Goal: Task Accomplishment & Management: Use online tool/utility

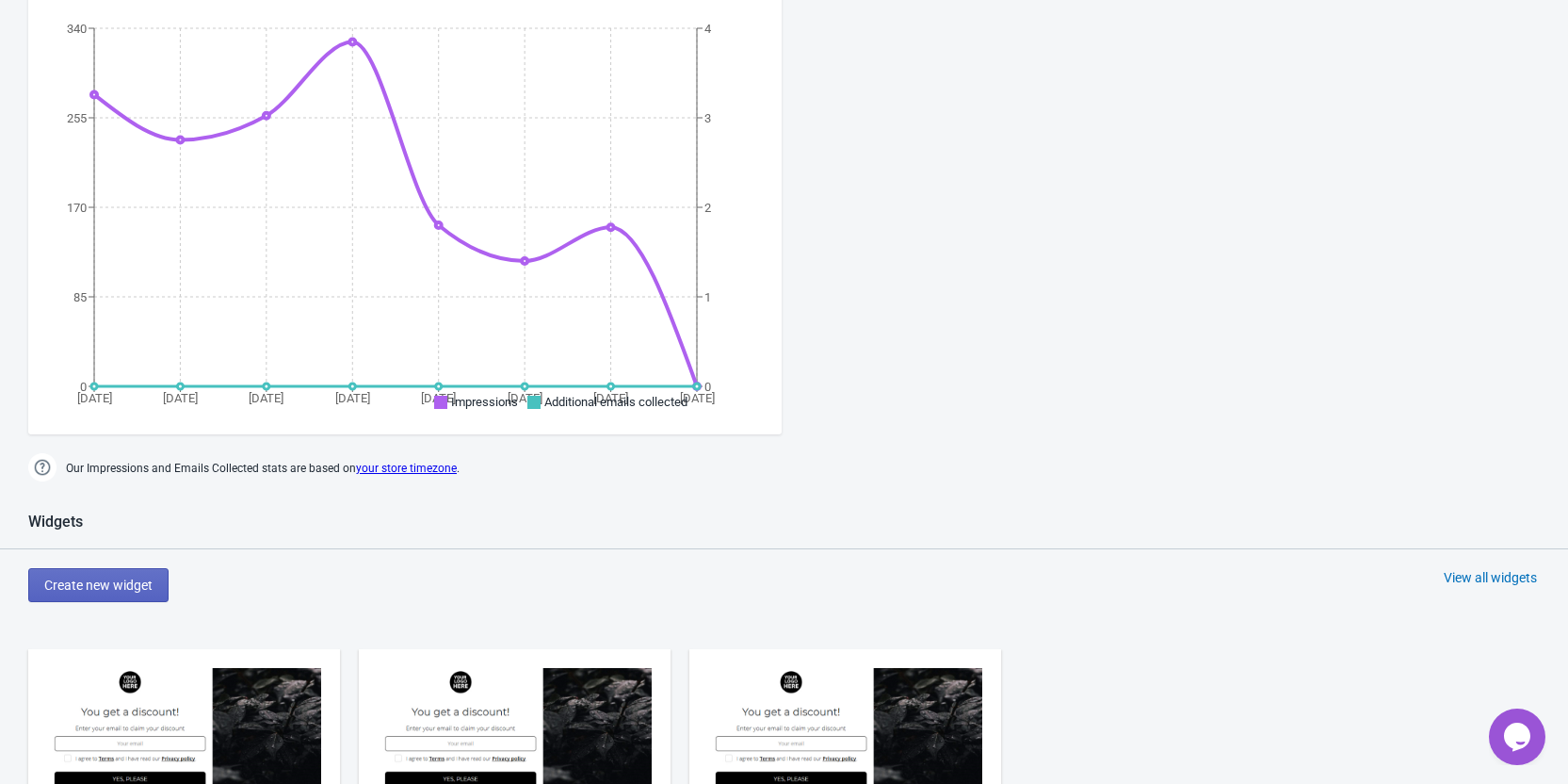
scroll to position [628, 0]
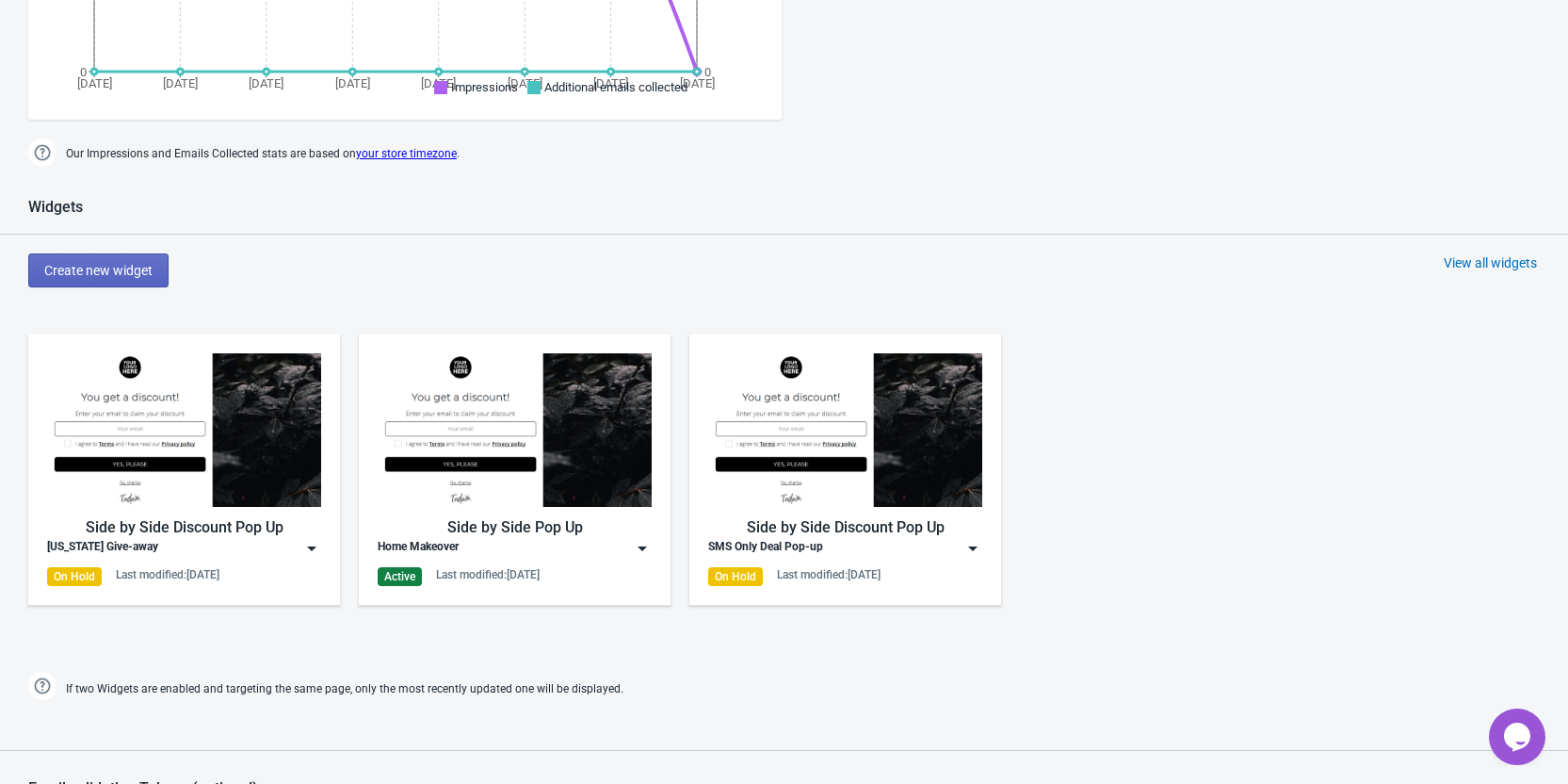
drag, startPoint x: 574, startPoint y: 550, endPoint x: 597, endPoint y: 544, distance: 23.8
click at [575, 550] on div "Home Makeover" at bounding box center [515, 549] width 274 height 19
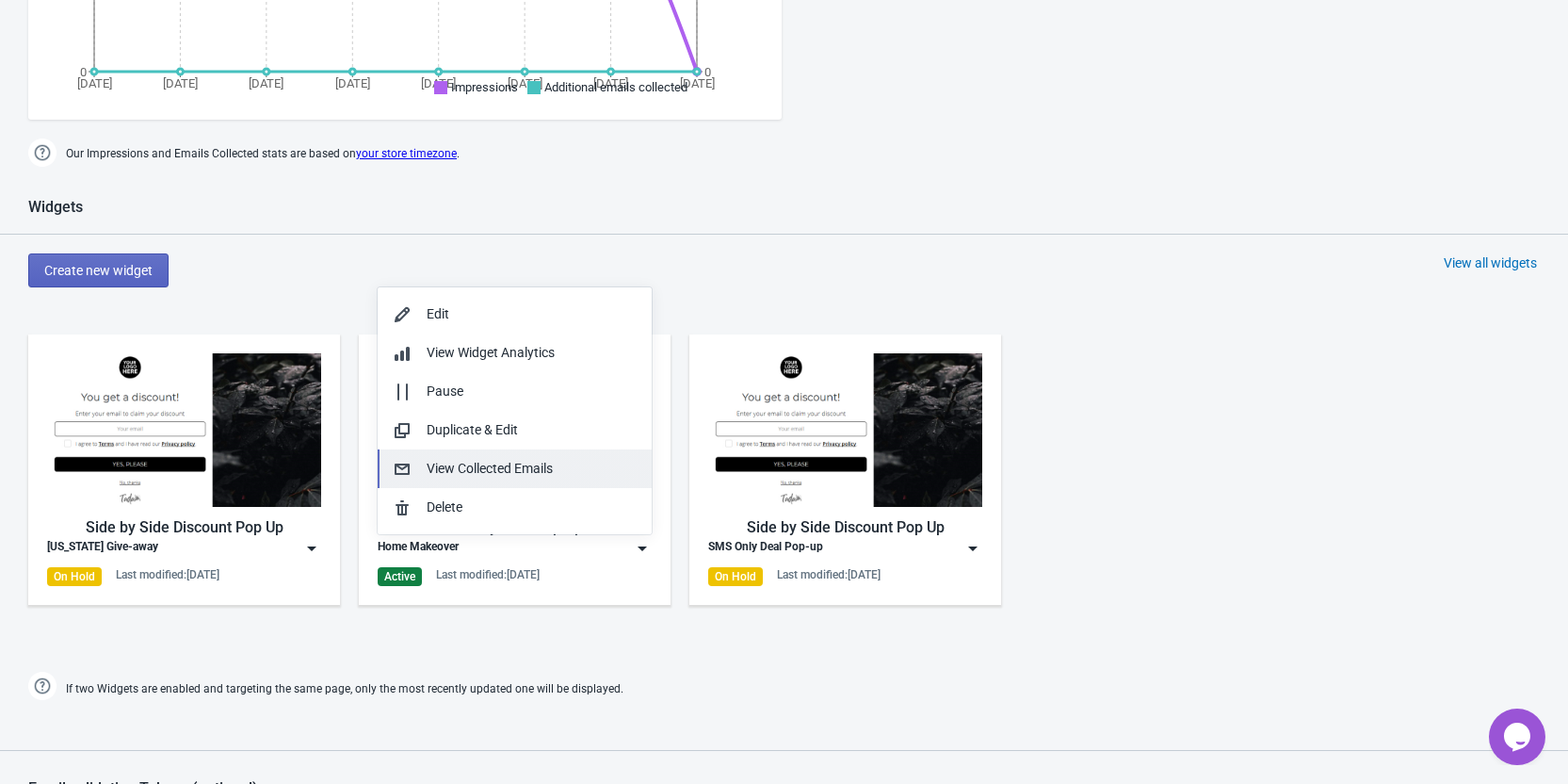
click at [500, 464] on div "View Collected Emails" at bounding box center [531, 469] width 210 height 20
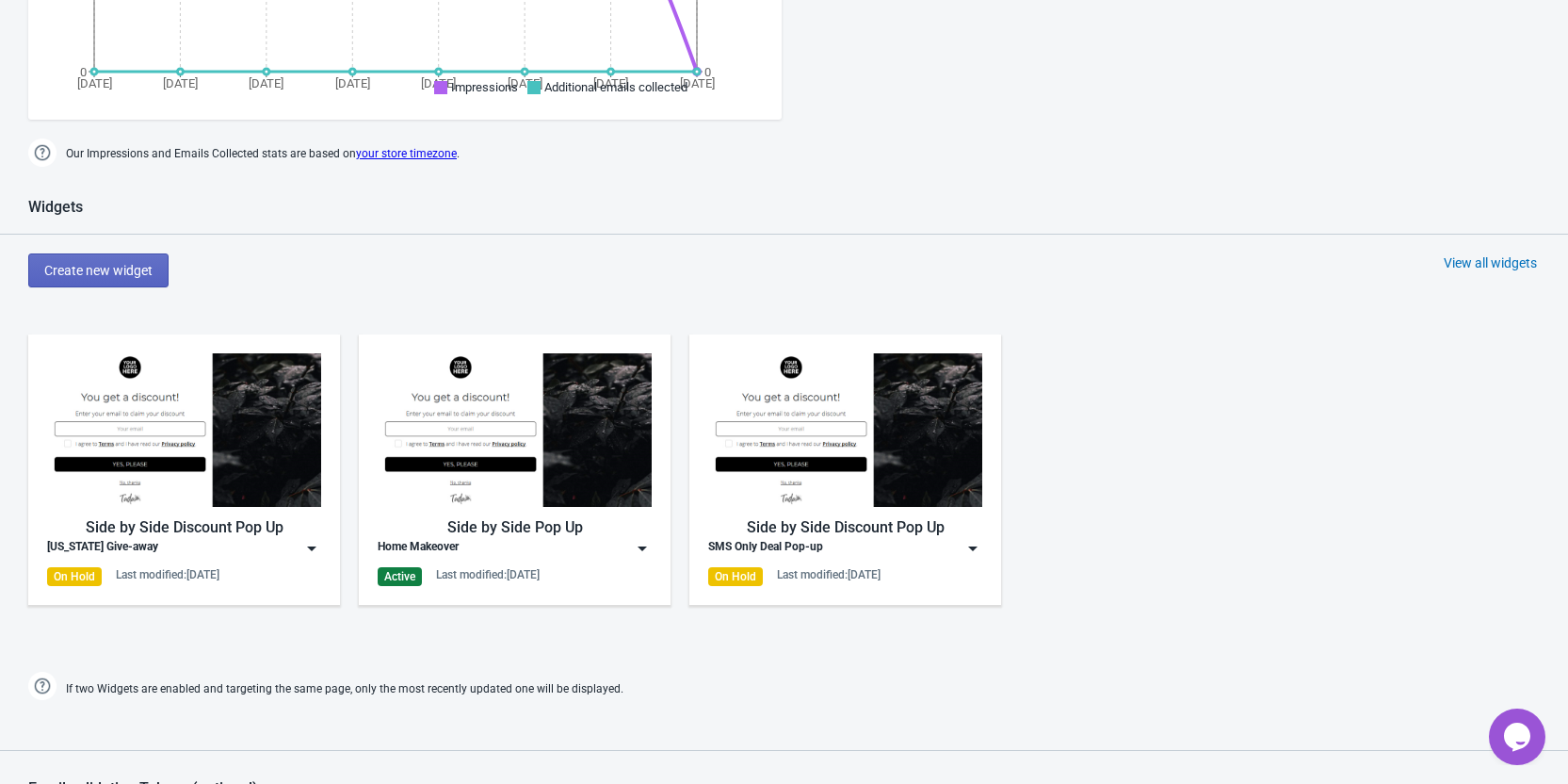
scroll to position [19, 0]
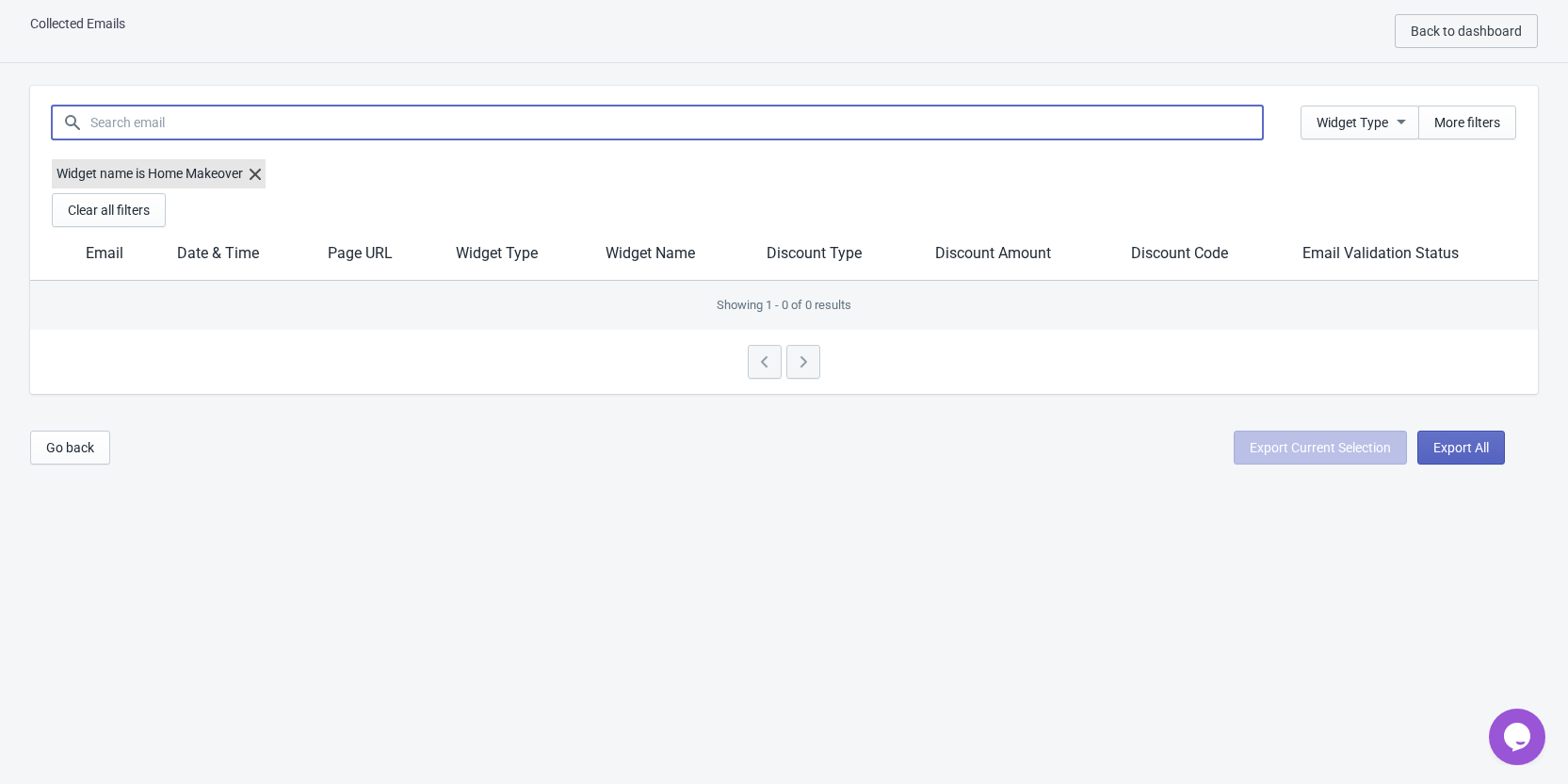
click at [252, 123] on input at bounding box center [676, 122] width 1174 height 34
drag, startPoint x: 477, startPoint y: 186, endPoint x: 445, endPoint y: 189, distance: 32.1
click at [477, 186] on div "Widget name is Home Makeover" at bounding box center [784, 176] width 1465 height 34
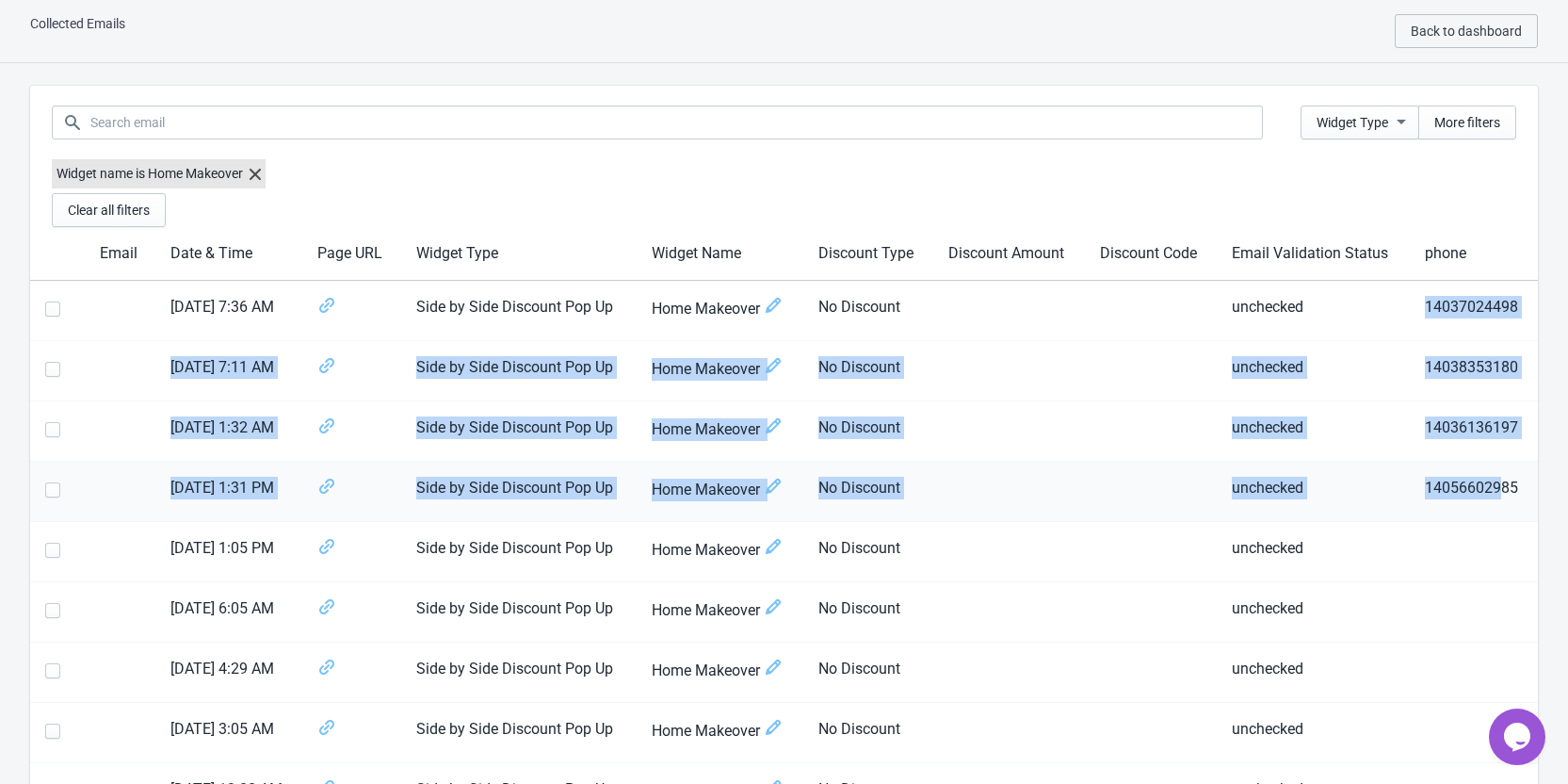
drag, startPoint x: 1427, startPoint y: 307, endPoint x: 1502, endPoint y: 483, distance: 191.3
click at [1499, 491] on td "14056602985" at bounding box center [1473, 492] width 128 height 61
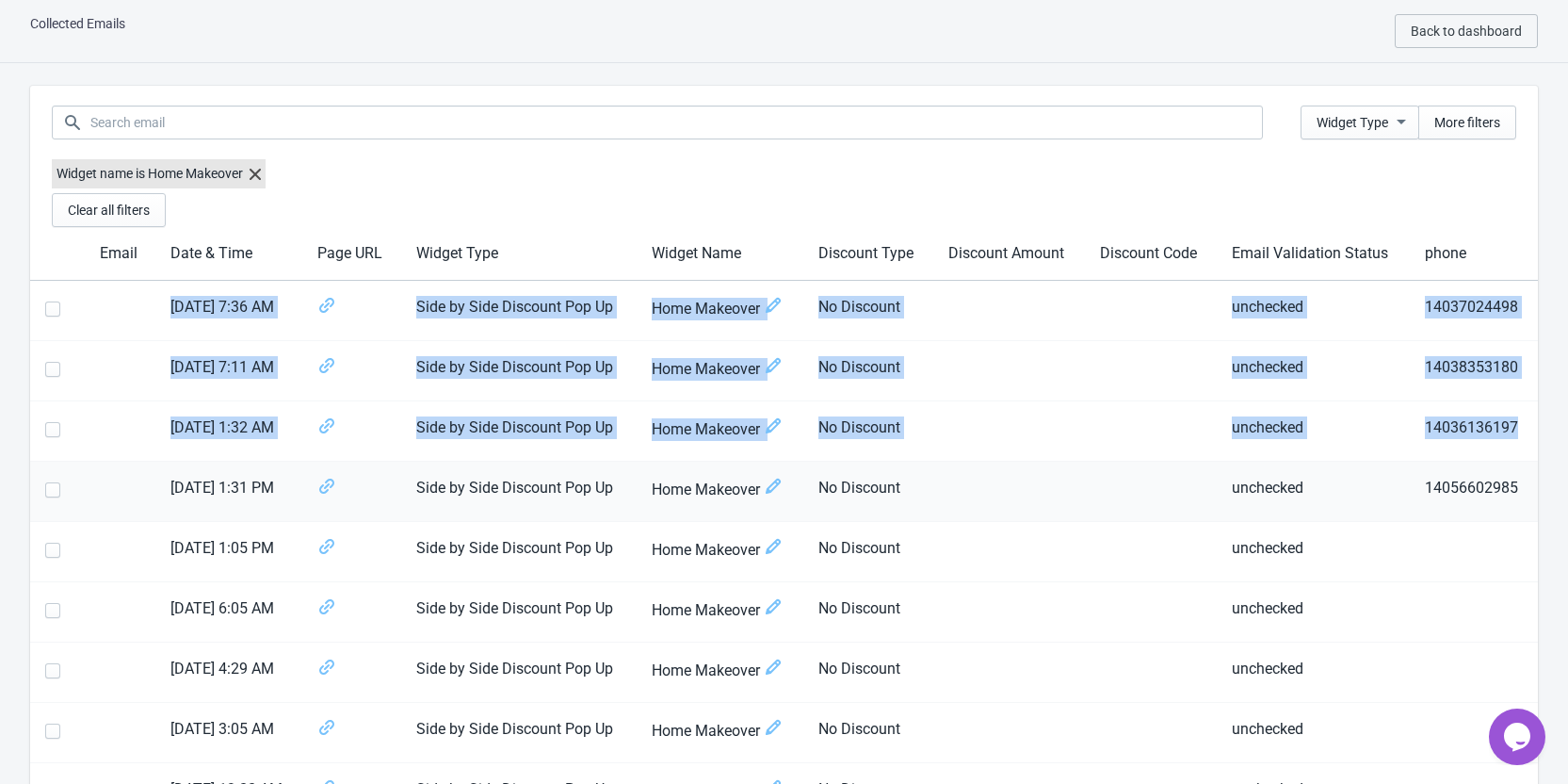
drag, startPoint x: 94, startPoint y: 352, endPoint x: 114, endPoint y: 380, distance: 34.4
click at [118, 362] on td at bounding box center [120, 371] width 70 height 61
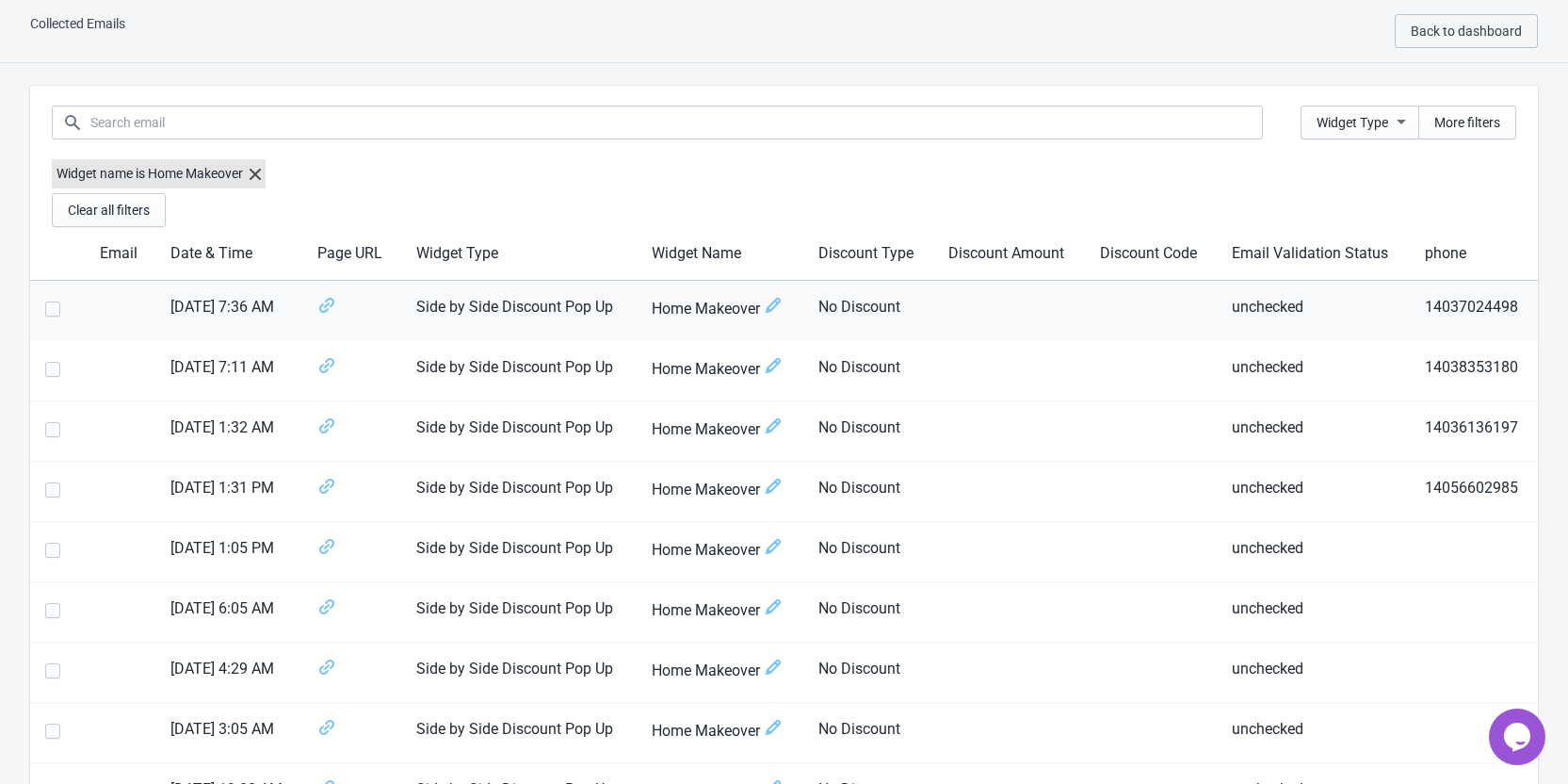
click at [120, 295] on td at bounding box center [120, 311] width 70 height 61
drag, startPoint x: 125, startPoint y: 382, endPoint x: 122, endPoint y: 423, distance: 41.1
click at [122, 383] on td at bounding box center [120, 371] width 70 height 61
click at [120, 447] on td at bounding box center [120, 431] width 70 height 61
click at [115, 294] on td at bounding box center [120, 311] width 70 height 61
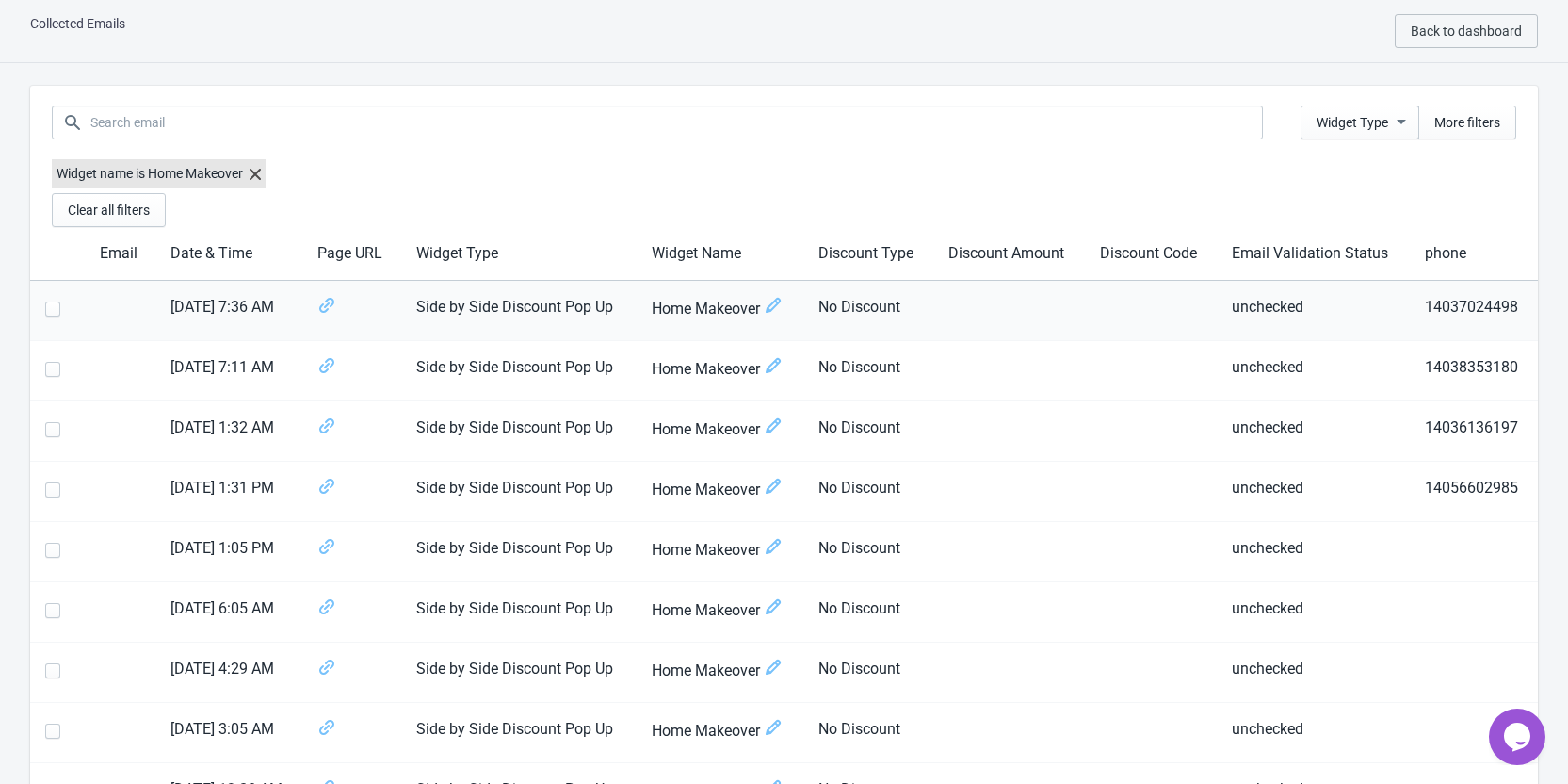
click at [112, 304] on td at bounding box center [120, 311] width 70 height 61
click at [1506, 745] on icon "Opens Chat This icon Opens the chat window." at bounding box center [1517, 736] width 30 height 30
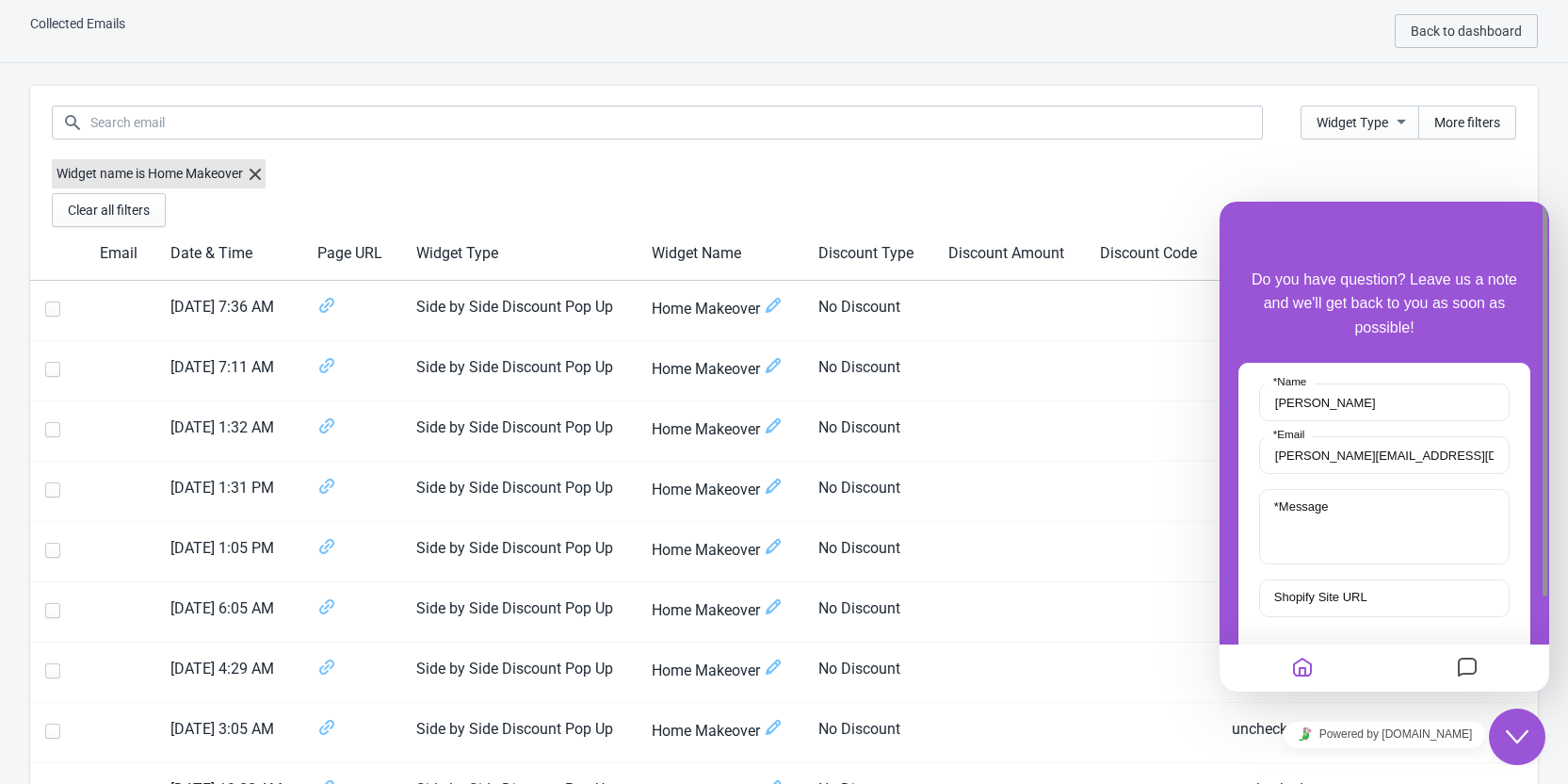
click at [1357, 527] on textarea "* Message" at bounding box center [1385, 527] width 251 height 75
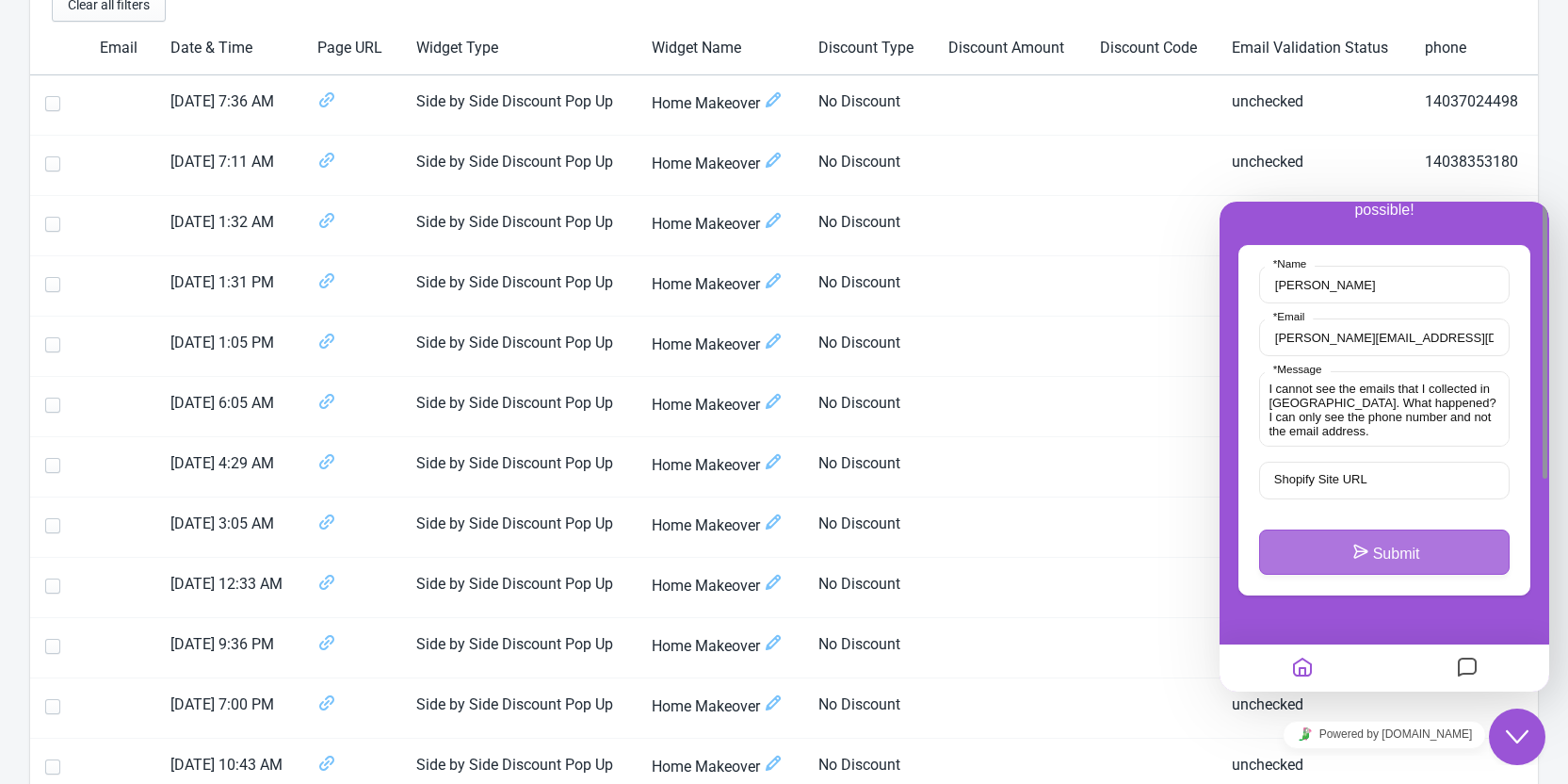
scroll to position [646, 0]
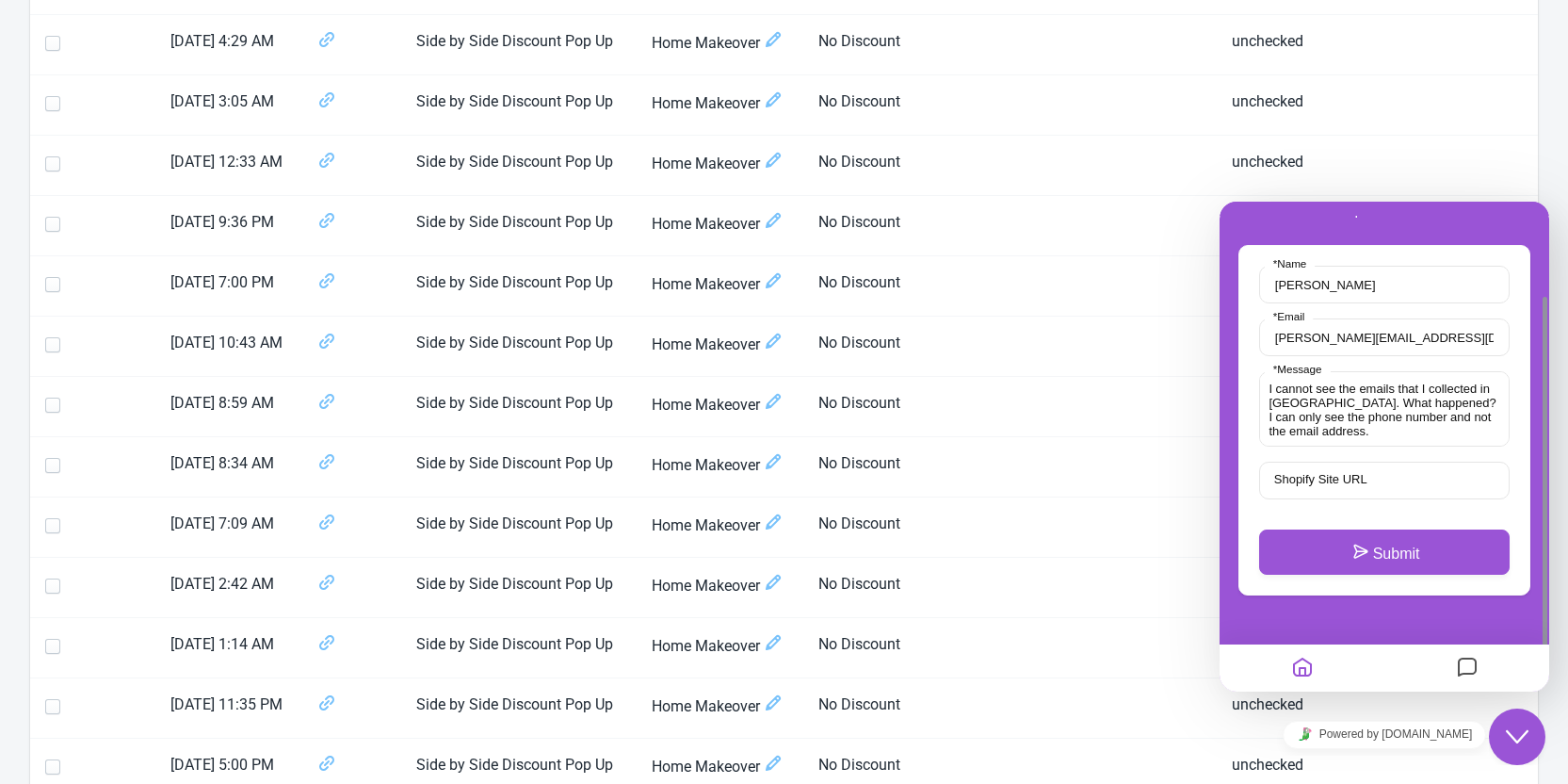
type textarea "I cannot see the emails that I collected in Tada. What happened? I can only see…"
click at [1326, 475] on label "Shopify Site URL" at bounding box center [1320, 478] width 111 height 14
click at [1326, 475] on input "Shopify Site URL" at bounding box center [1385, 480] width 251 height 38
paste input "https://showhome-furniture.com/"
type input "https://showhome-furniture.com/"
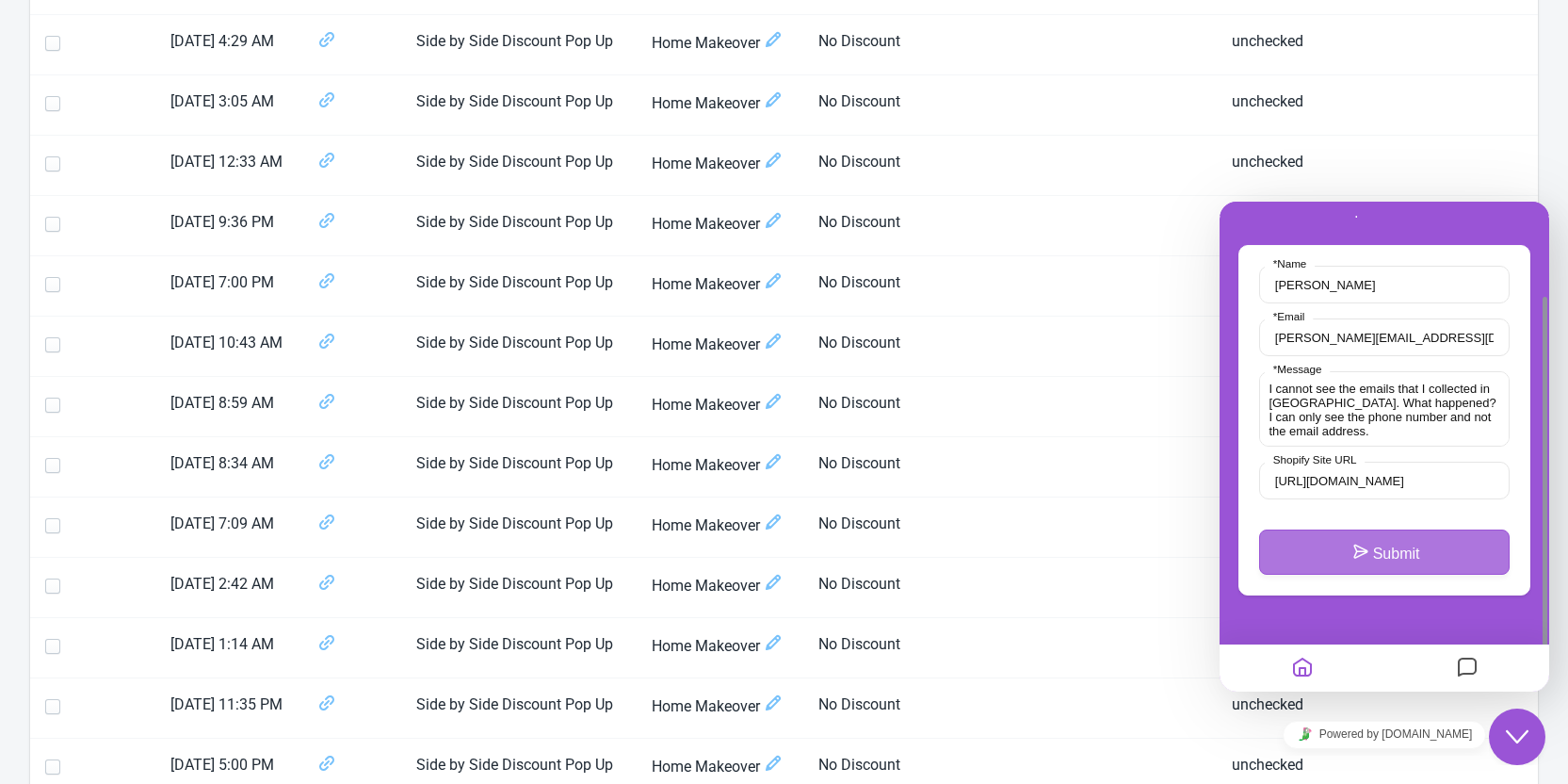
click at [1397, 555] on button "Submit" at bounding box center [1385, 552] width 251 height 45
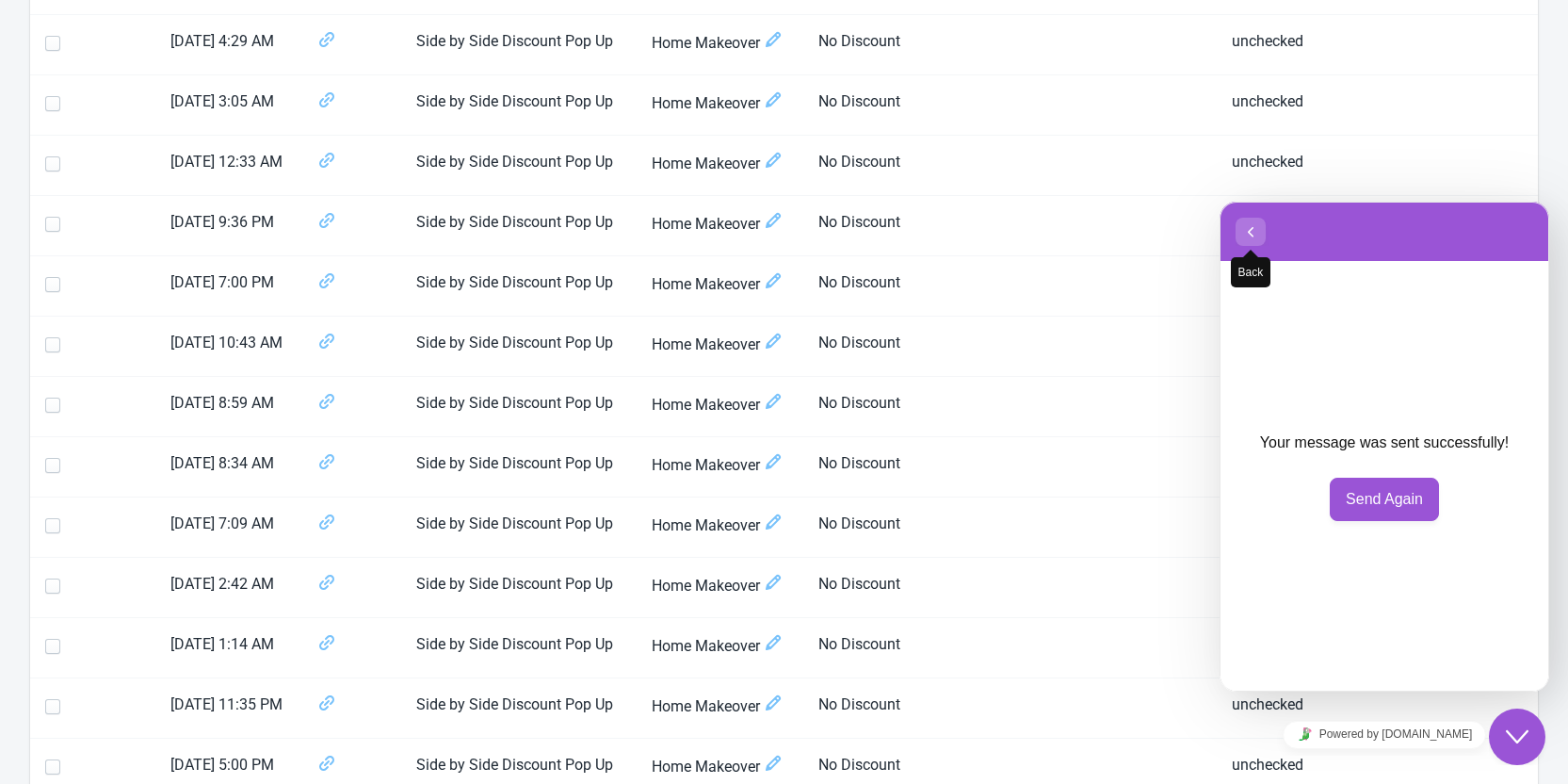
click at [1252, 235] on icon "button" at bounding box center [1251, 231] width 17 height 22
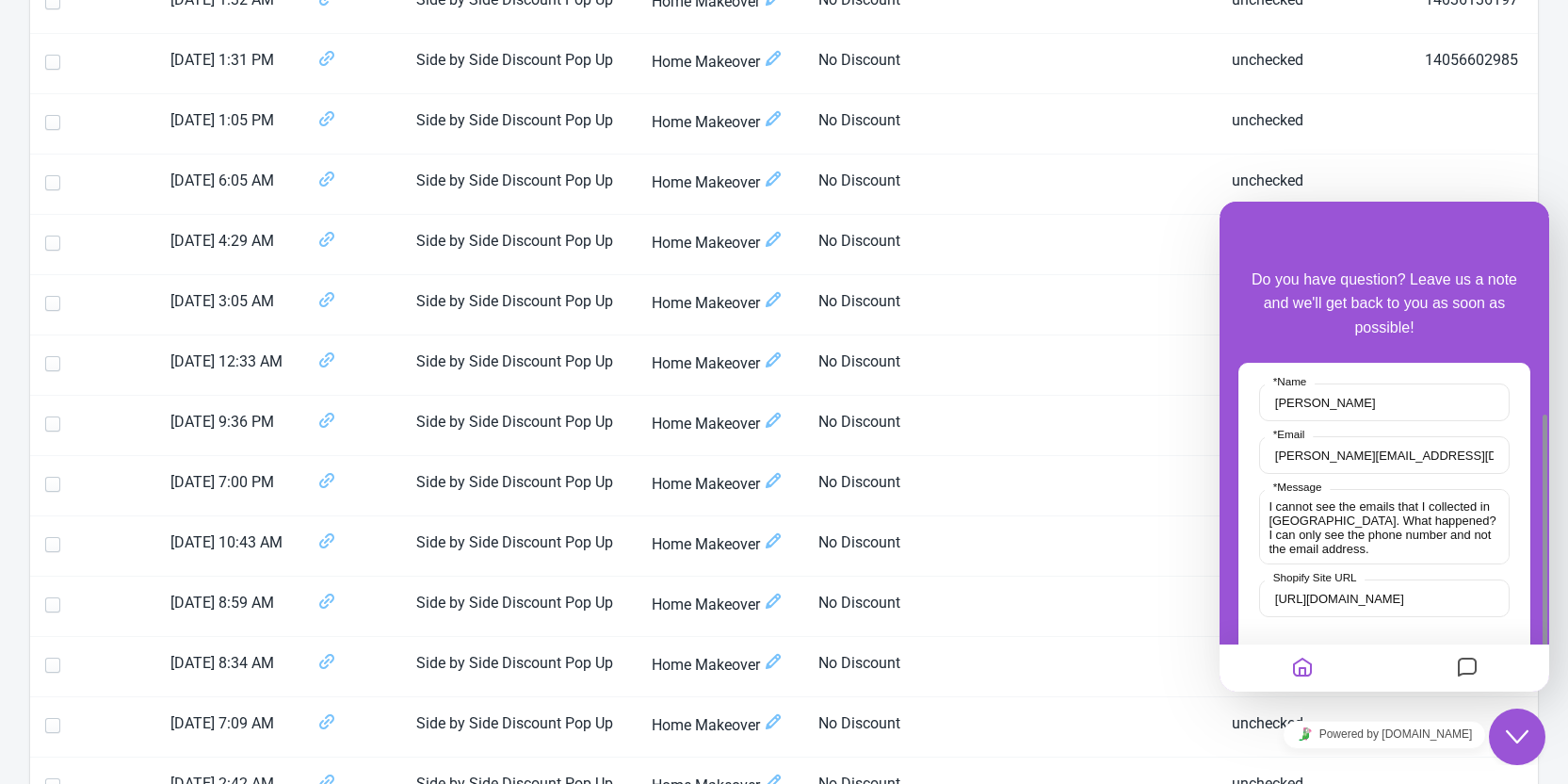
scroll to position [333, 0]
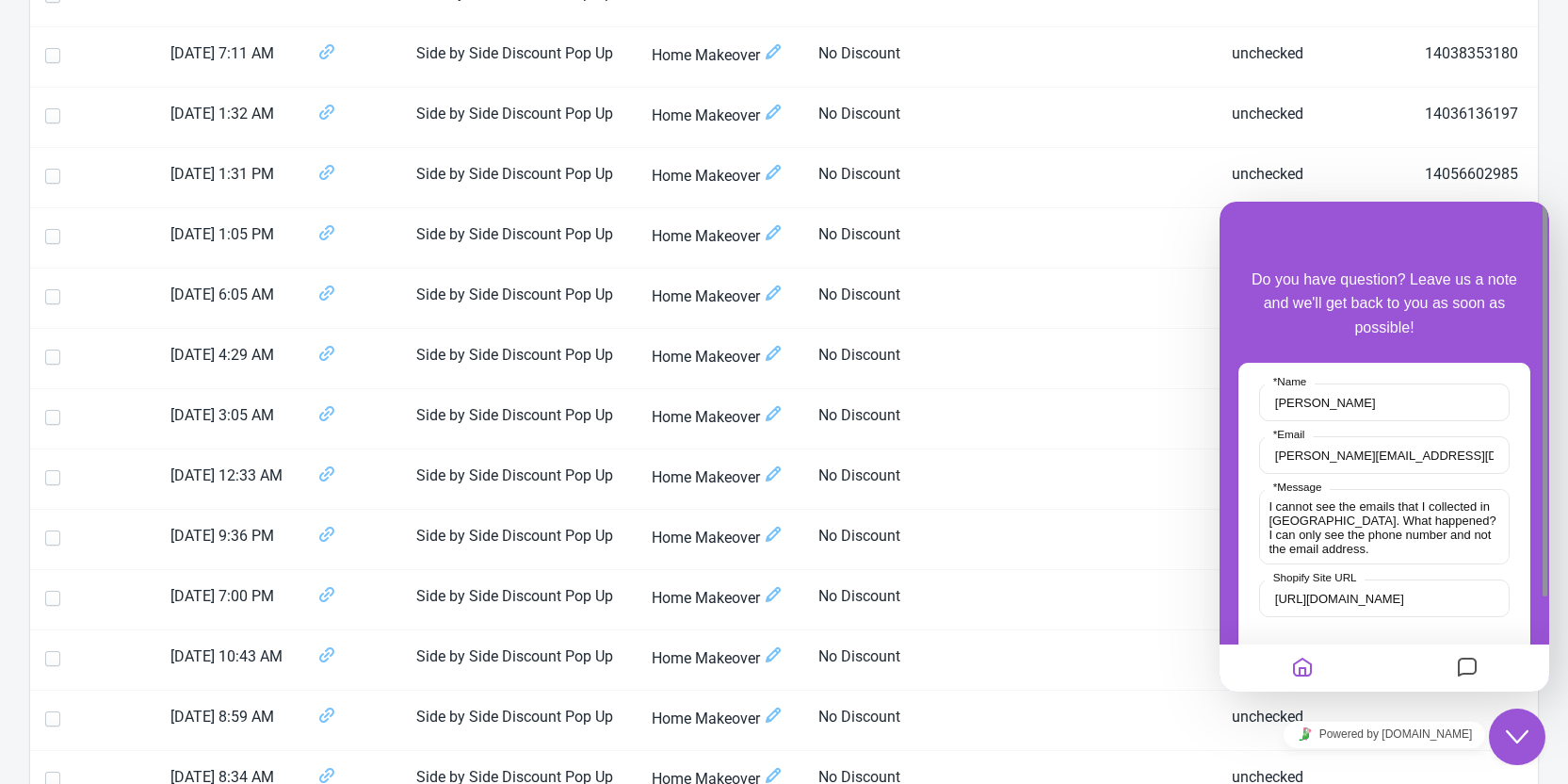
click at [1464, 670] on icon "Messages" at bounding box center [1467, 668] width 22 height 37
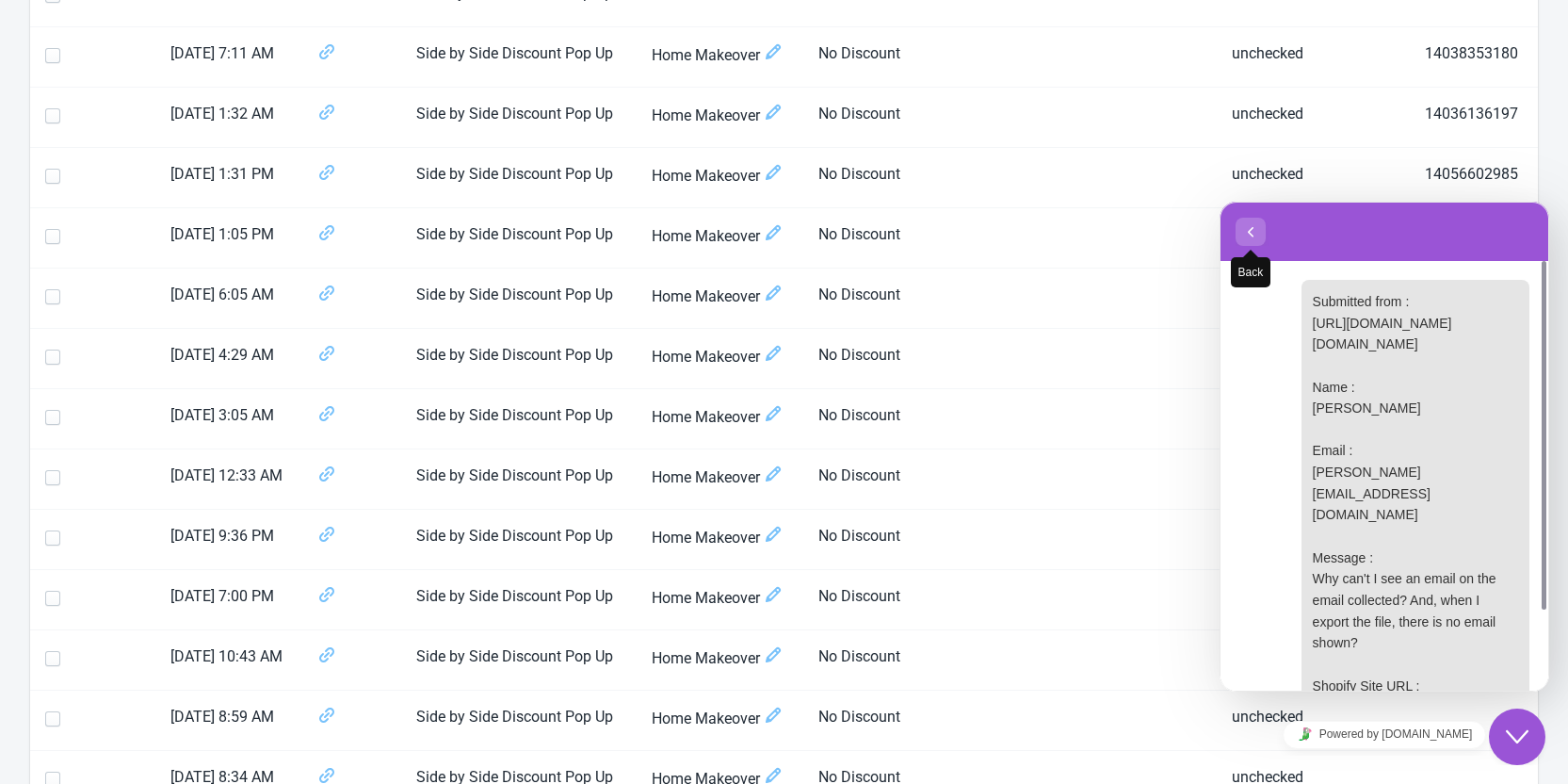
click at [1252, 234] on icon "button" at bounding box center [1251, 231] width 17 height 22
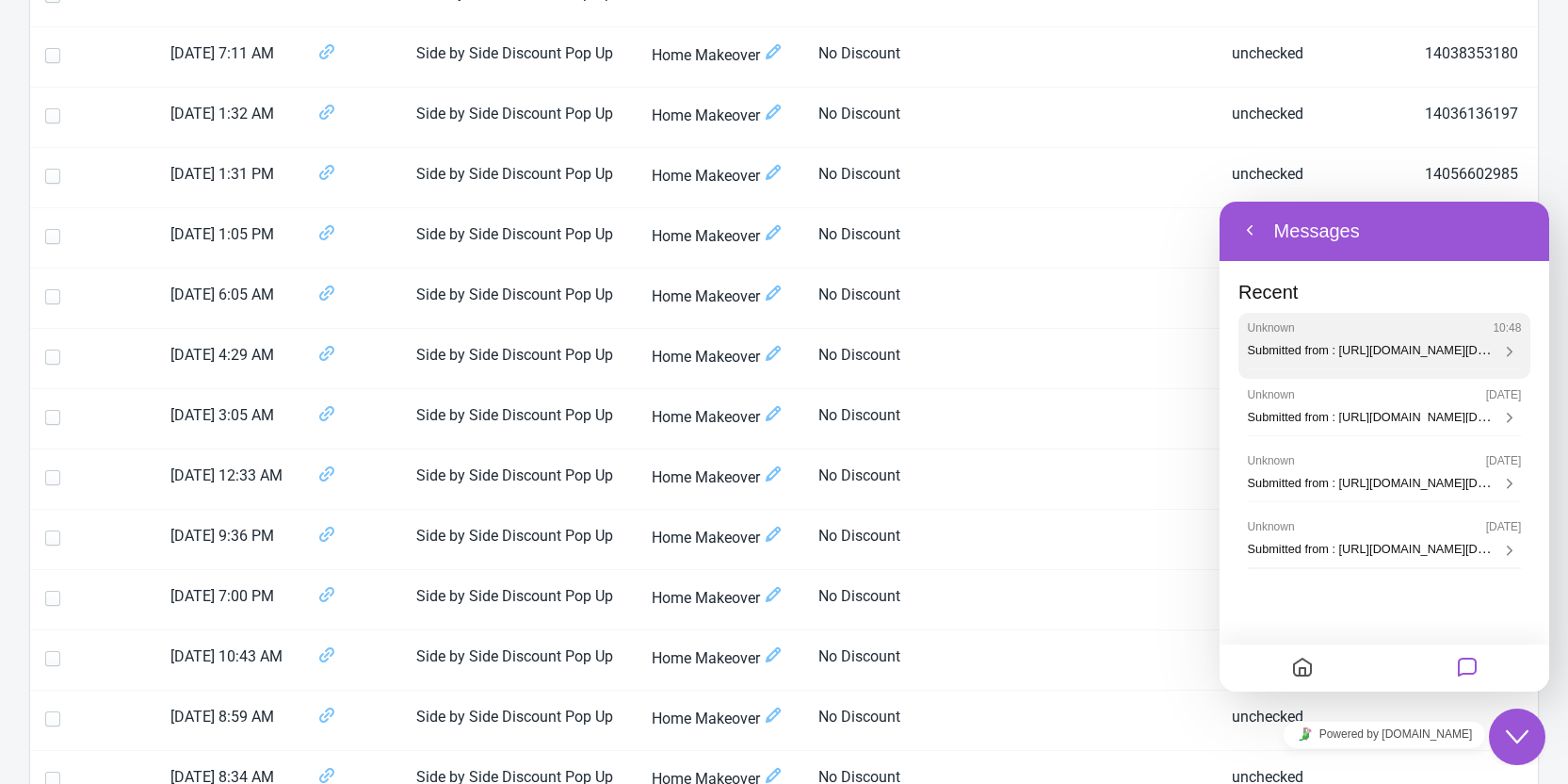
click at [1279, 337] on div "Unknown 10:48 Submitted from : https://app.trytadapp.com/discounts?shop=hawthor…" at bounding box center [1385, 339] width 274 height 38
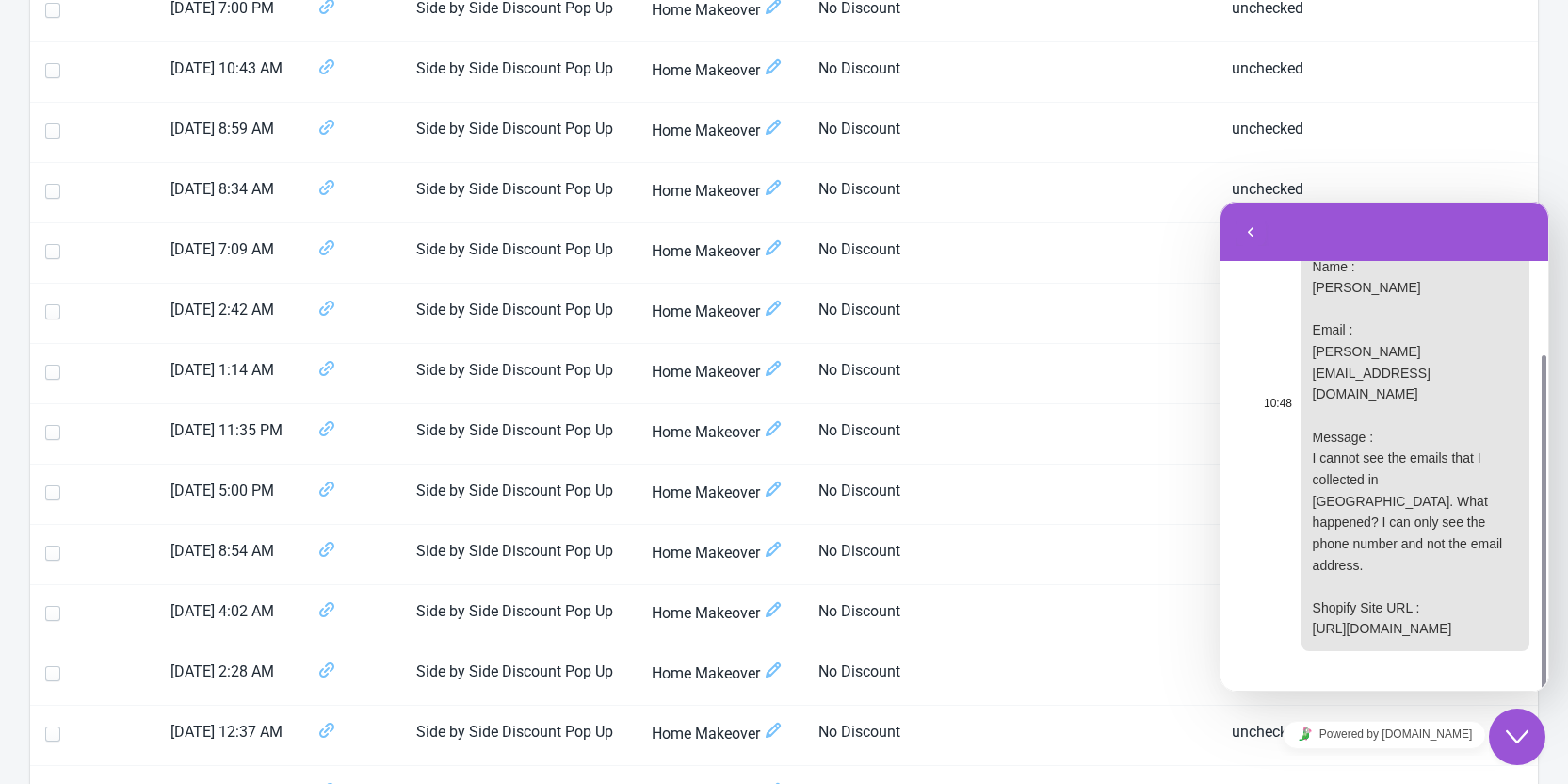
scroll to position [960, 0]
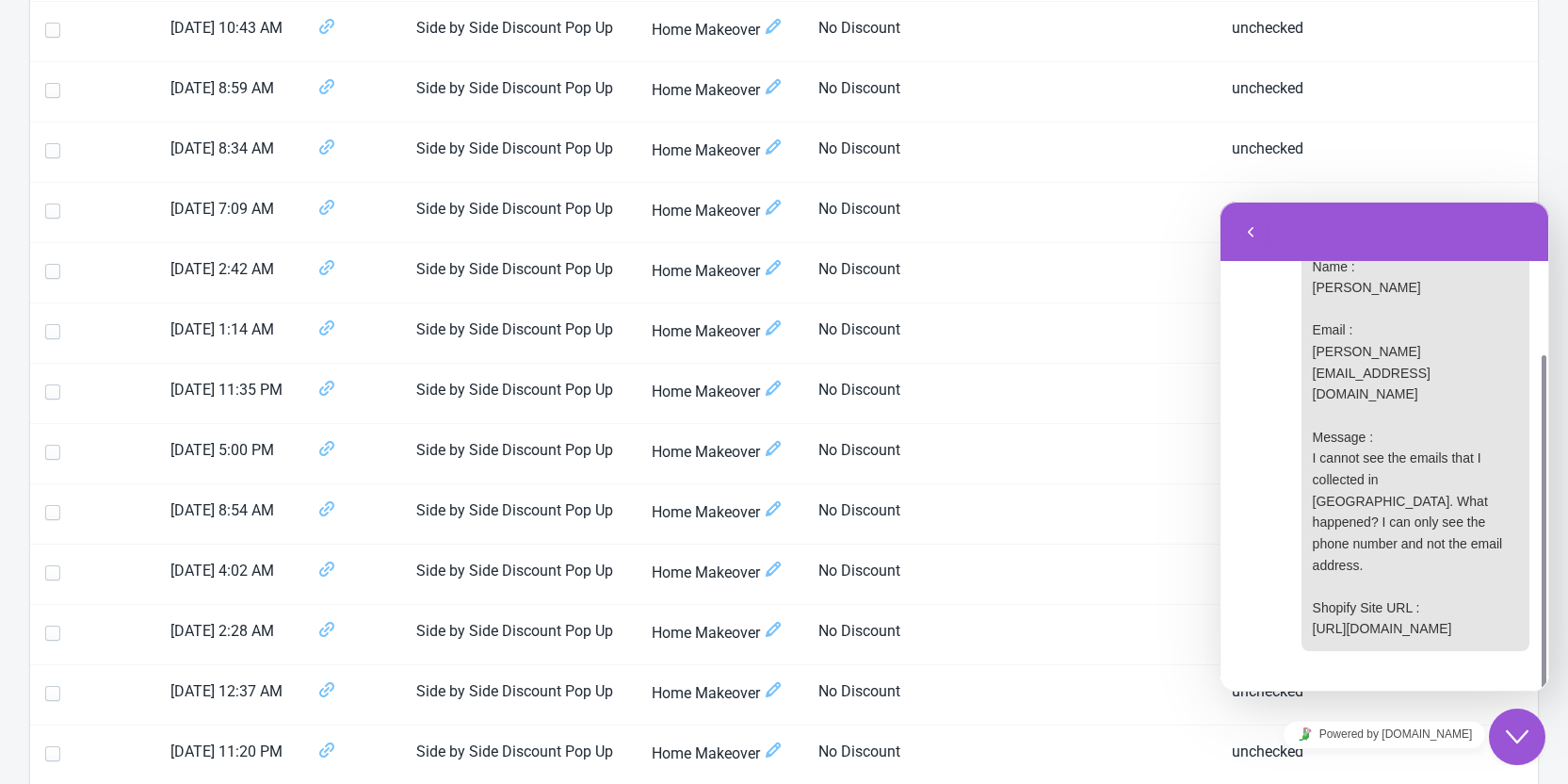
click at [1408, 689] on p "Conversation ended on Today, 10:48" at bounding box center [1384, 699] width 290 height 22
click at [1253, 227] on icon "button" at bounding box center [1251, 231] width 17 height 22
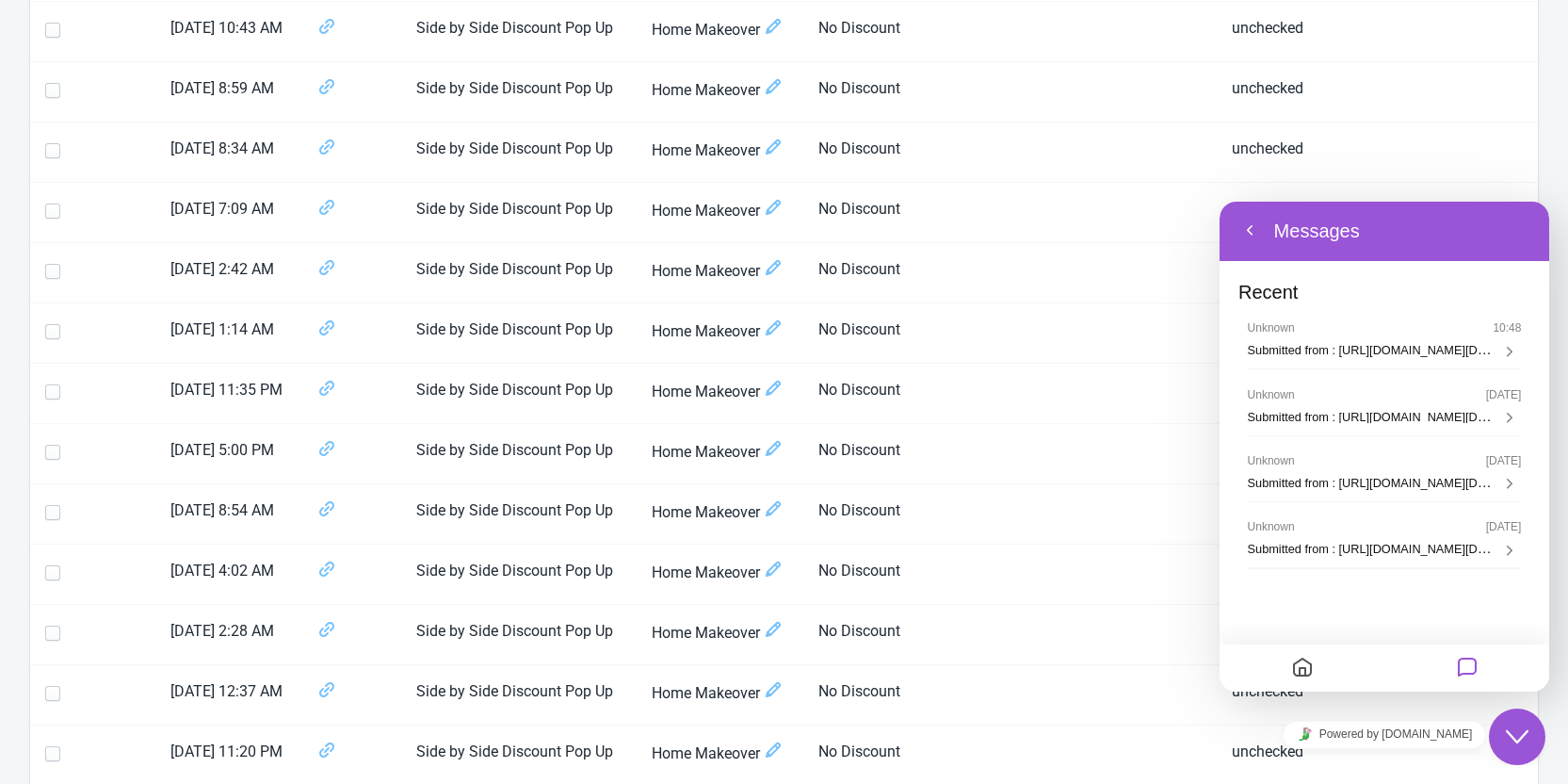
click at [1516, 729] on icon "Close Chat This icon closes the chat window." at bounding box center [1517, 736] width 22 height 22
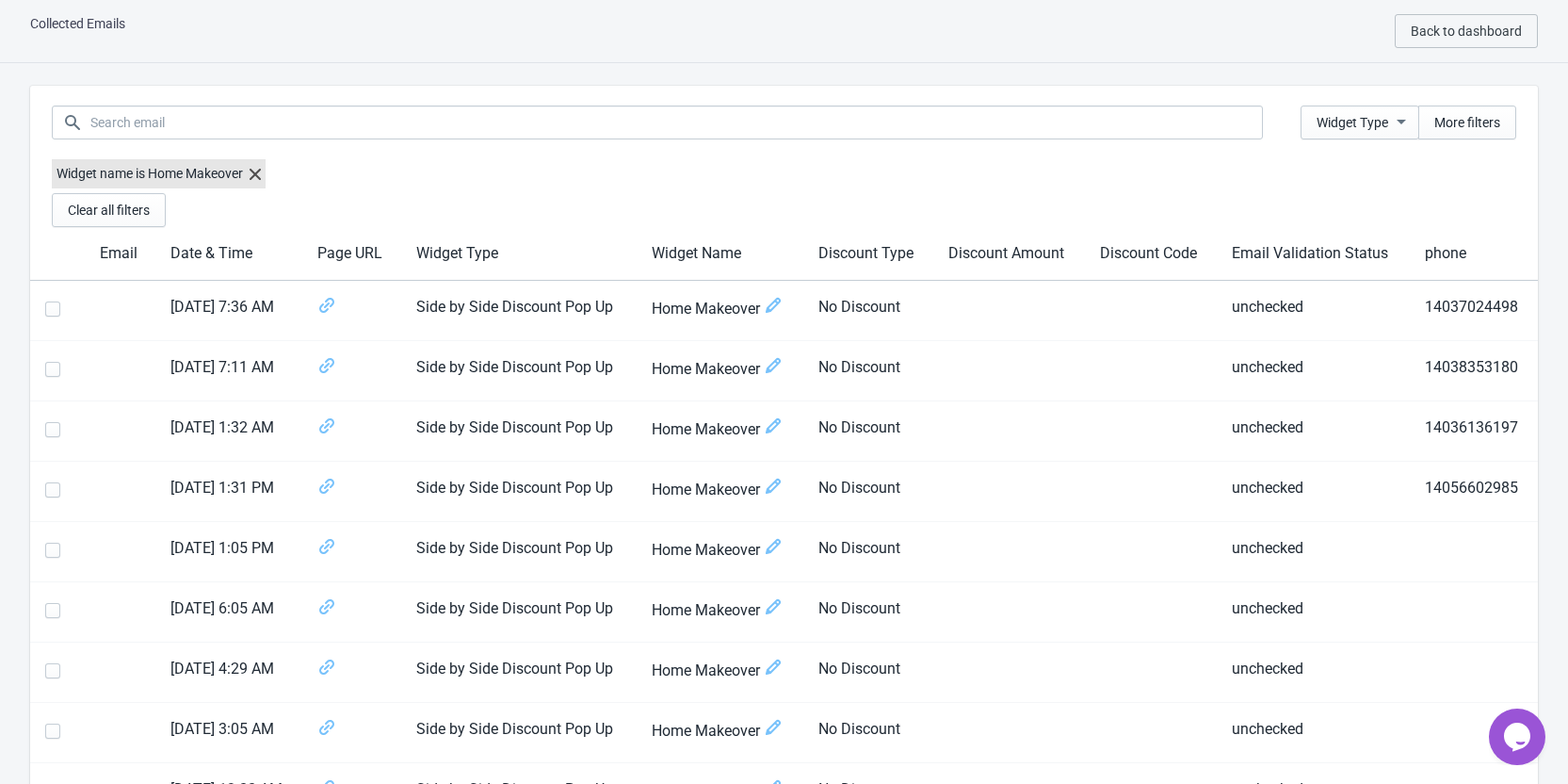
scroll to position [0, 0]
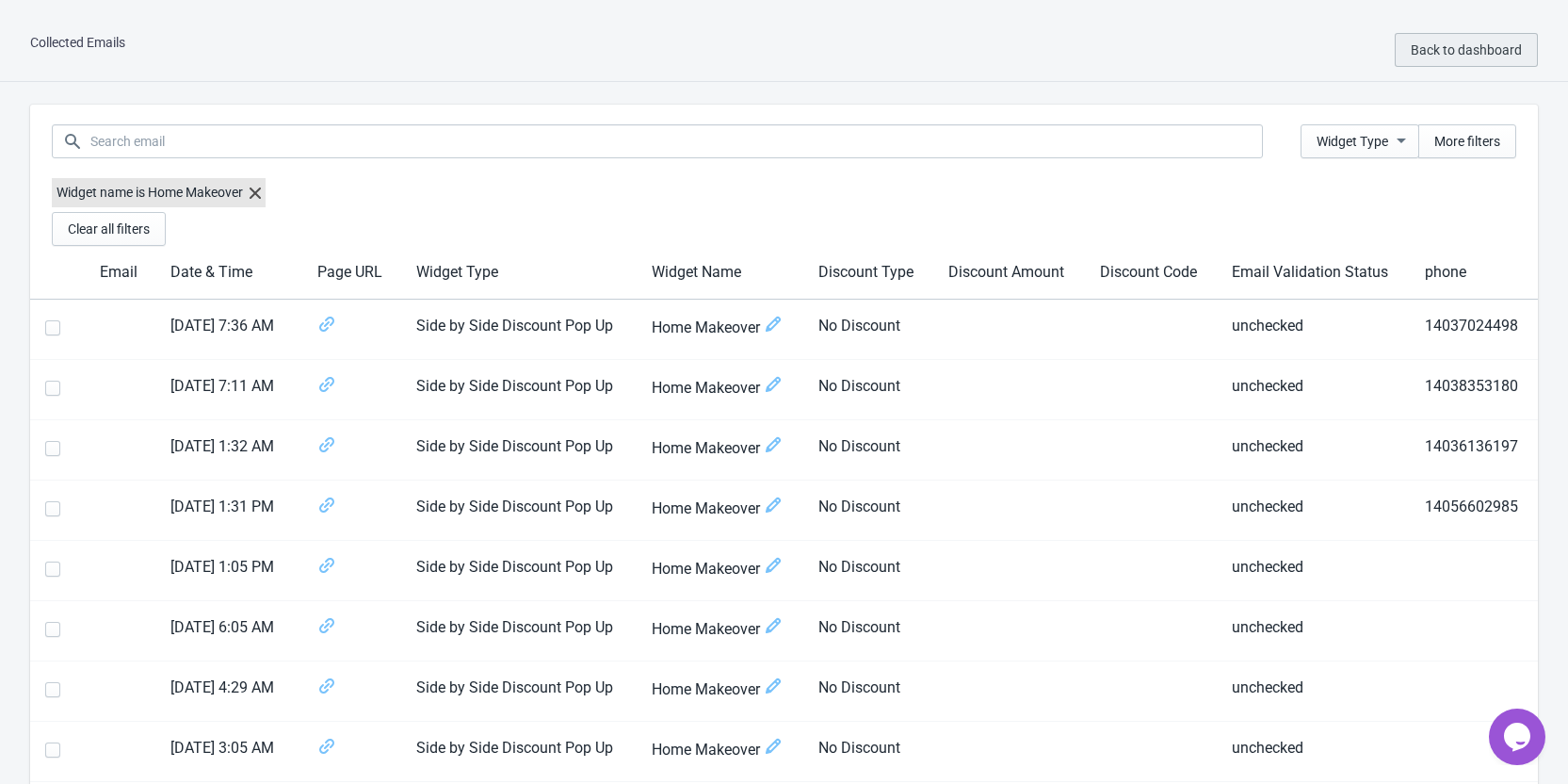
click at [1424, 59] on button "Back to dashboard" at bounding box center [1466, 49] width 143 height 34
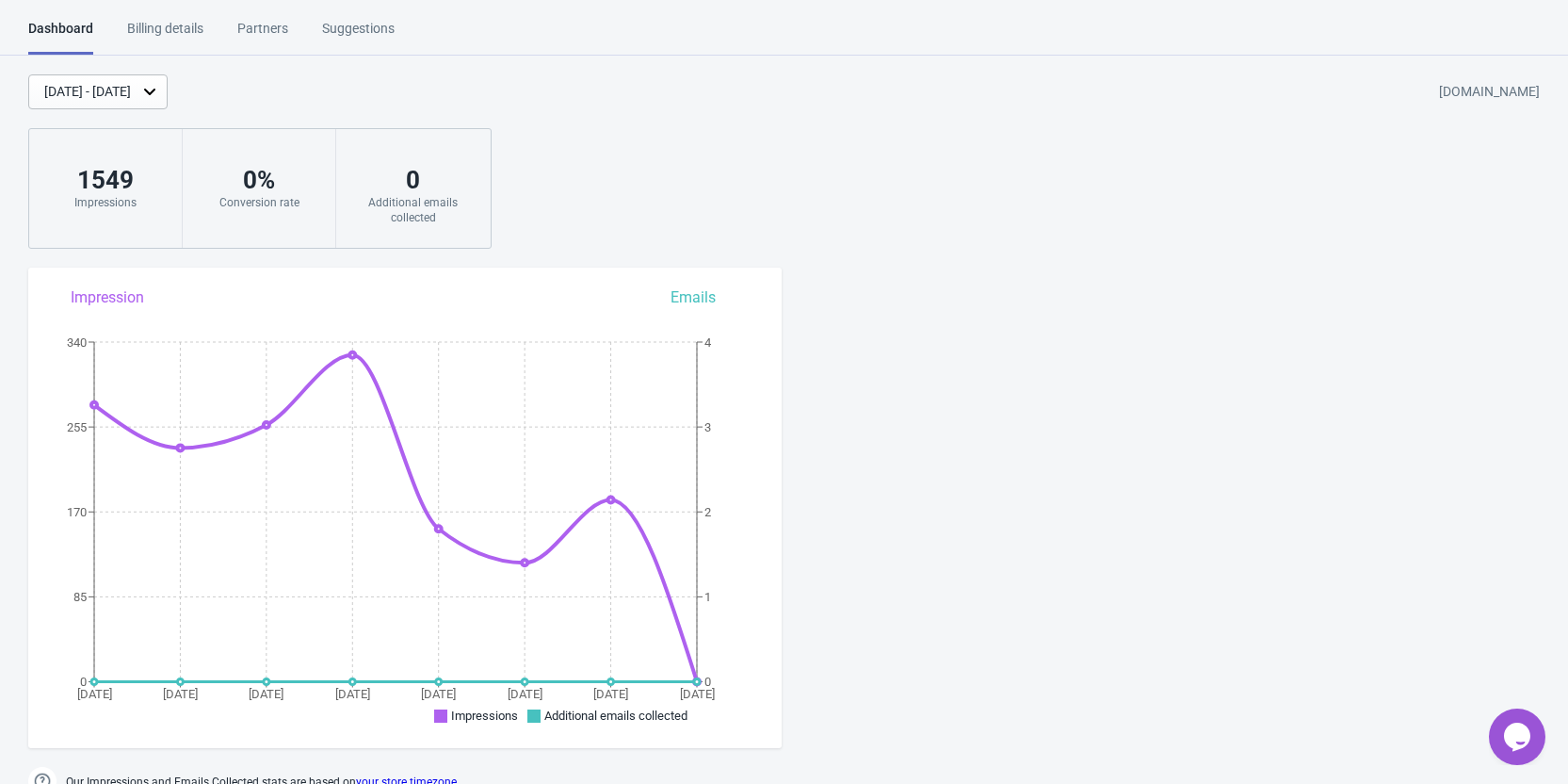
click at [340, 28] on div "Suggestions" at bounding box center [358, 36] width 72 height 33
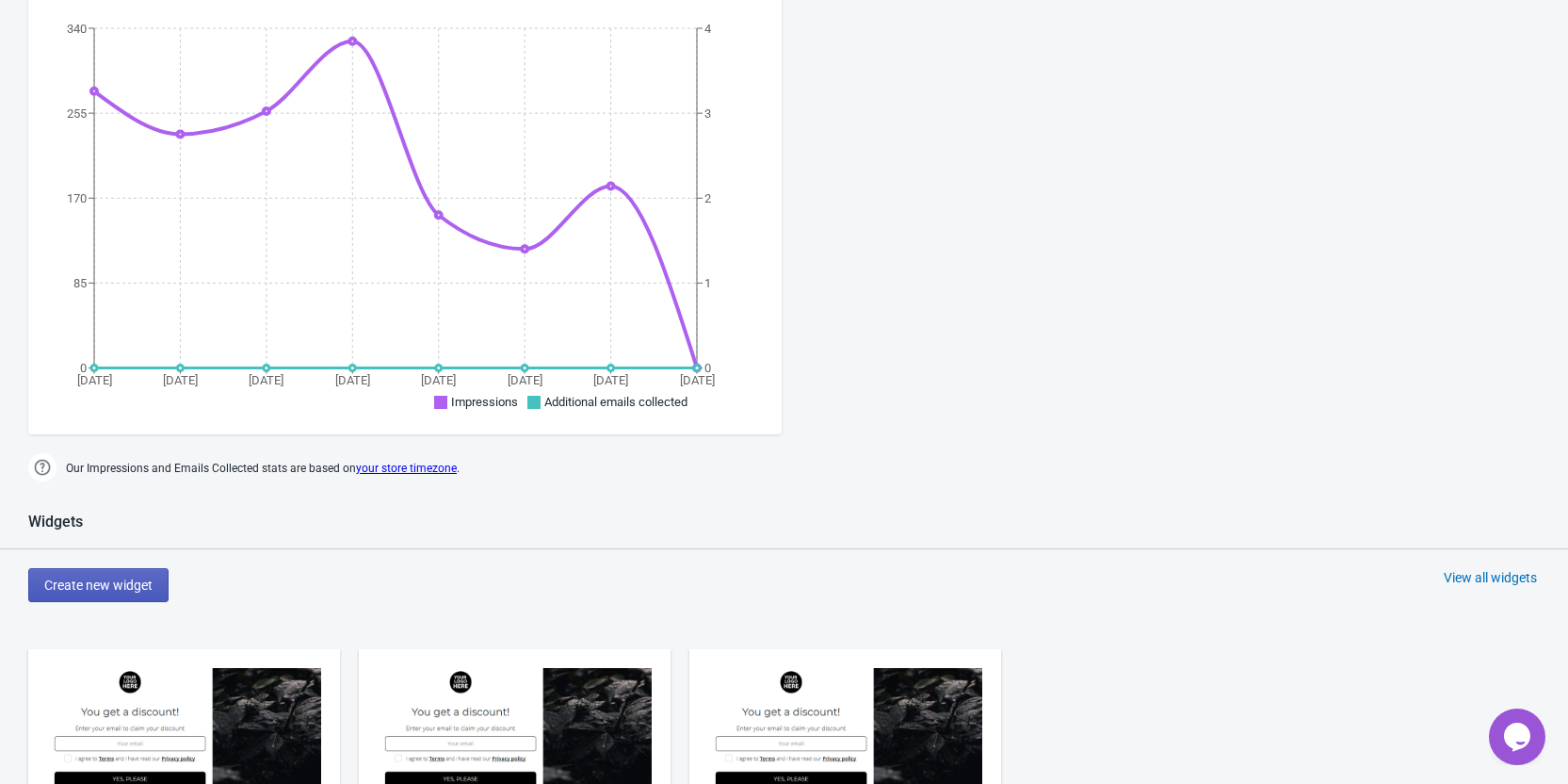
scroll to position [628, 0]
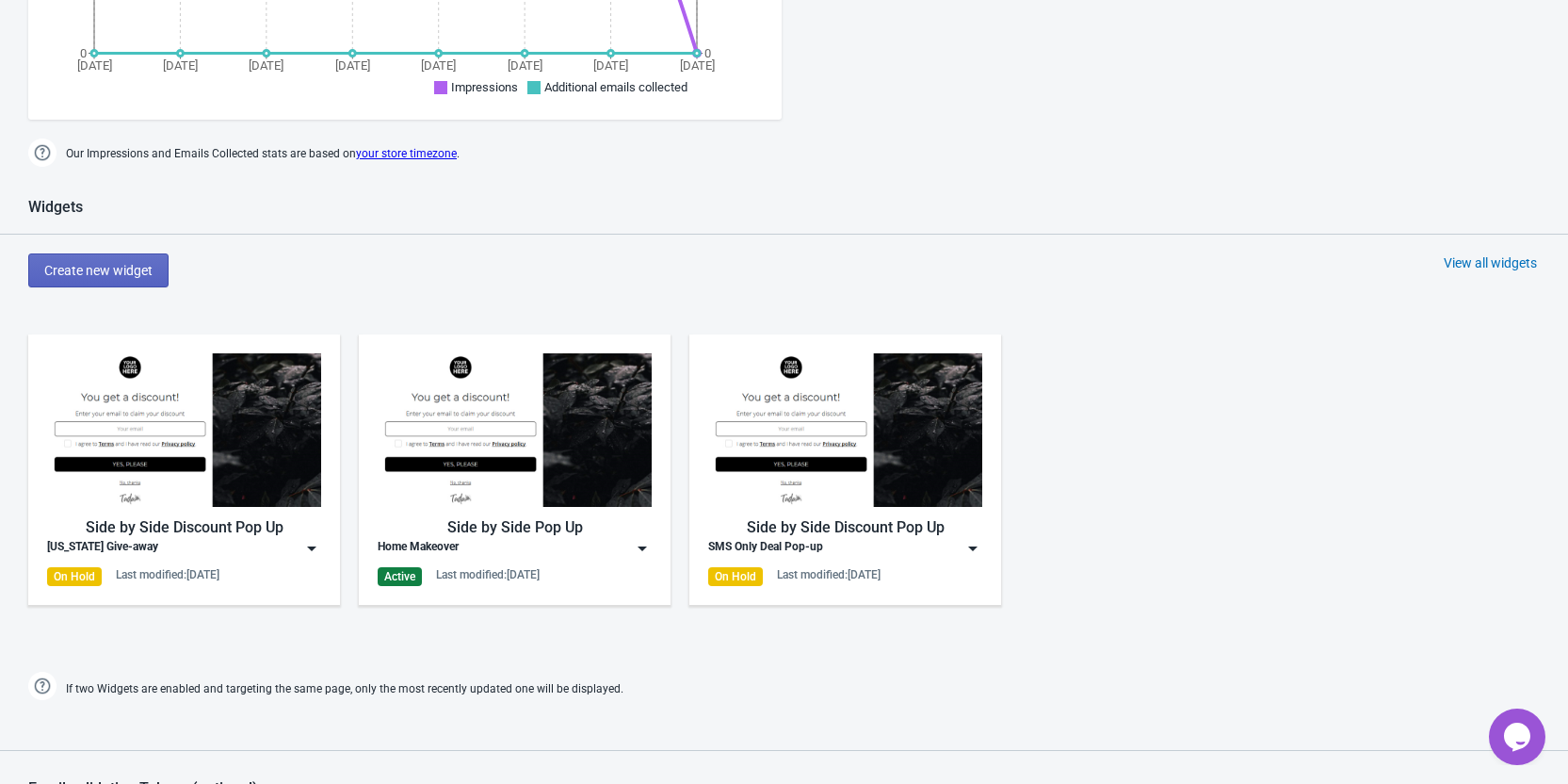
click at [630, 544] on div "Home Makeover" at bounding box center [515, 549] width 274 height 19
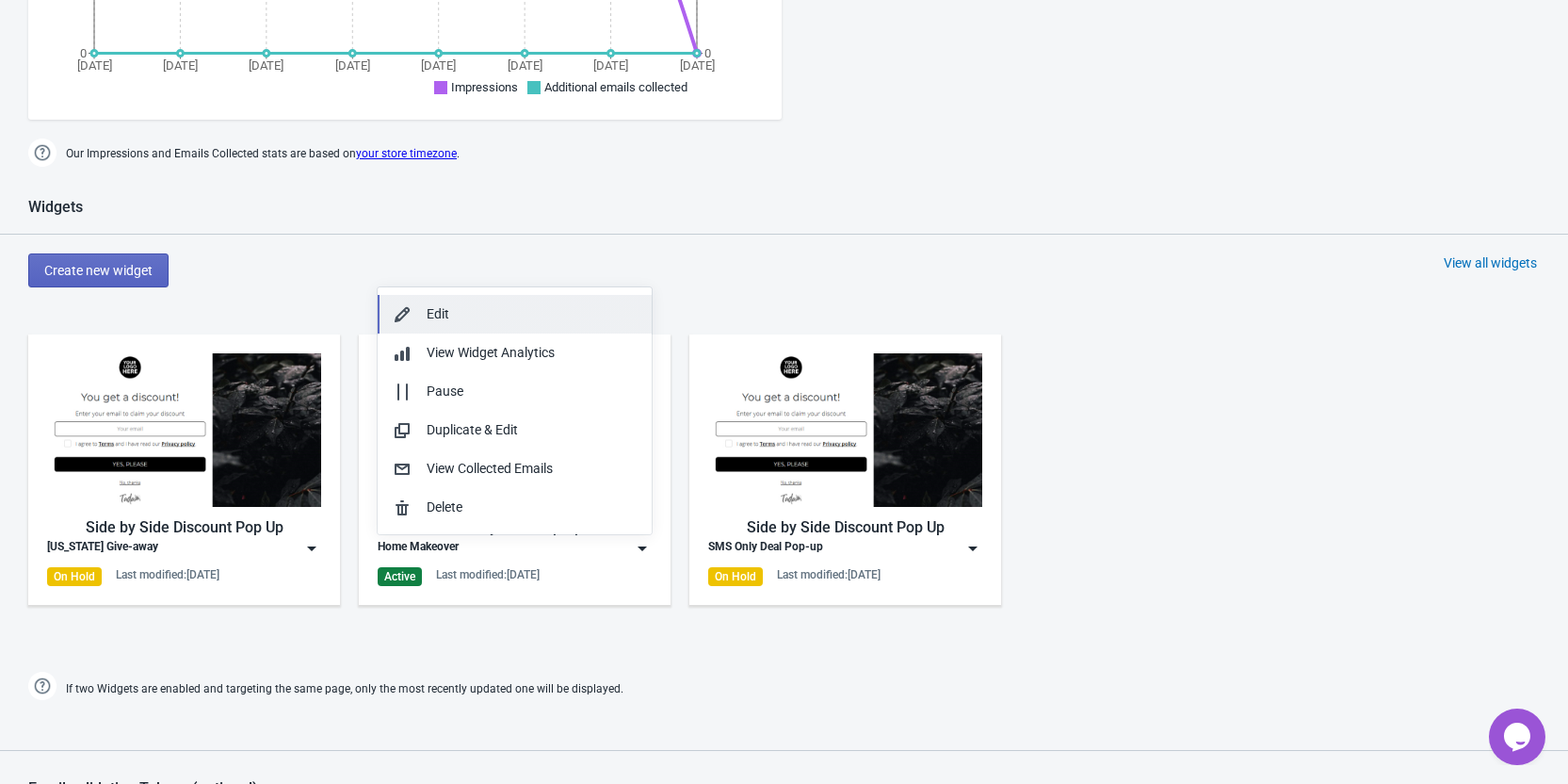
click at [521, 312] on div "Edit" at bounding box center [531, 313] width 210 height 20
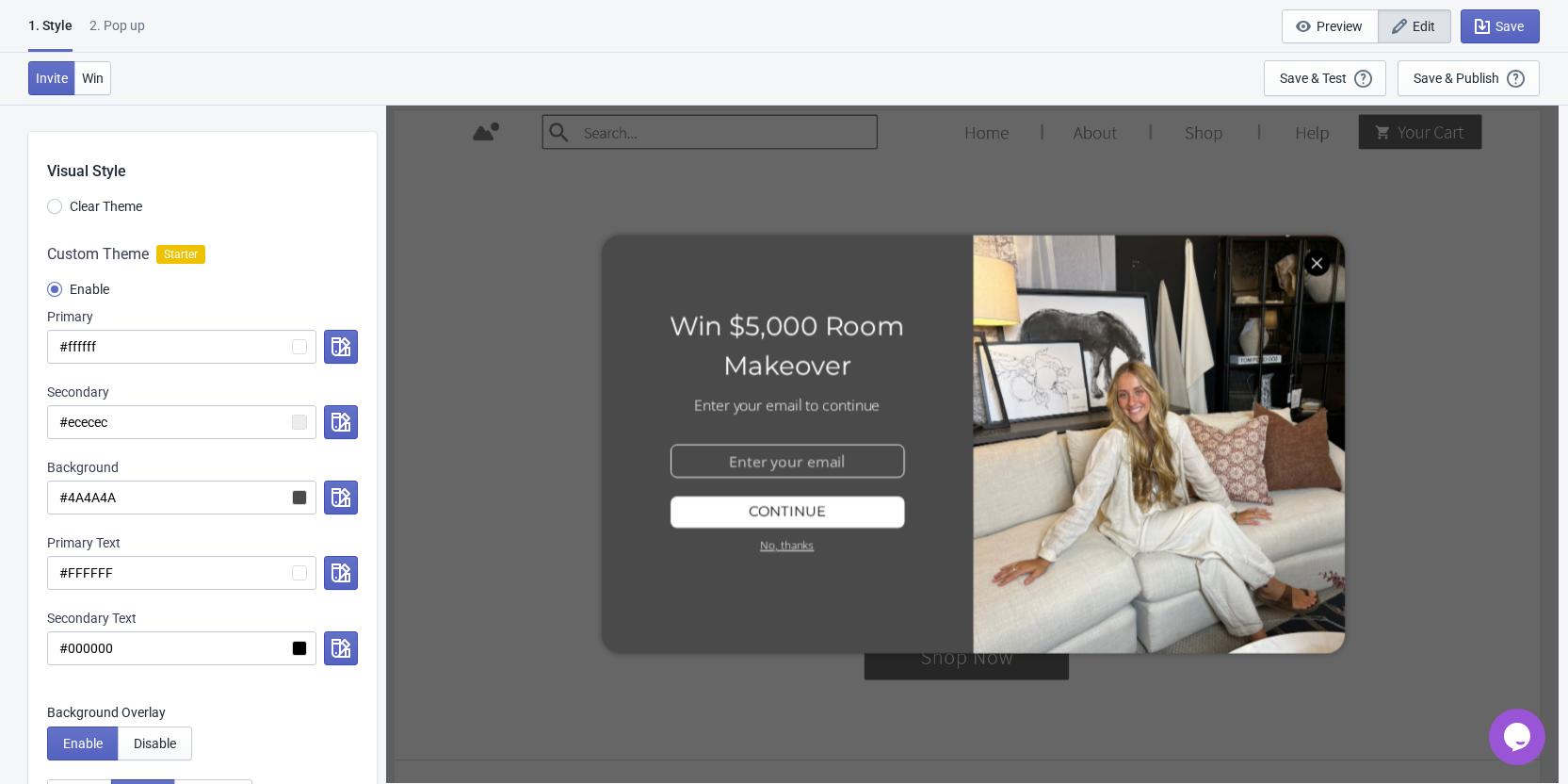
click at [1313, 263] on div at bounding box center [972, 443] width 1156 height 669
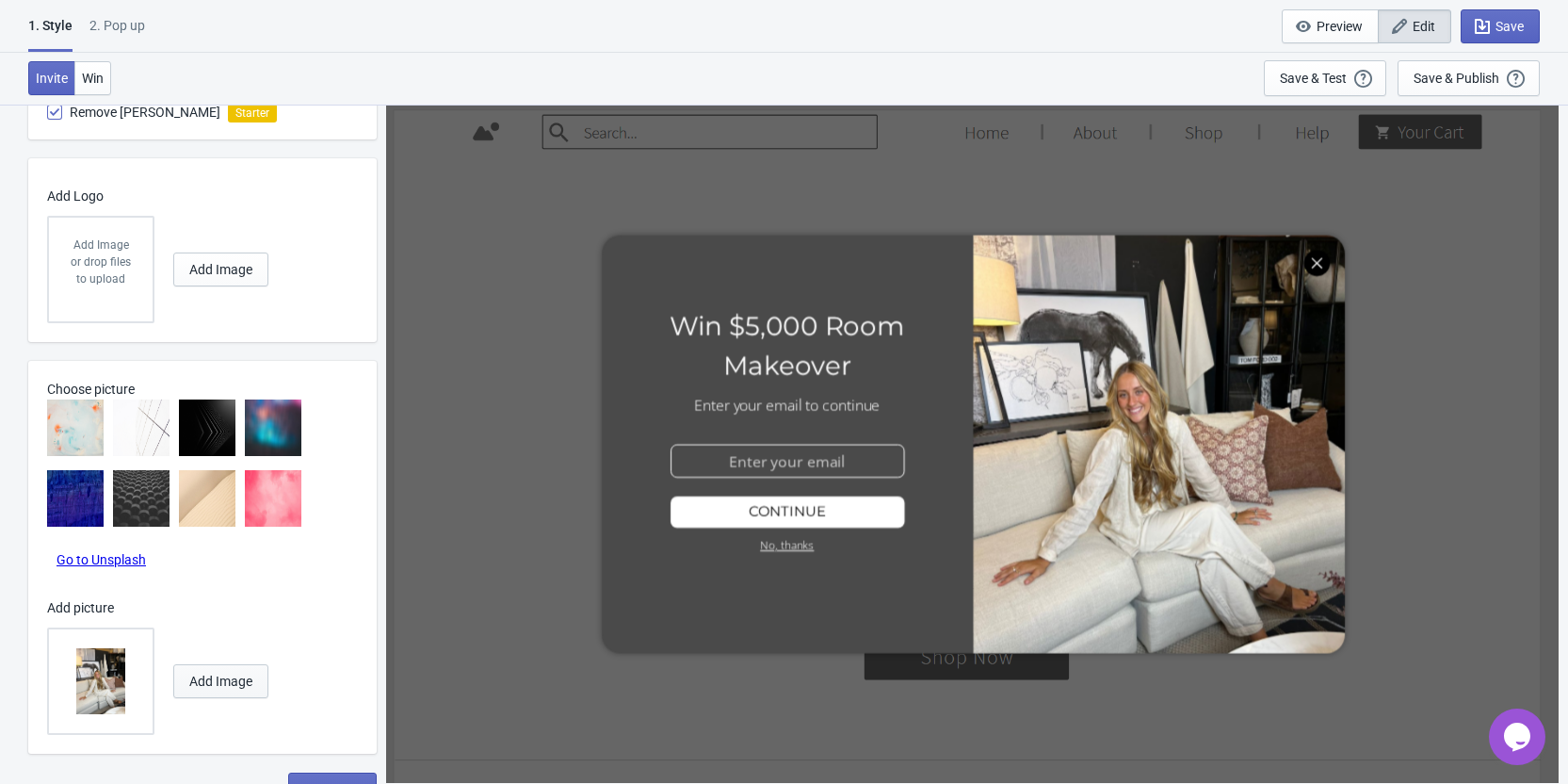
scroll to position [1278, 0]
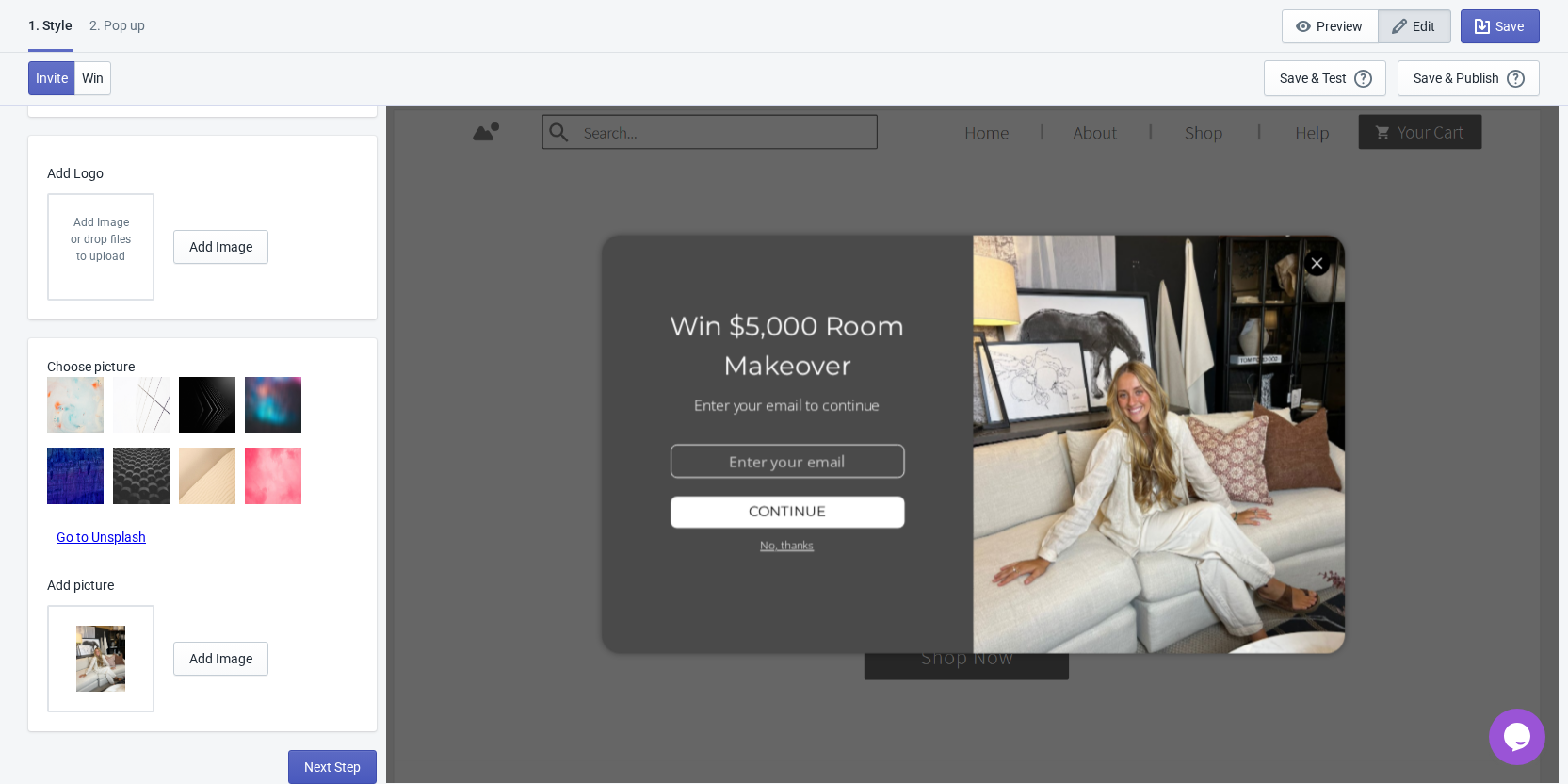
click at [315, 759] on span "Next Step" at bounding box center [332, 767] width 57 height 15
select select "homepageOnly"
select select "once"
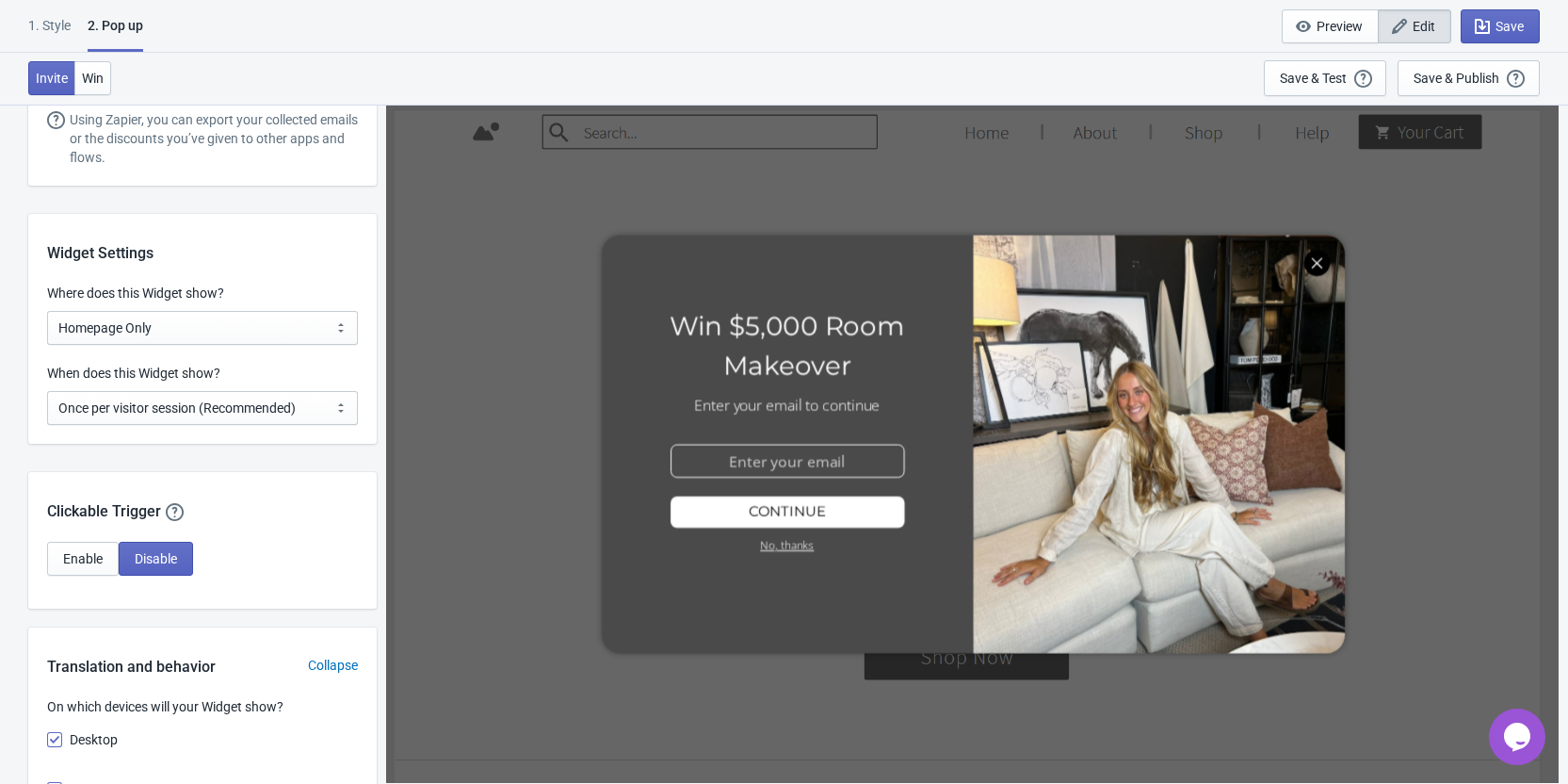
scroll to position [0, 0]
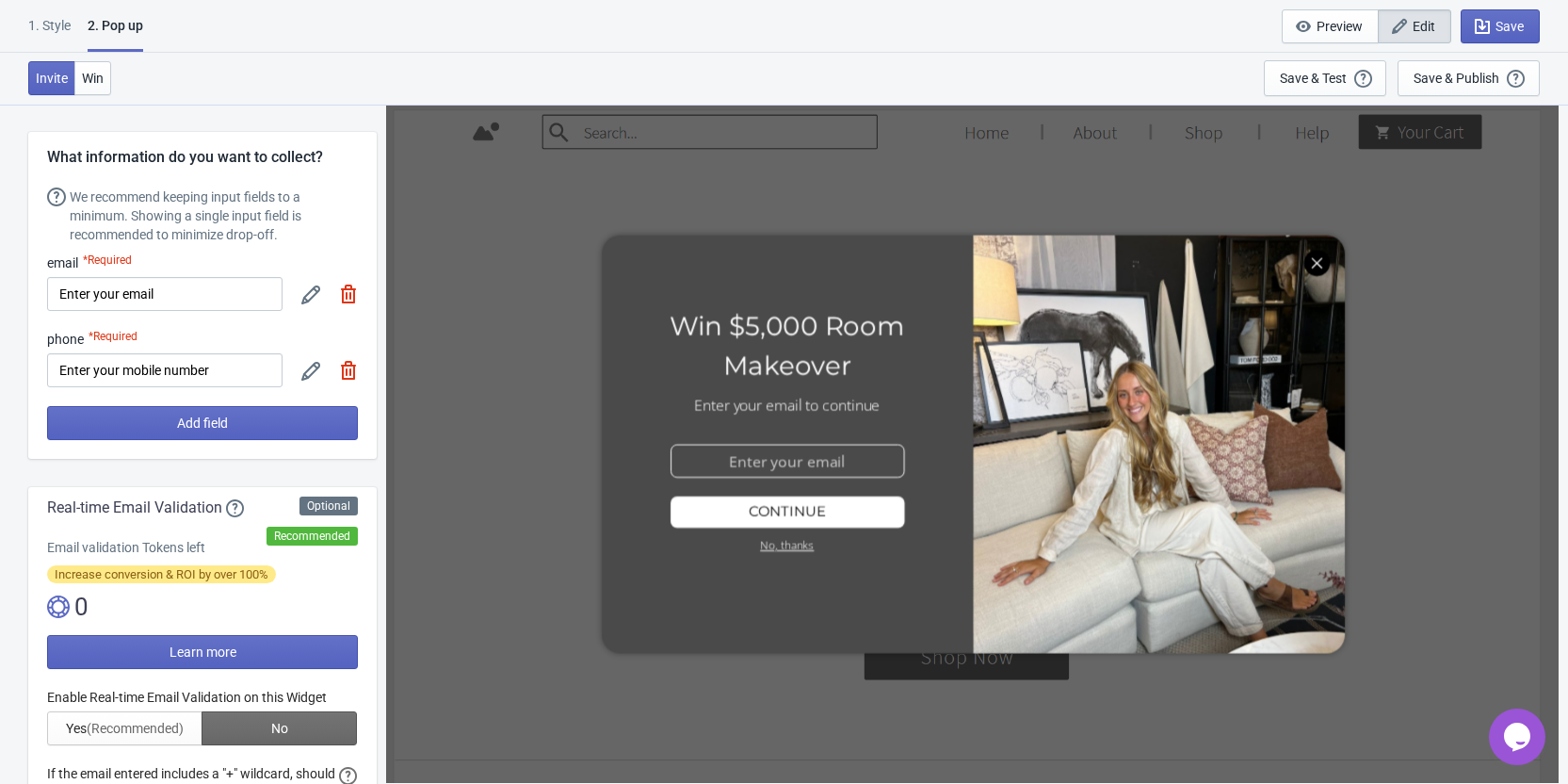
click at [315, 294] on icon at bounding box center [311, 295] width 19 height 19
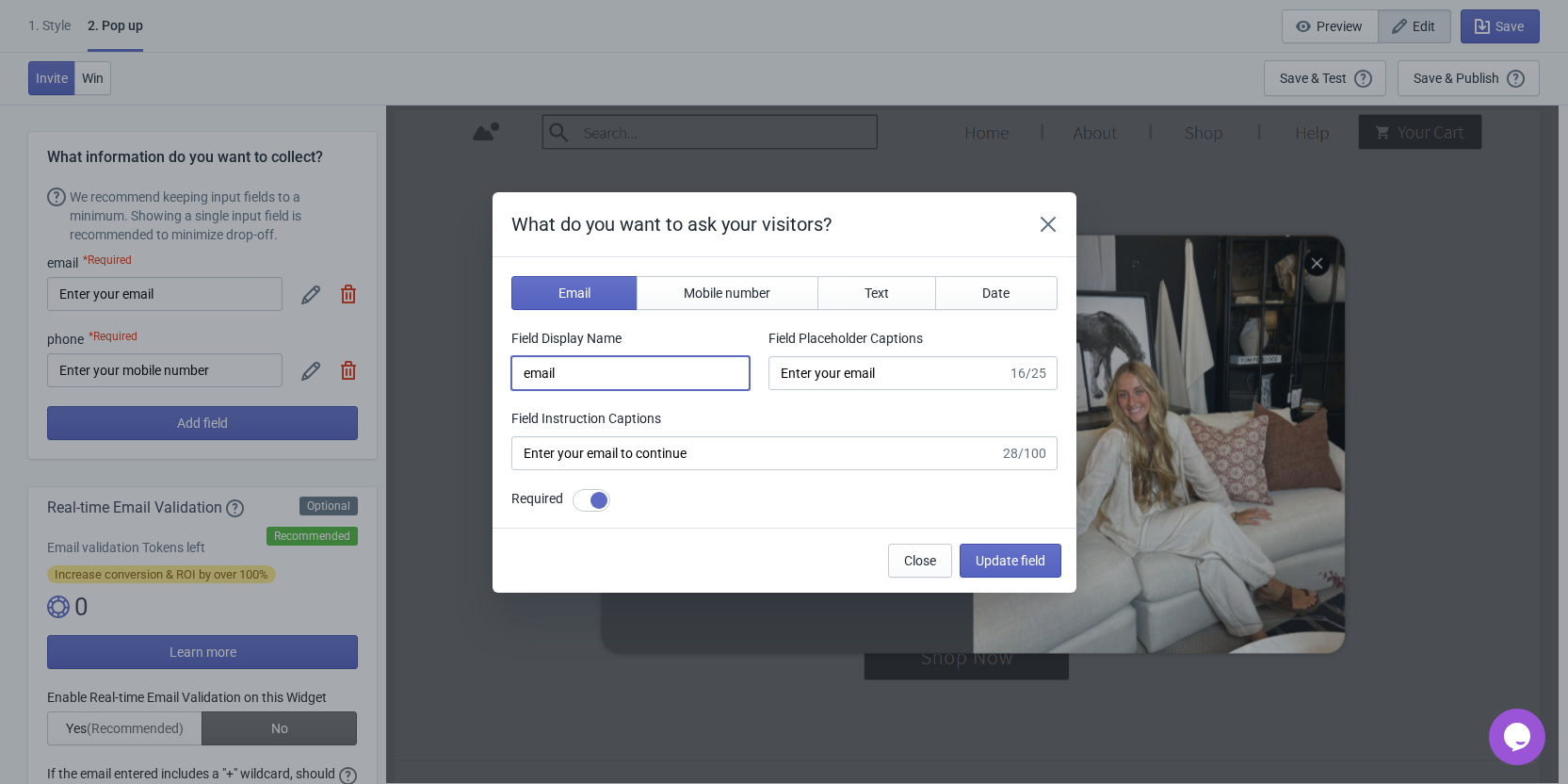
click at [595, 381] on input "email" at bounding box center [630, 372] width 238 height 34
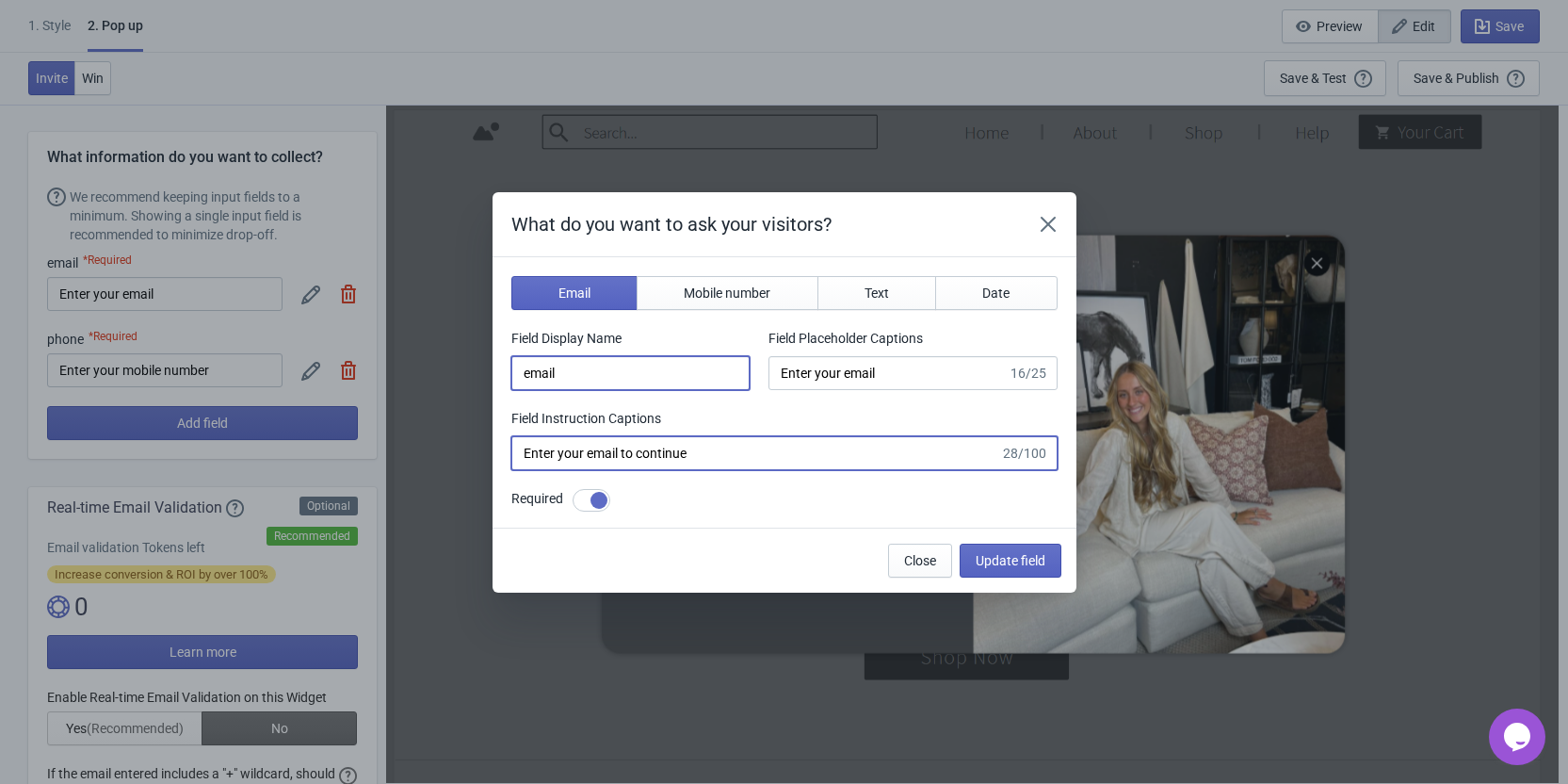
click at [731, 468] on input "Enter your email to continue" at bounding box center [755, 452] width 489 height 34
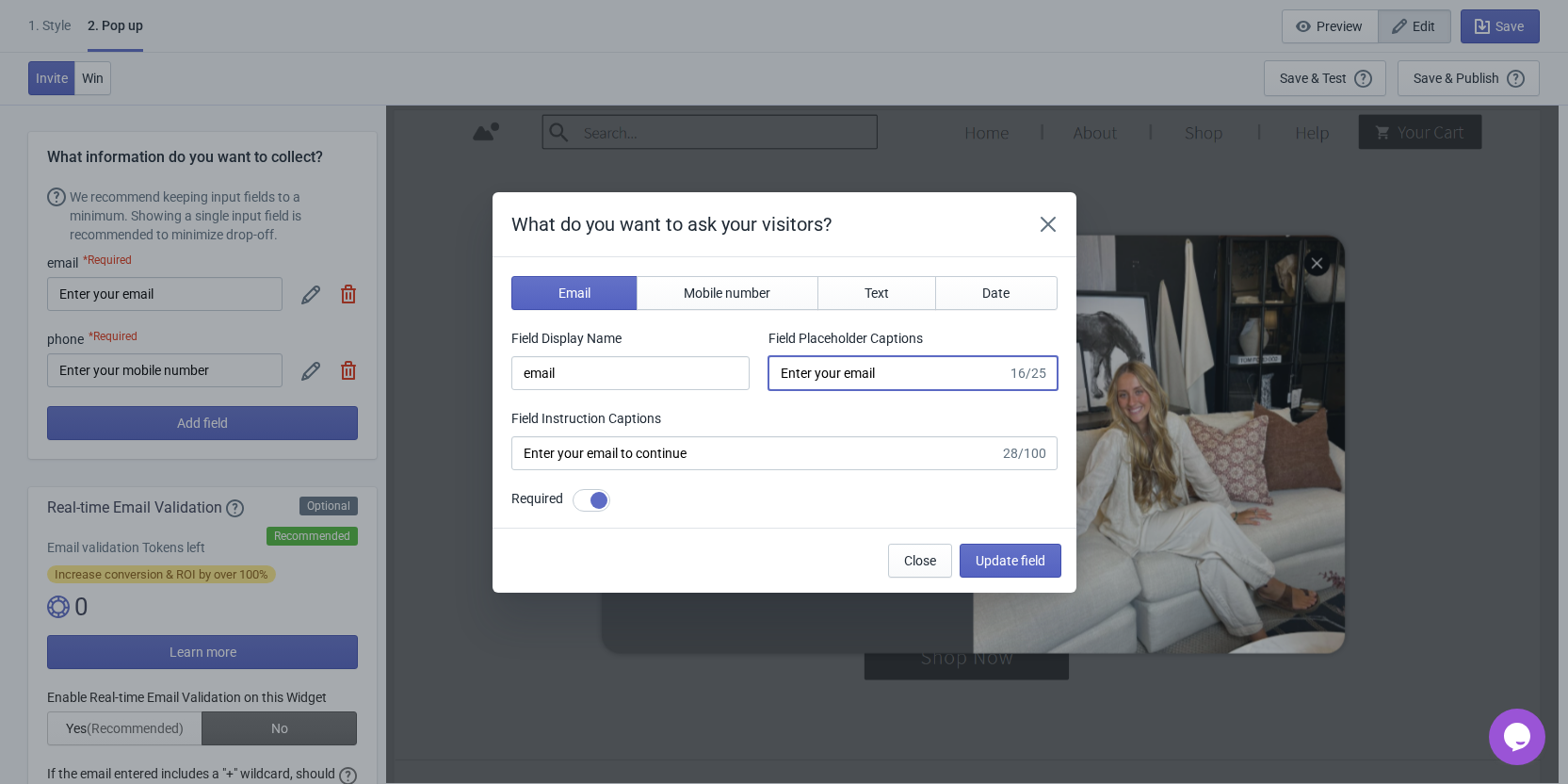
click at [946, 374] on input "Enter your email" at bounding box center [887, 372] width 238 height 34
click at [755, 410] on div "Field Instruction Captions" at bounding box center [784, 420] width 546 height 23
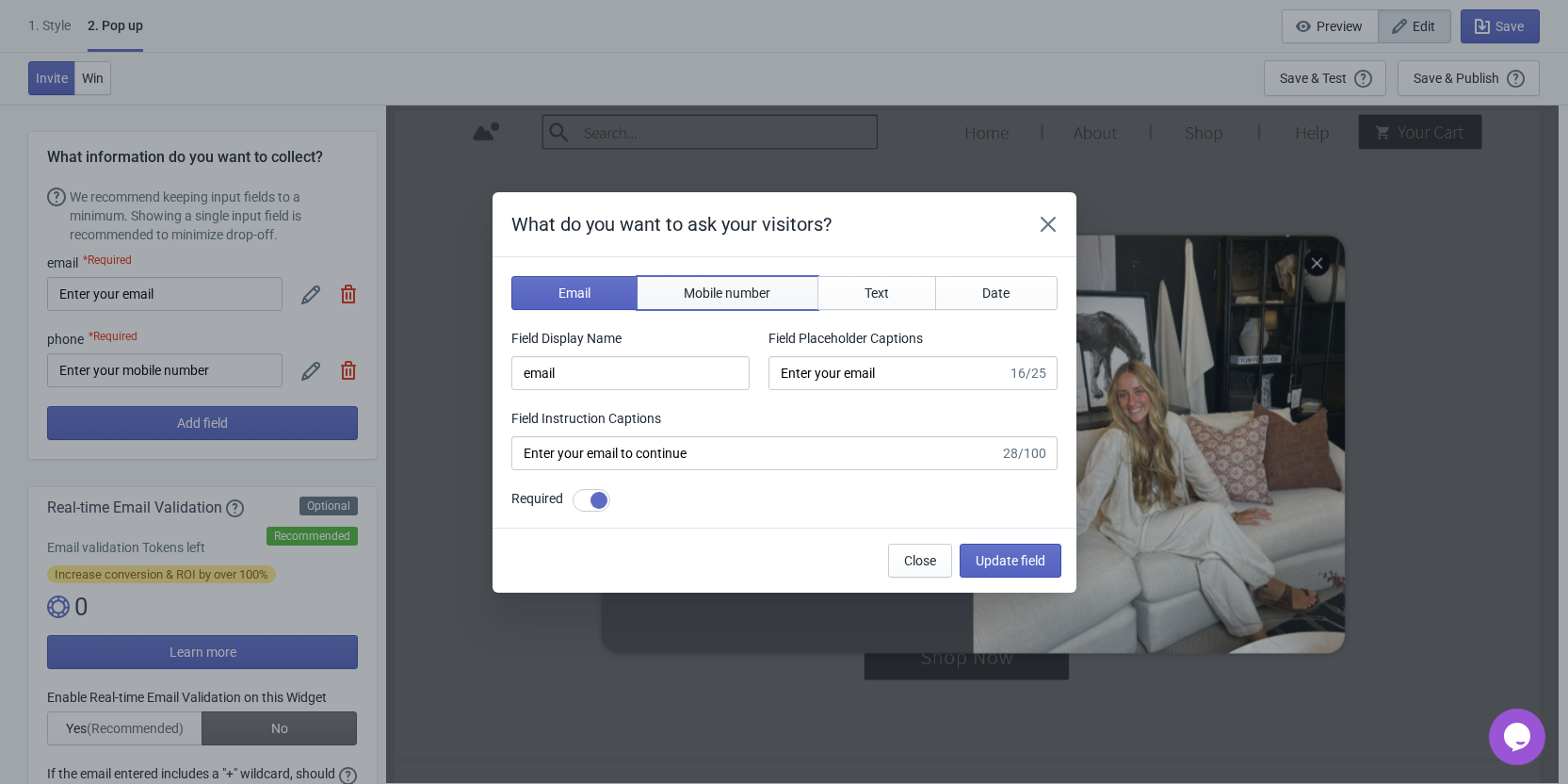
click at [713, 289] on span "Mobile number" at bounding box center [727, 293] width 87 height 15
type input "phone"
type input "Enter your mobile number"
type input "Next, enter your mobile number to continue"
checkbox input "false"
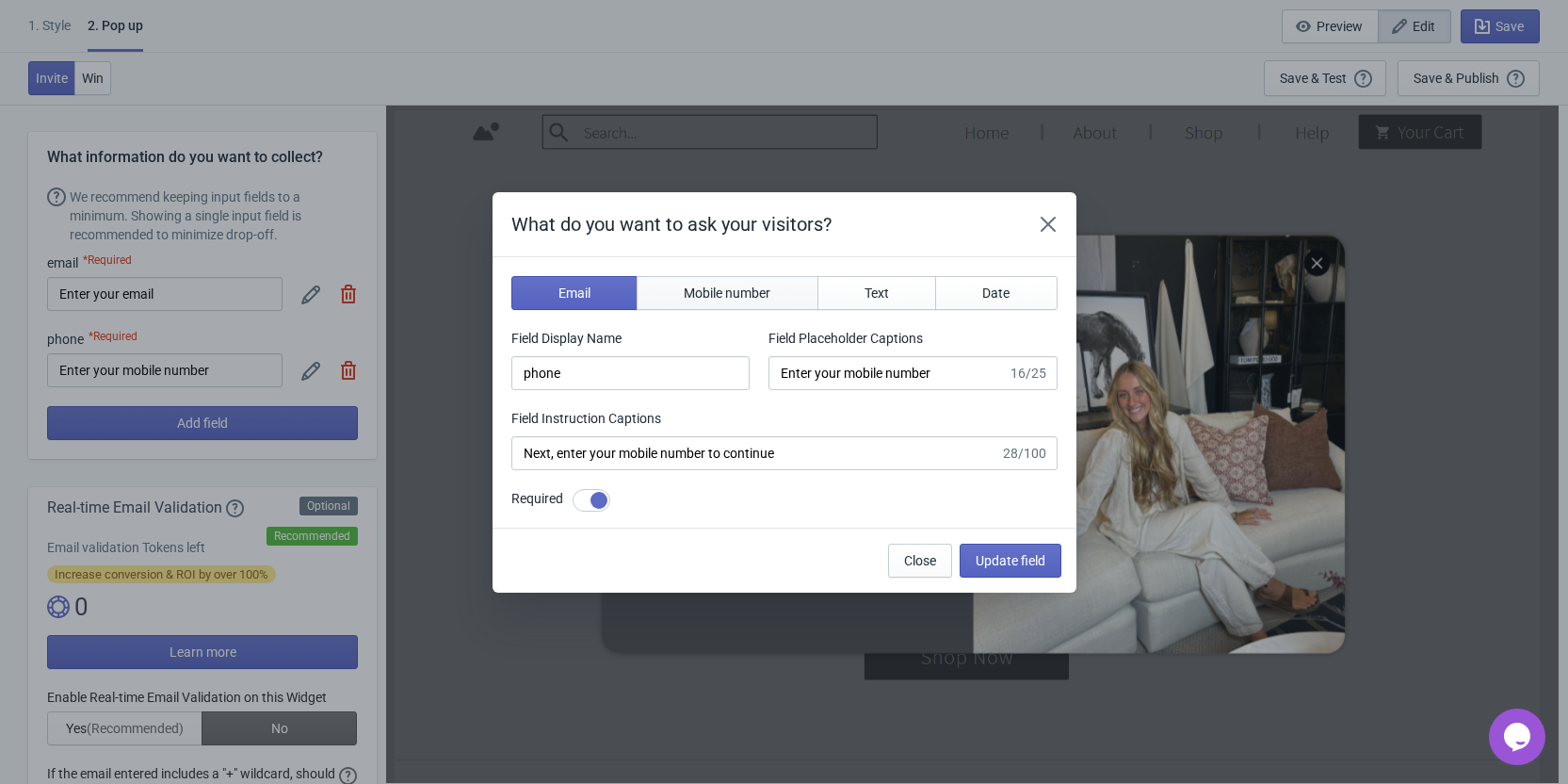
select select "ca"
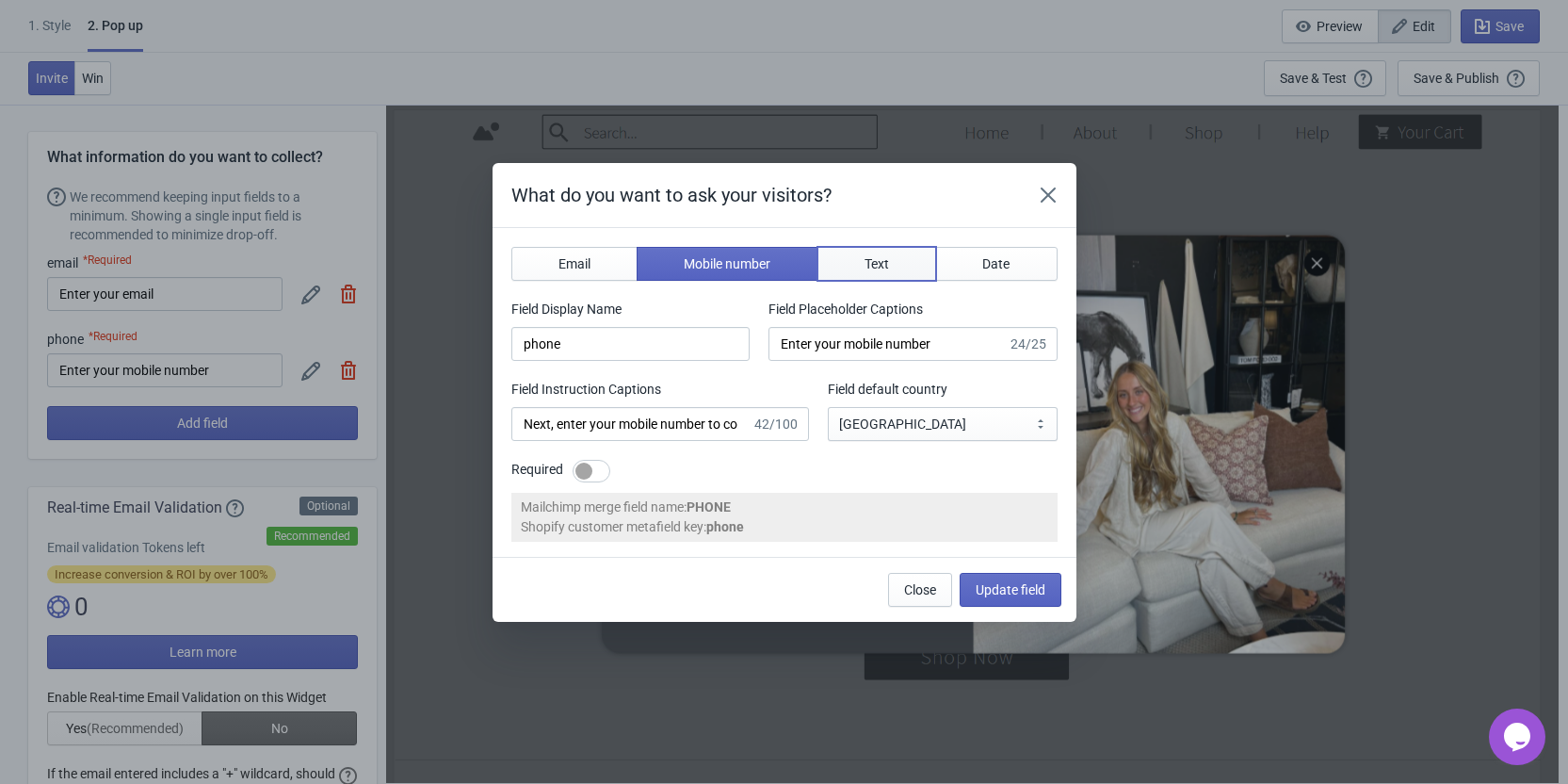
click at [866, 272] on button "Text" at bounding box center [878, 263] width 120 height 34
type input "name"
type input "Enter your name"
type input "Answer this question to continue"
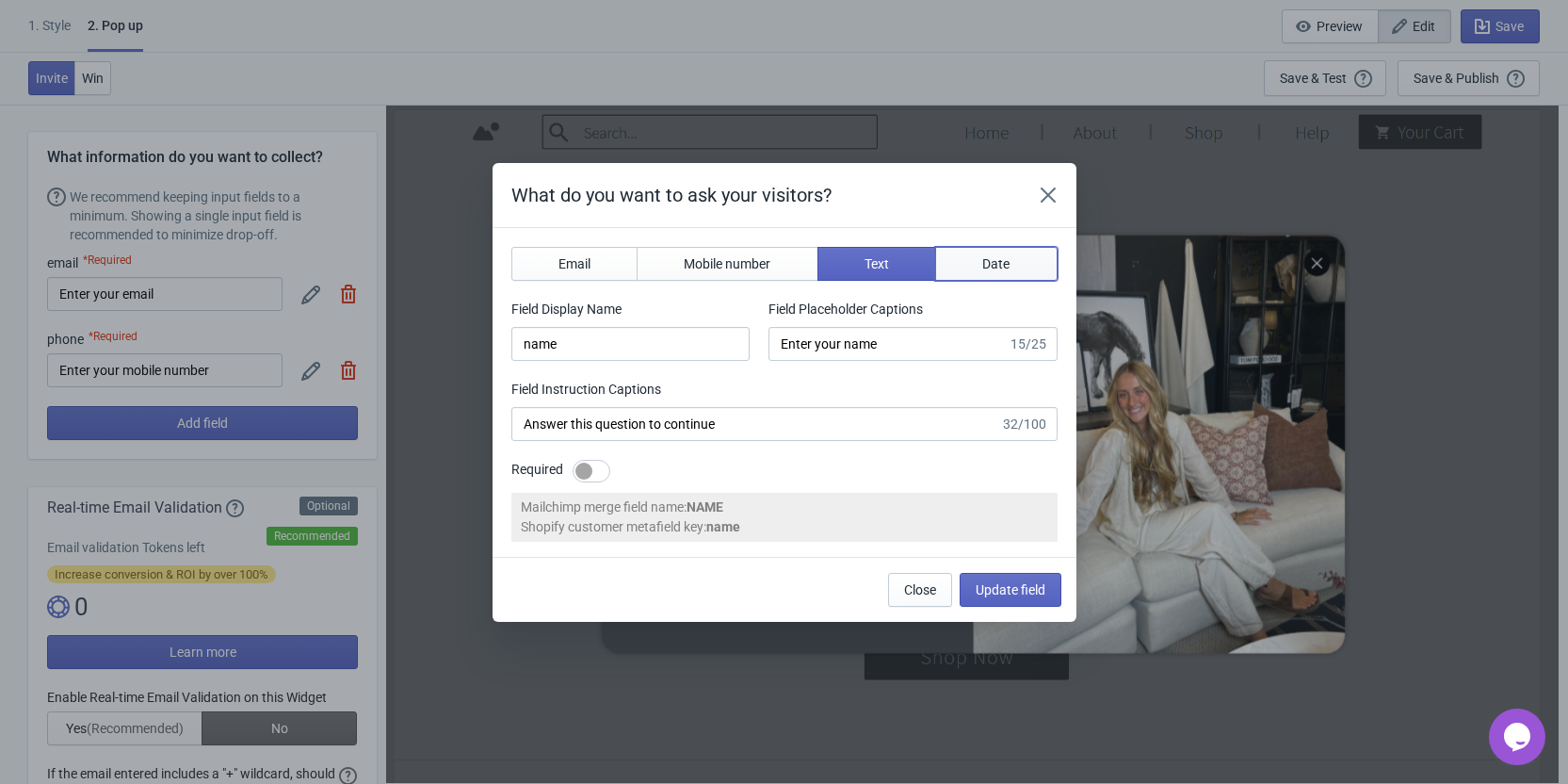
click at [978, 274] on button "Date" at bounding box center [996, 263] width 122 height 34
type input "birthday"
type input "Enter your birthday"
type input "Enter your birthday to continue"
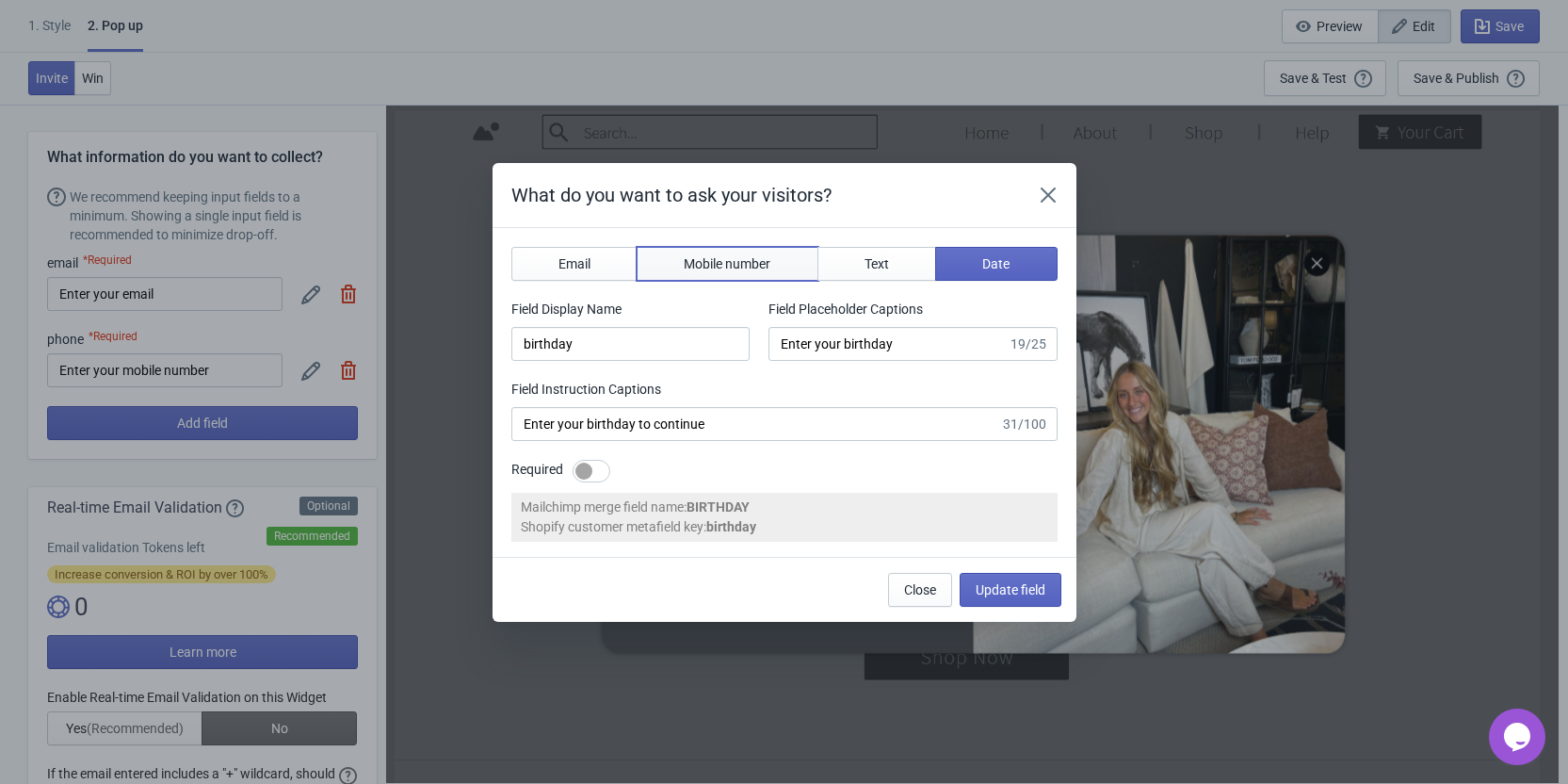
drag, startPoint x: 762, startPoint y: 264, endPoint x: 795, endPoint y: 262, distance: 33.1
click at [762, 263] on span "Mobile number" at bounding box center [727, 264] width 87 height 15
type input "phone"
type input "Enter your mobile number"
type input "Next, enter your mobile number to continue"
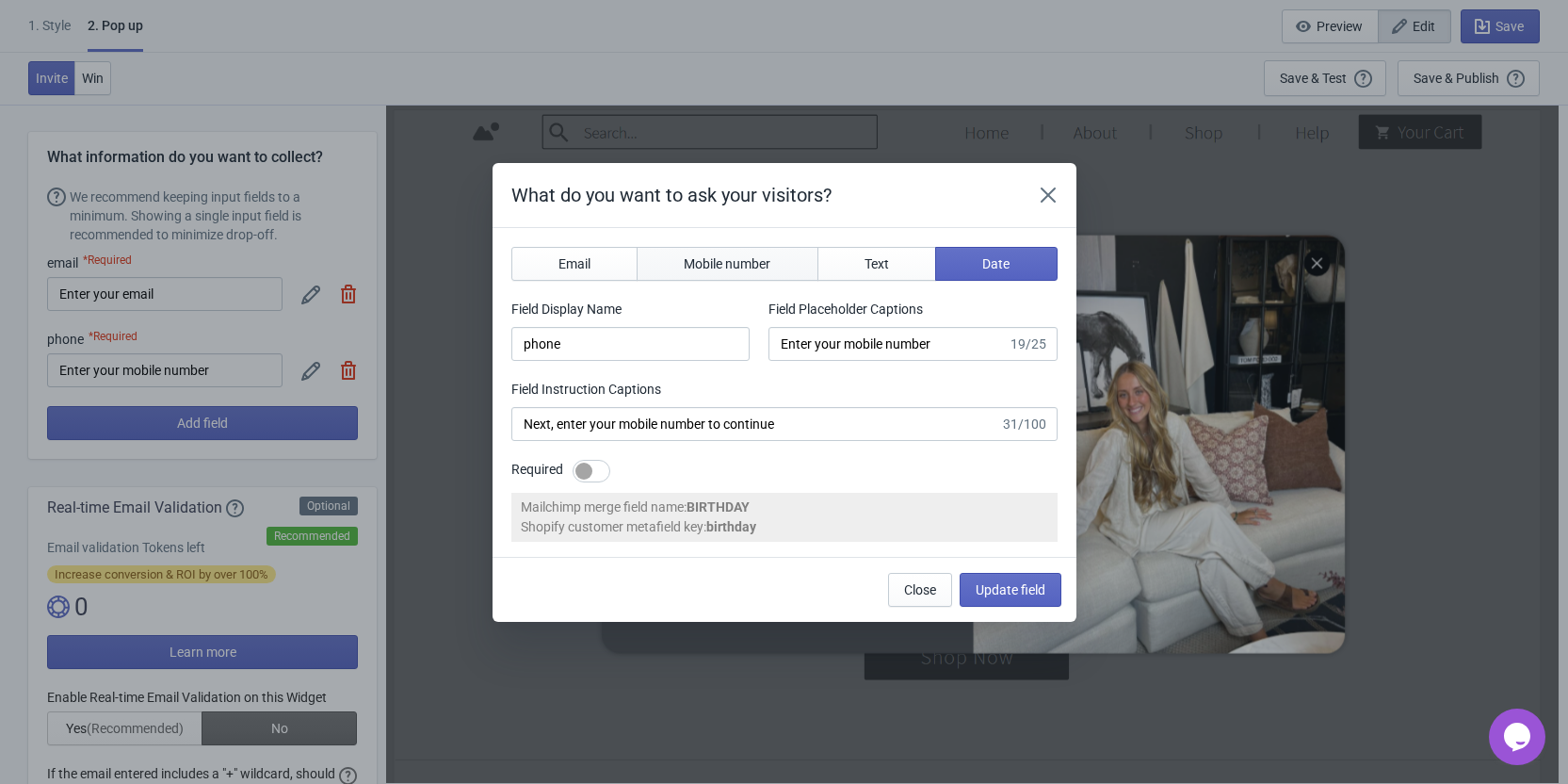
select select "ca"
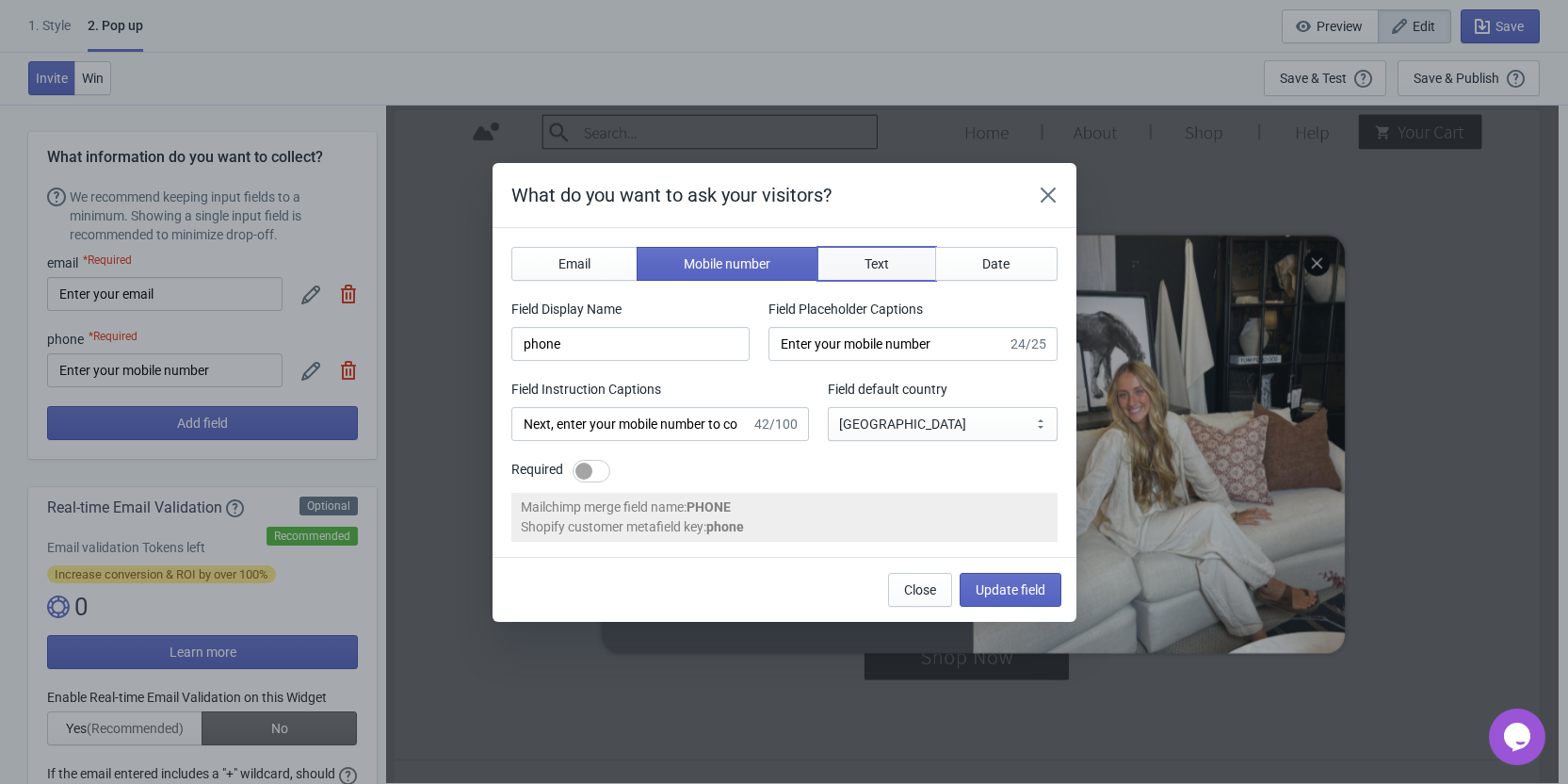
click at [873, 258] on span "Text" at bounding box center [877, 264] width 24 height 15
type input "name"
type input "Enter your name"
type input "Answer this question to continue"
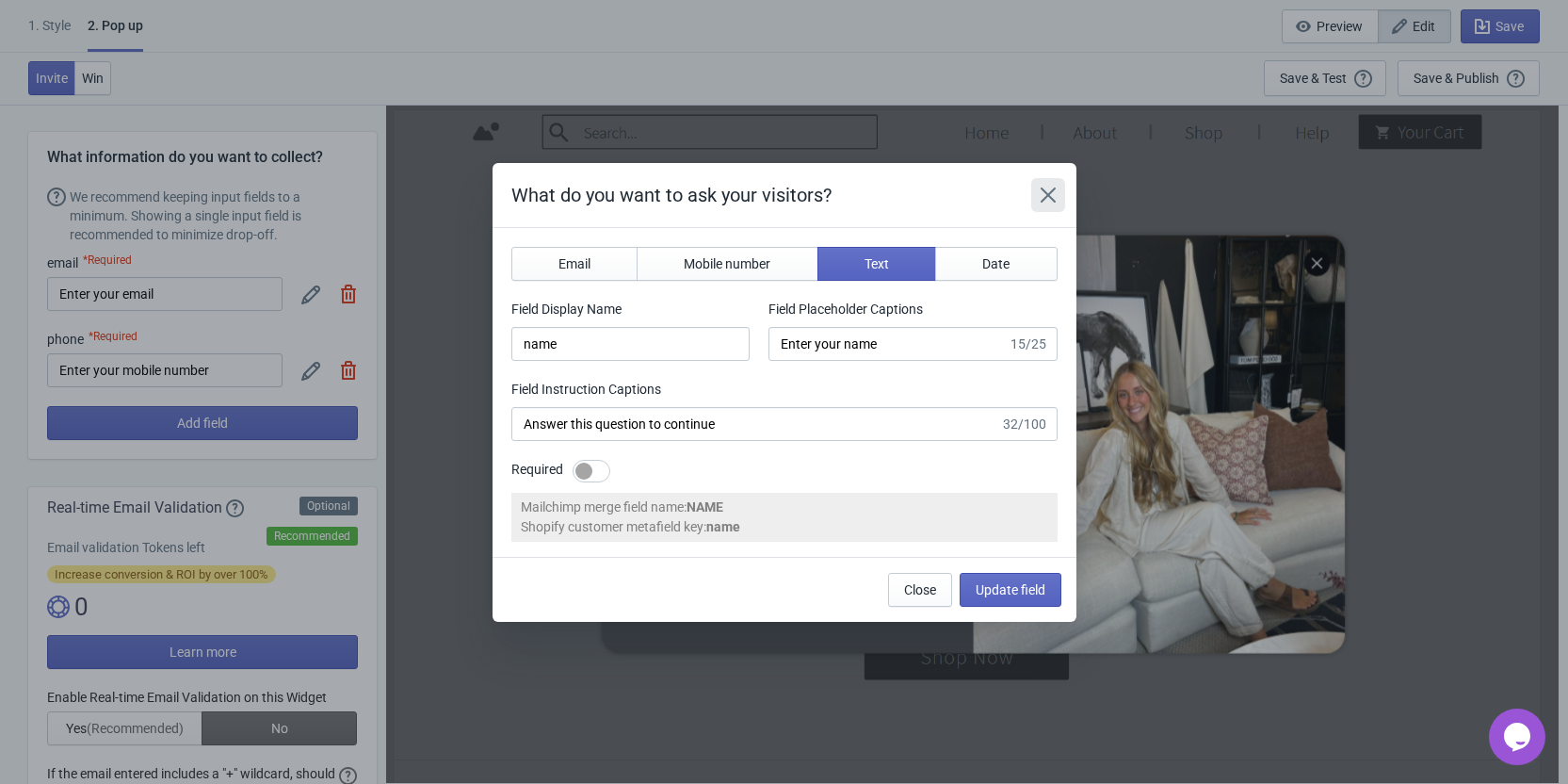
click at [1056, 193] on icon "Close" at bounding box center [1048, 195] width 19 height 19
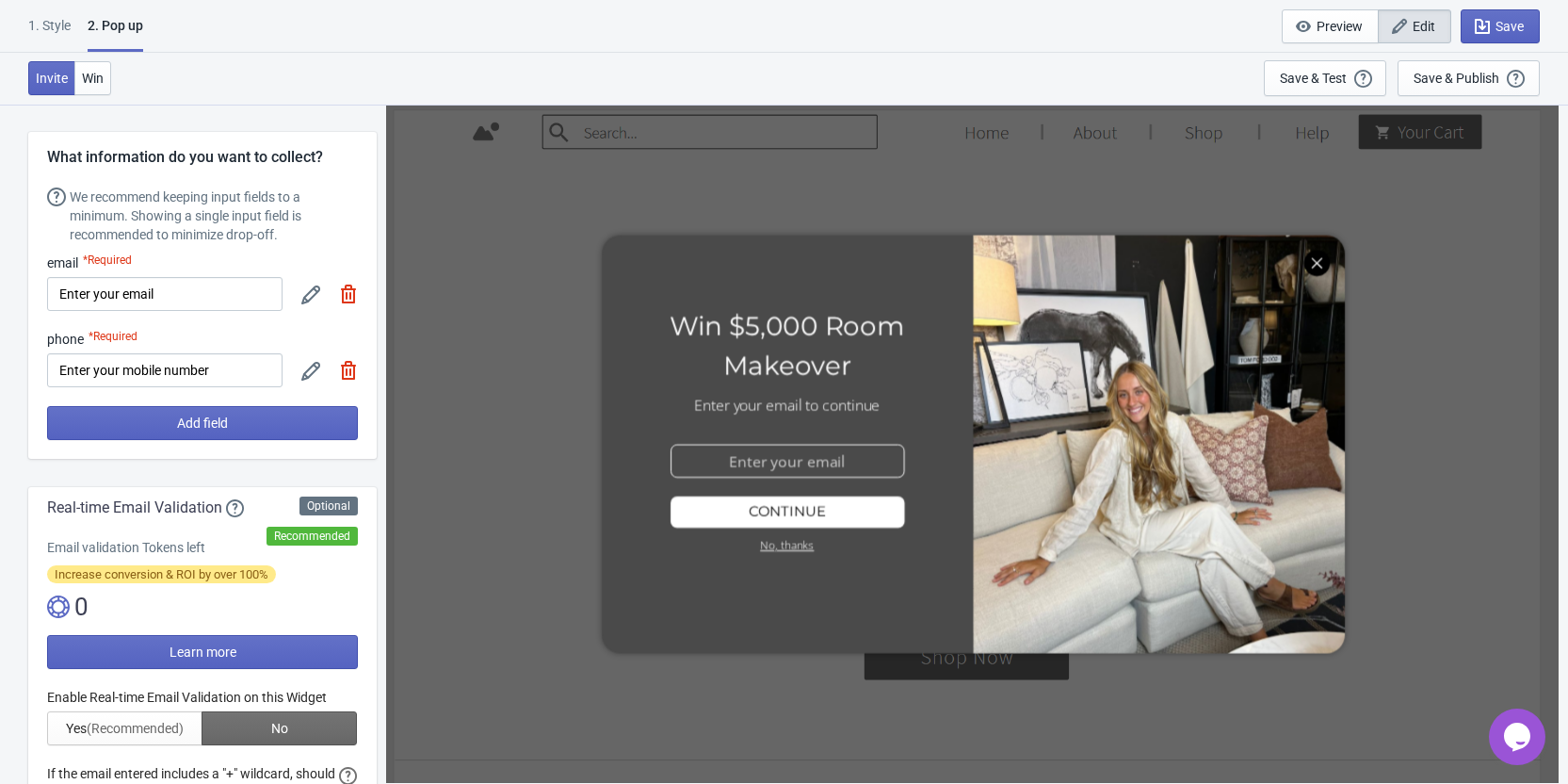
click at [115, 330] on div "*Required" at bounding box center [113, 339] width 49 height 19
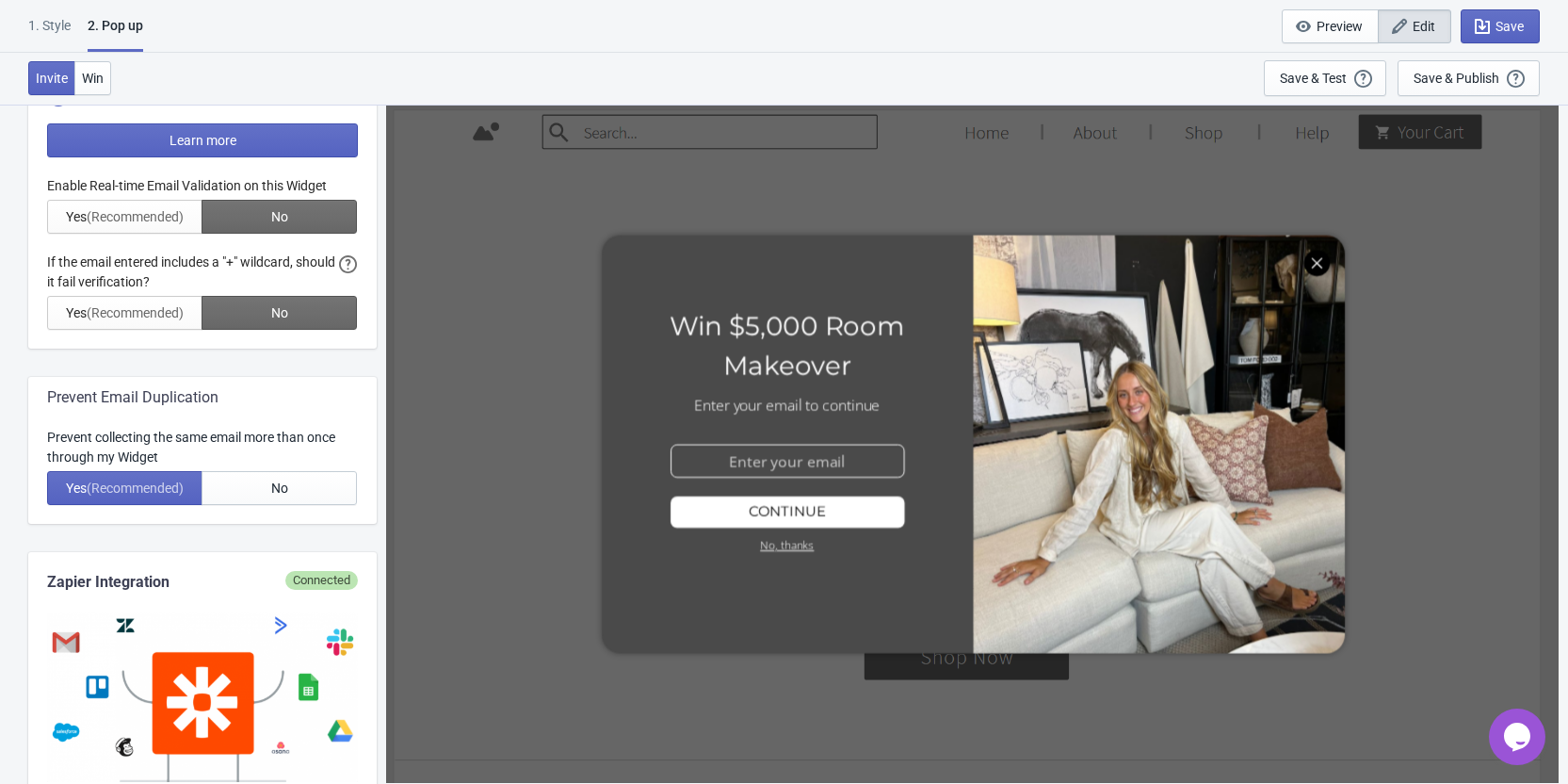
scroll to position [628, 0]
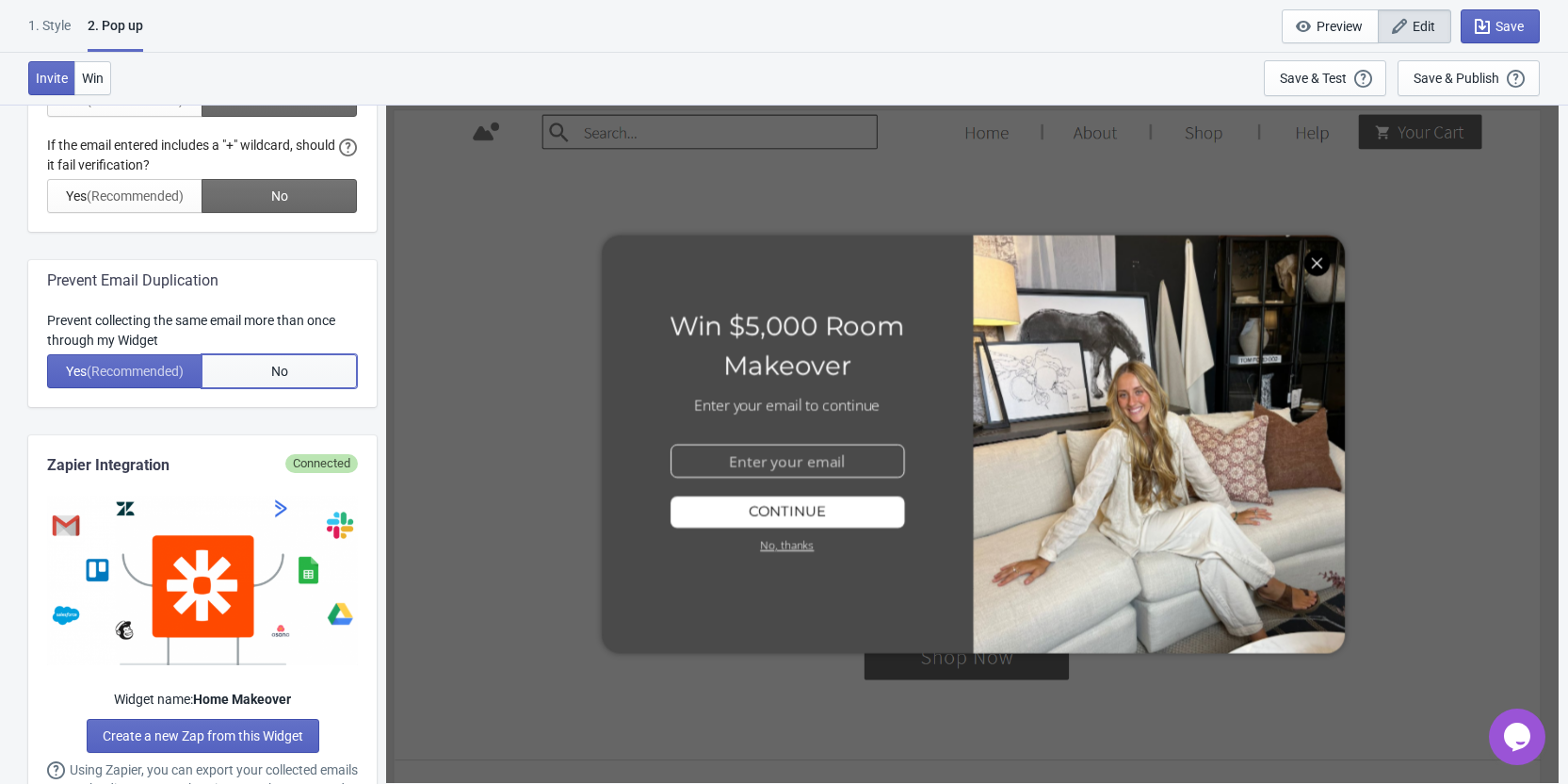
click at [254, 369] on button "No" at bounding box center [279, 370] width 155 height 34
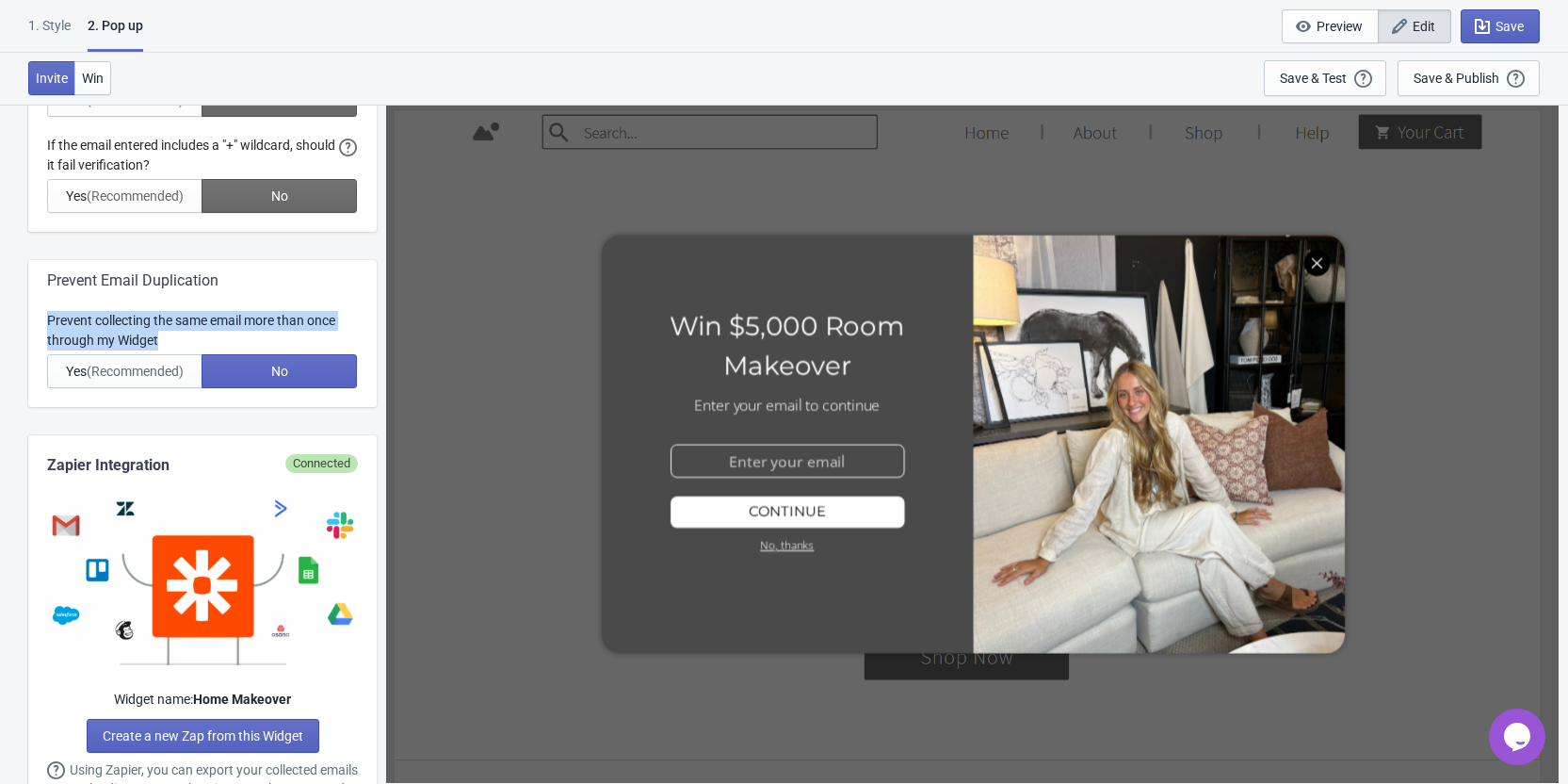
drag, startPoint x: 47, startPoint y: 316, endPoint x: 219, endPoint y: 338, distance: 173.4
click at [219, 338] on div "Prevent collecting the same email more than once through my Widget" at bounding box center [203, 330] width 311 height 40
click at [172, 338] on div "Prevent collecting the same email more than once through my Widget" at bounding box center [203, 330] width 311 height 40
click at [259, 380] on button "No" at bounding box center [279, 370] width 155 height 34
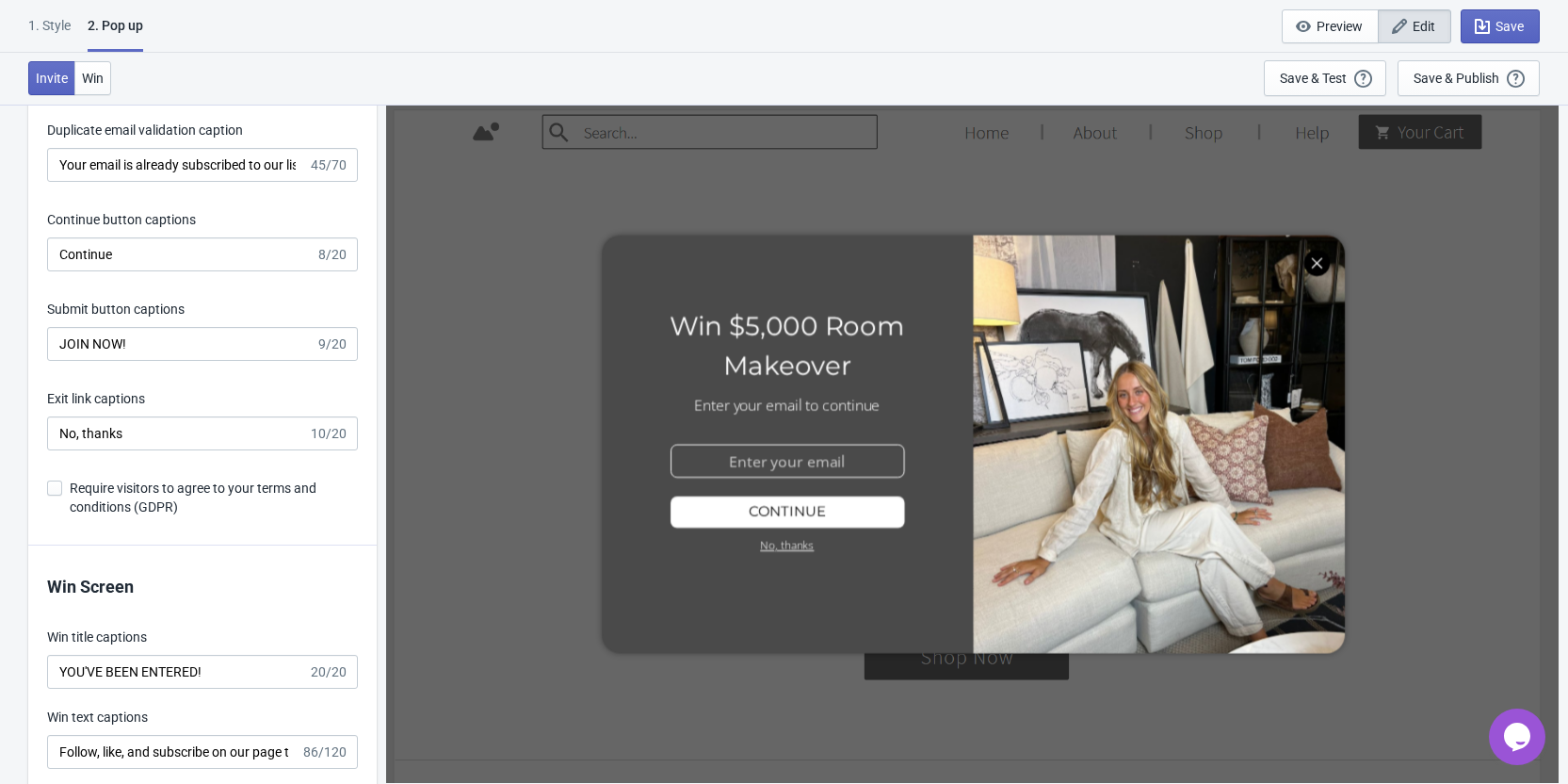
scroll to position [3139, 0]
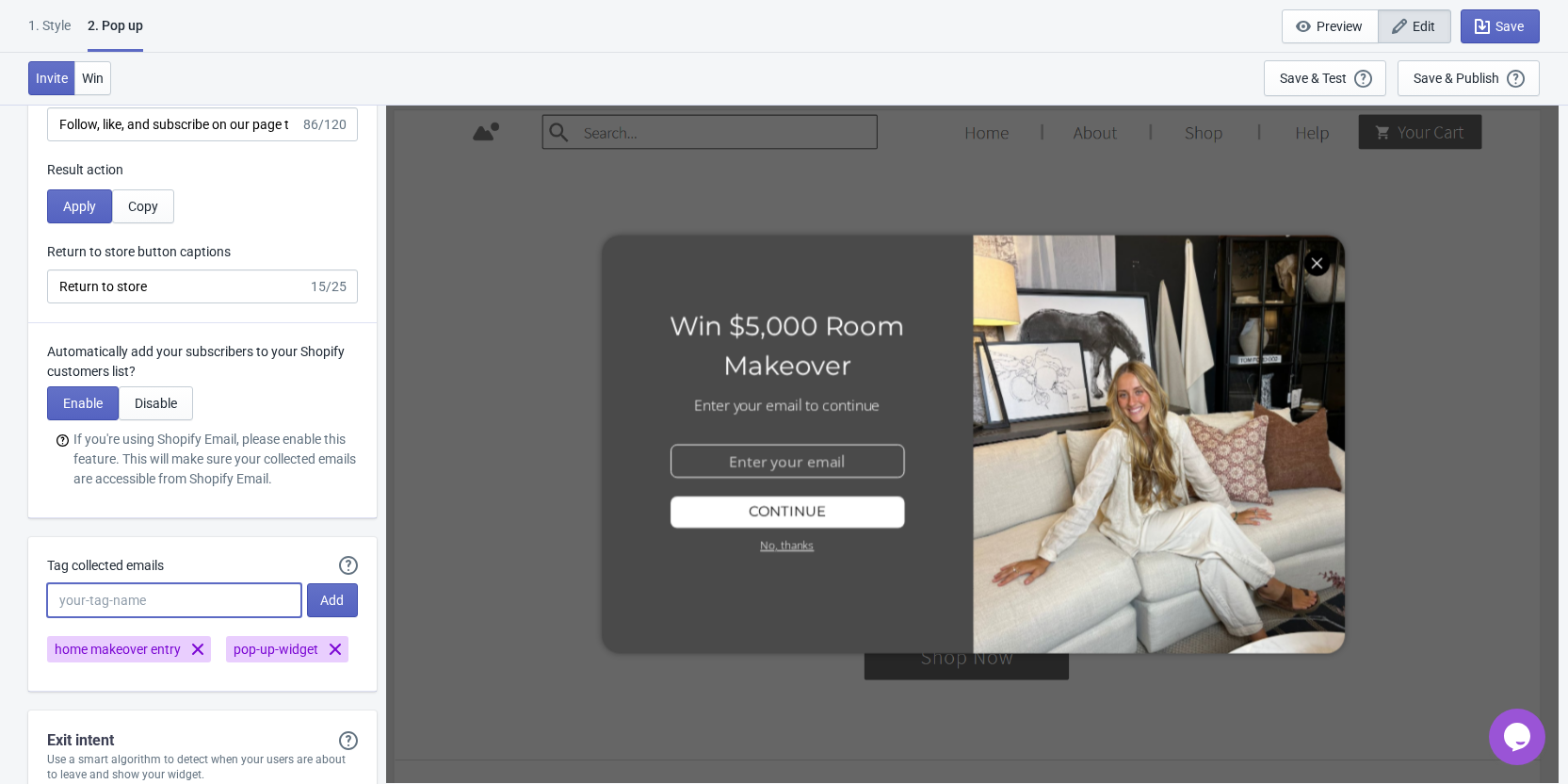
click at [196, 605] on input "Tag collected emails" at bounding box center [175, 600] width 255 height 34
type input "tada-popup"
click at [323, 592] on span "Add" at bounding box center [332, 600] width 23 height 15
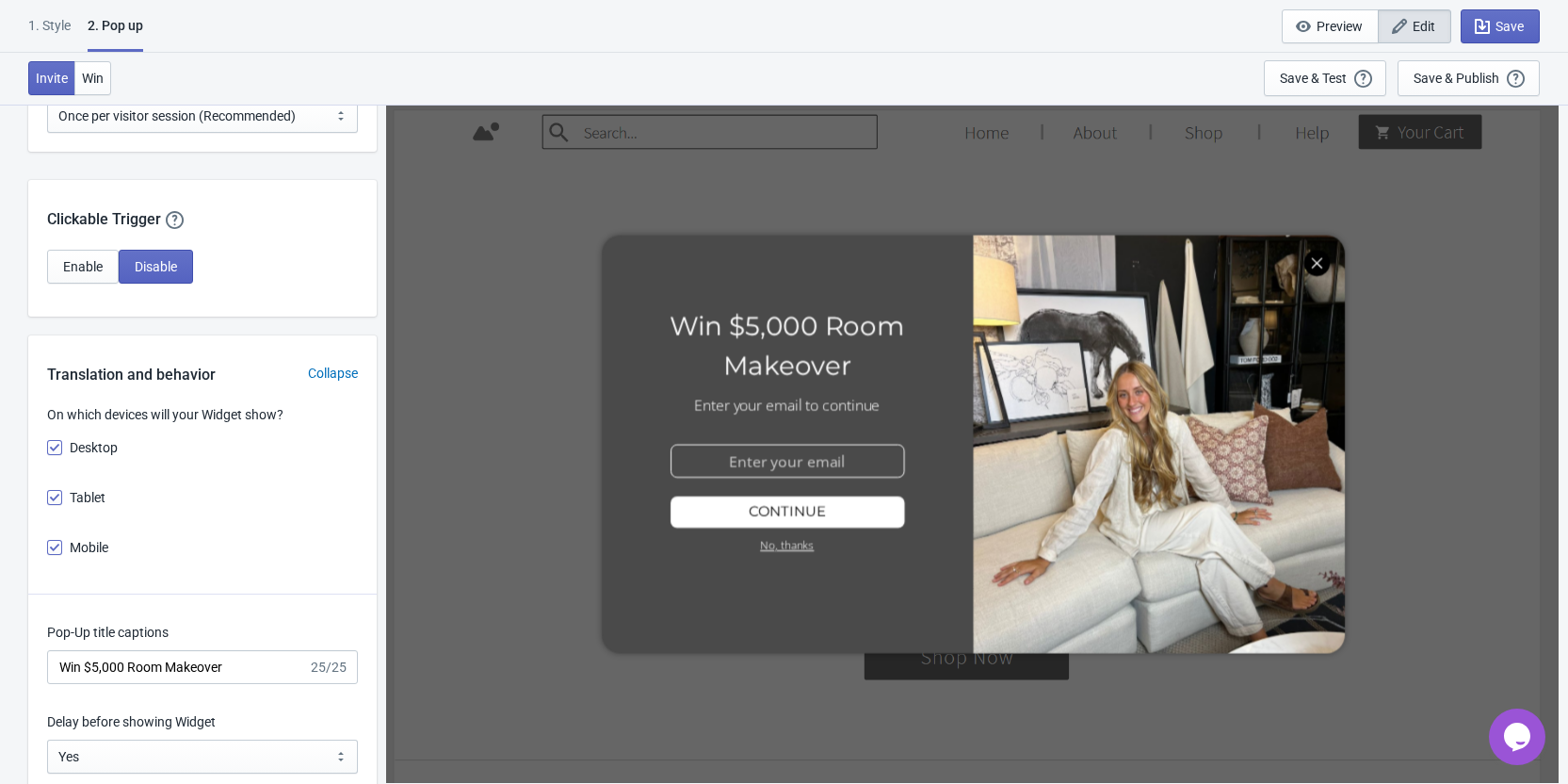
scroll to position [1256, 0]
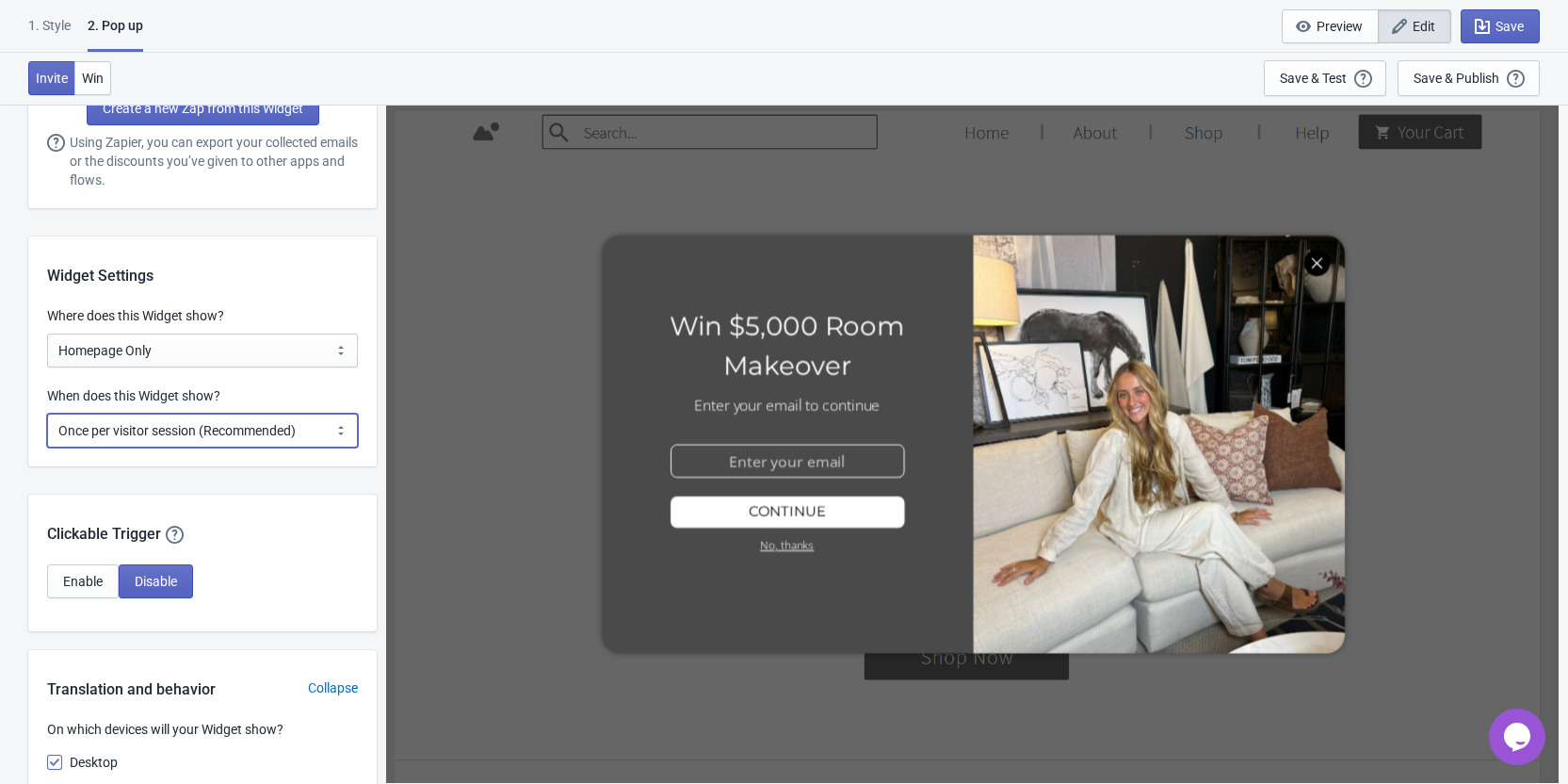
click at [122, 435] on select "Every new visit of page Once every period of time Once per visitor session (Rec…" at bounding box center [203, 430] width 311 height 34
click at [47, 414] on select "Every new visit of page Once every period of time Once per visitor session (Rec…" at bounding box center [203, 430] width 311 height 34
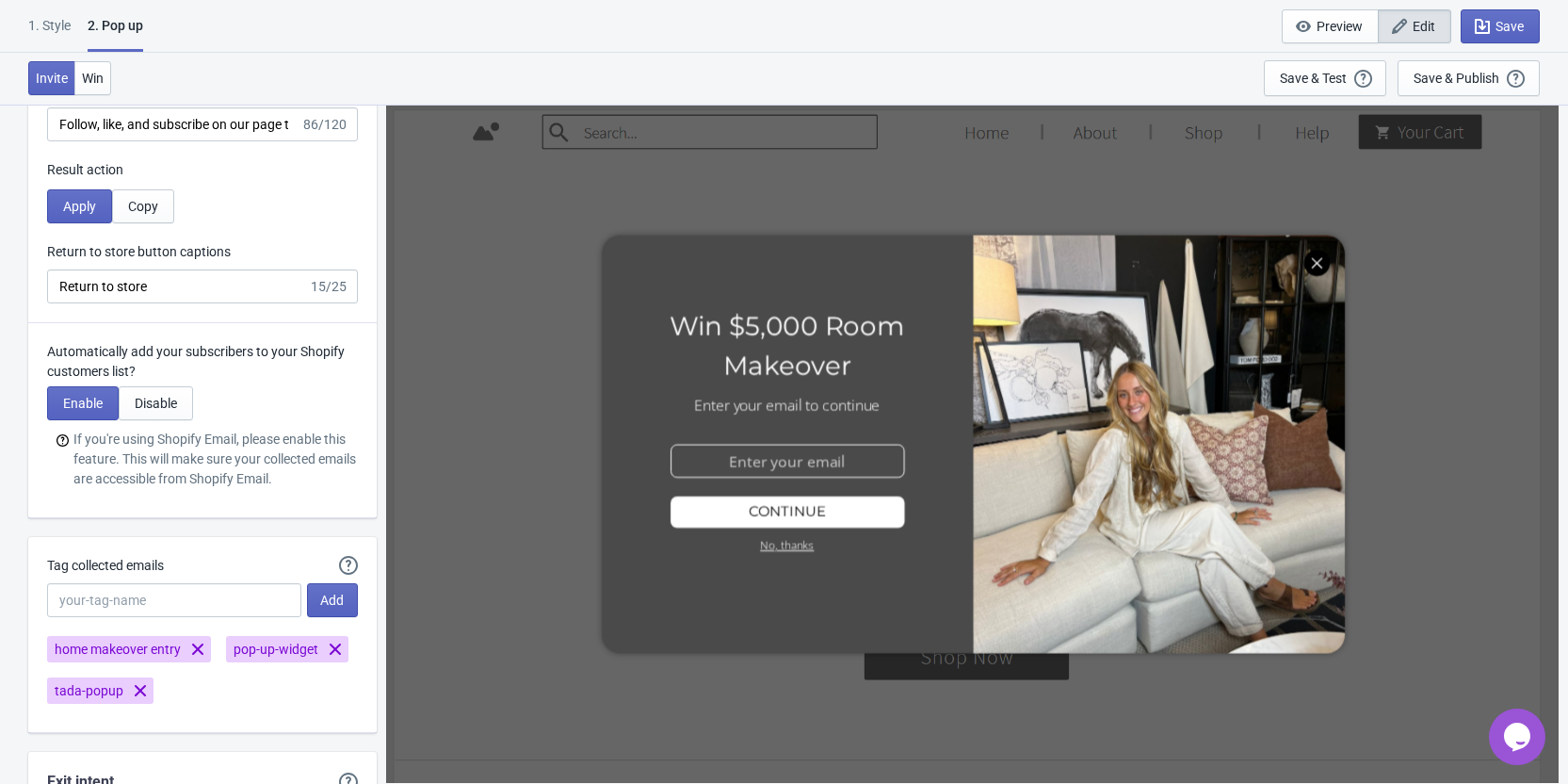
scroll to position [3633, 0]
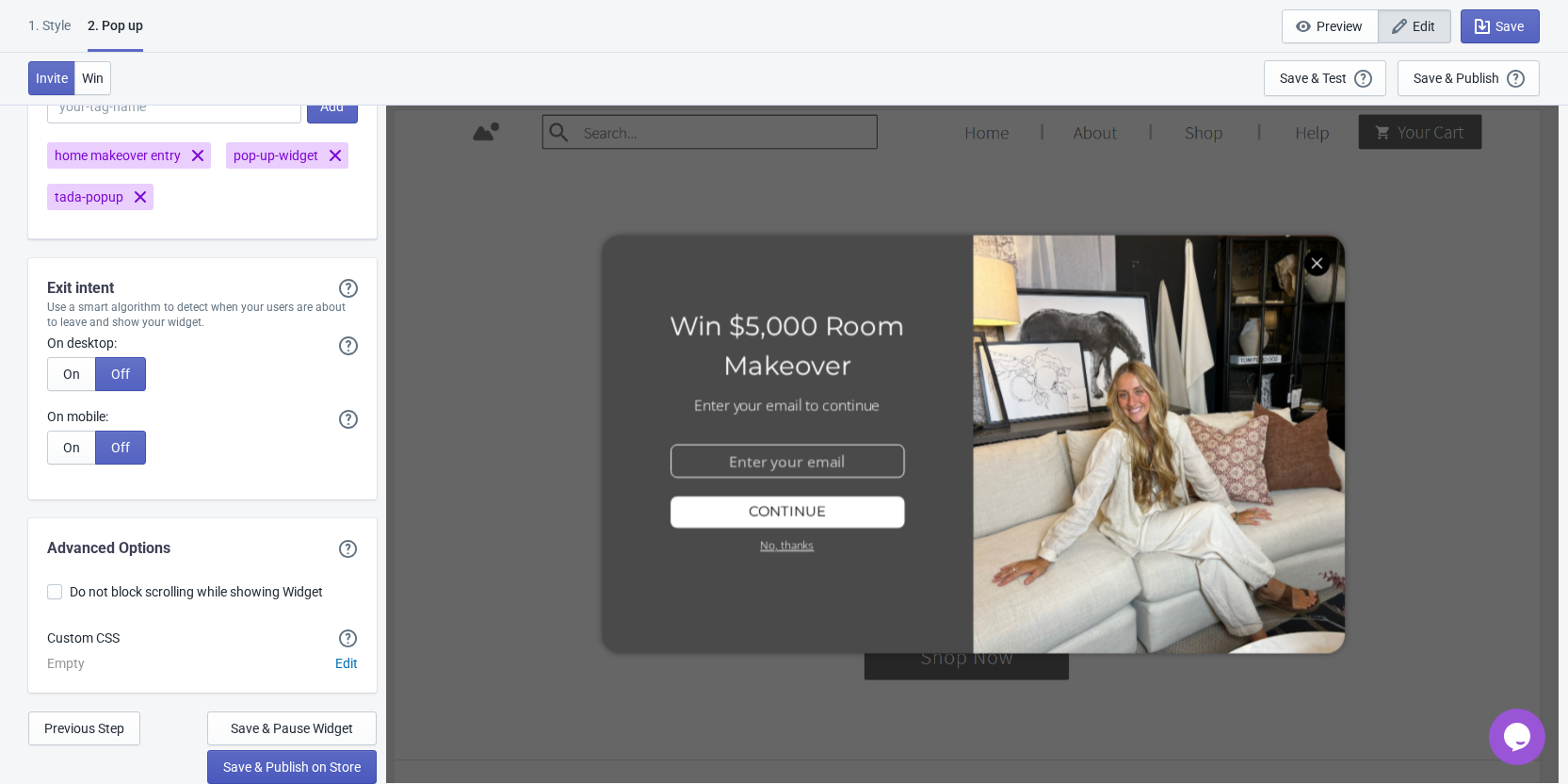
click at [295, 768] on span "Save & Publish on Store" at bounding box center [291, 767] width 138 height 15
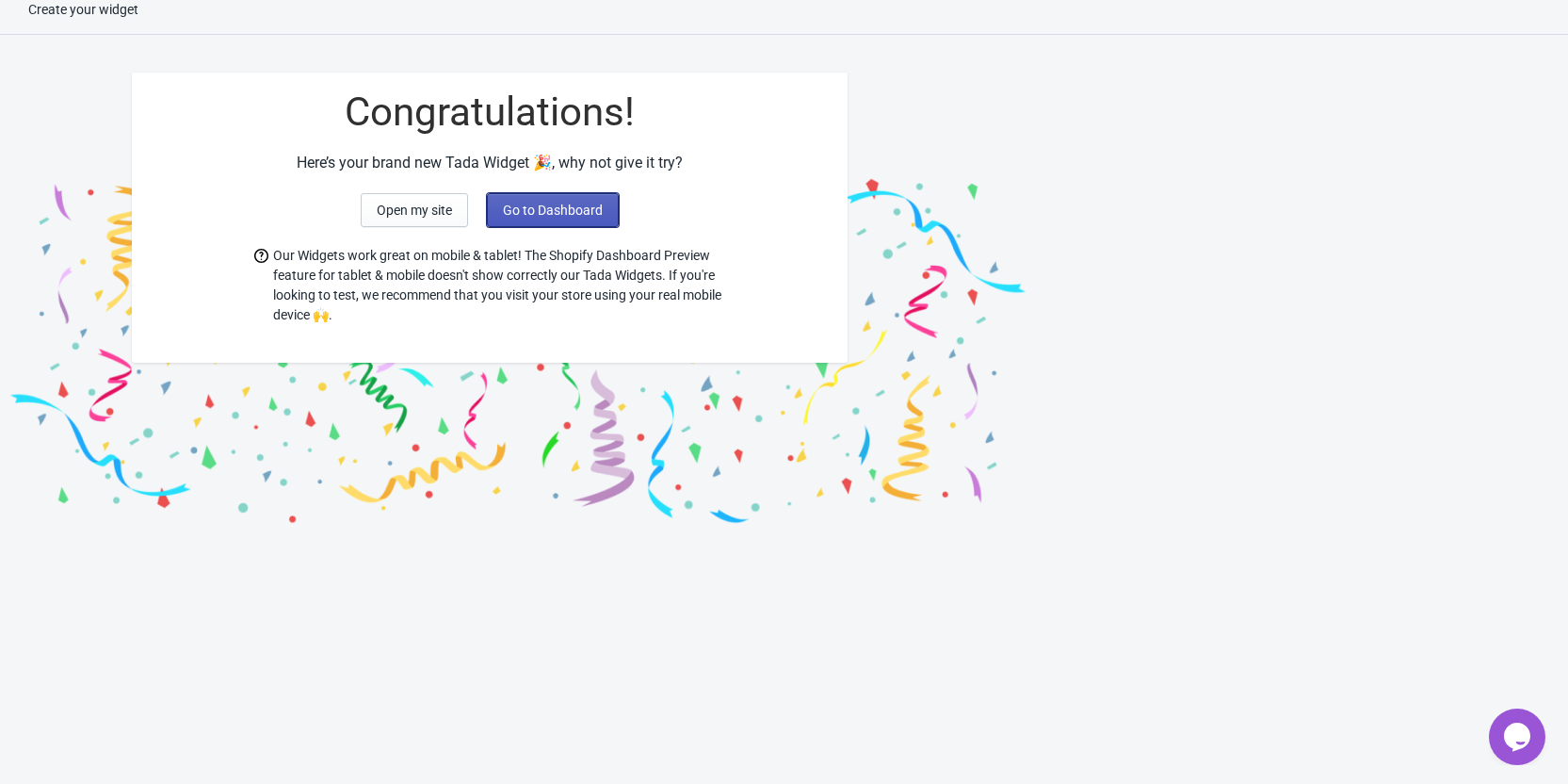
click at [519, 215] on span "Go to Dashboard" at bounding box center [554, 210] width 100 height 15
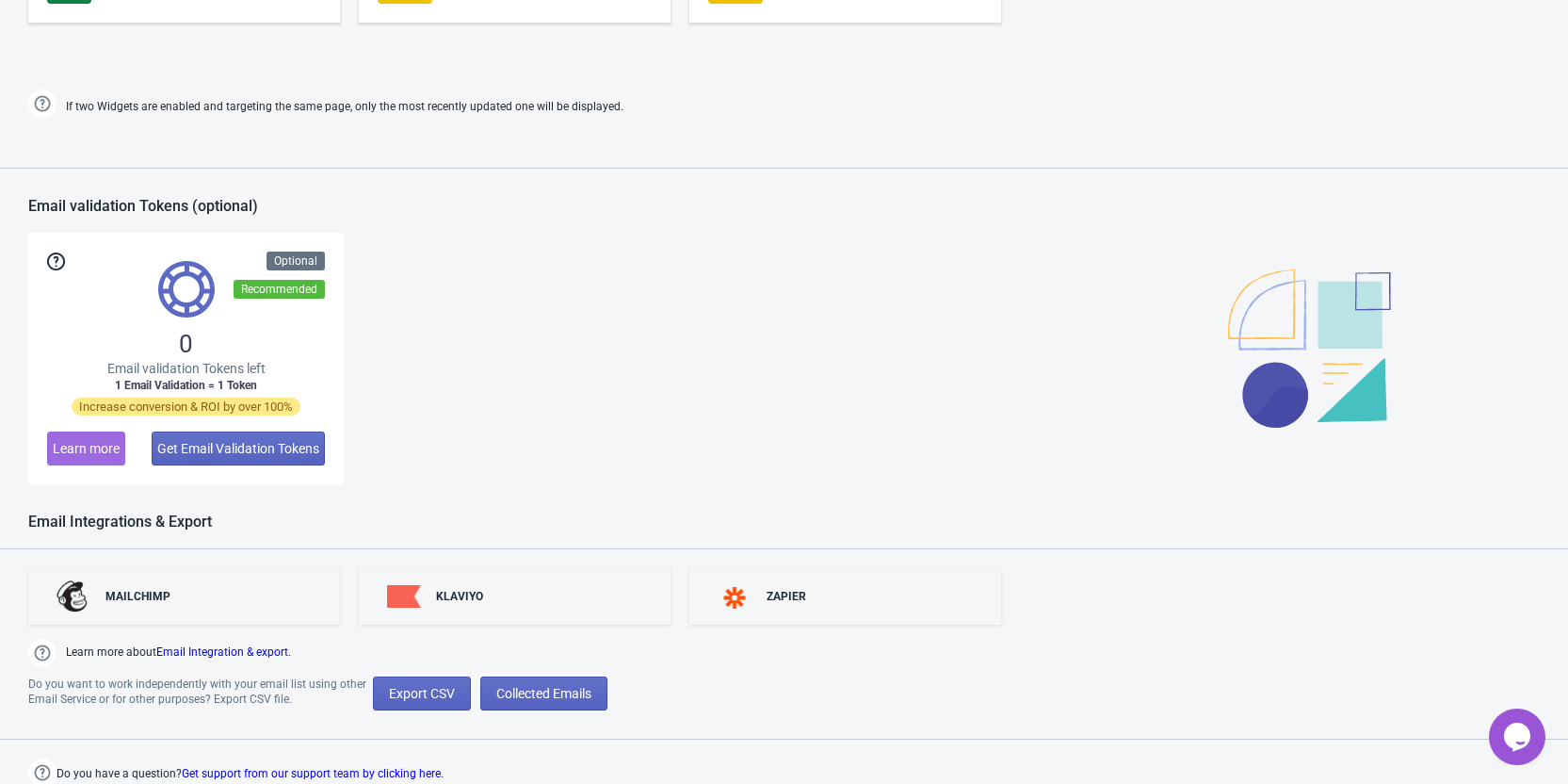
scroll to position [1213, 0]
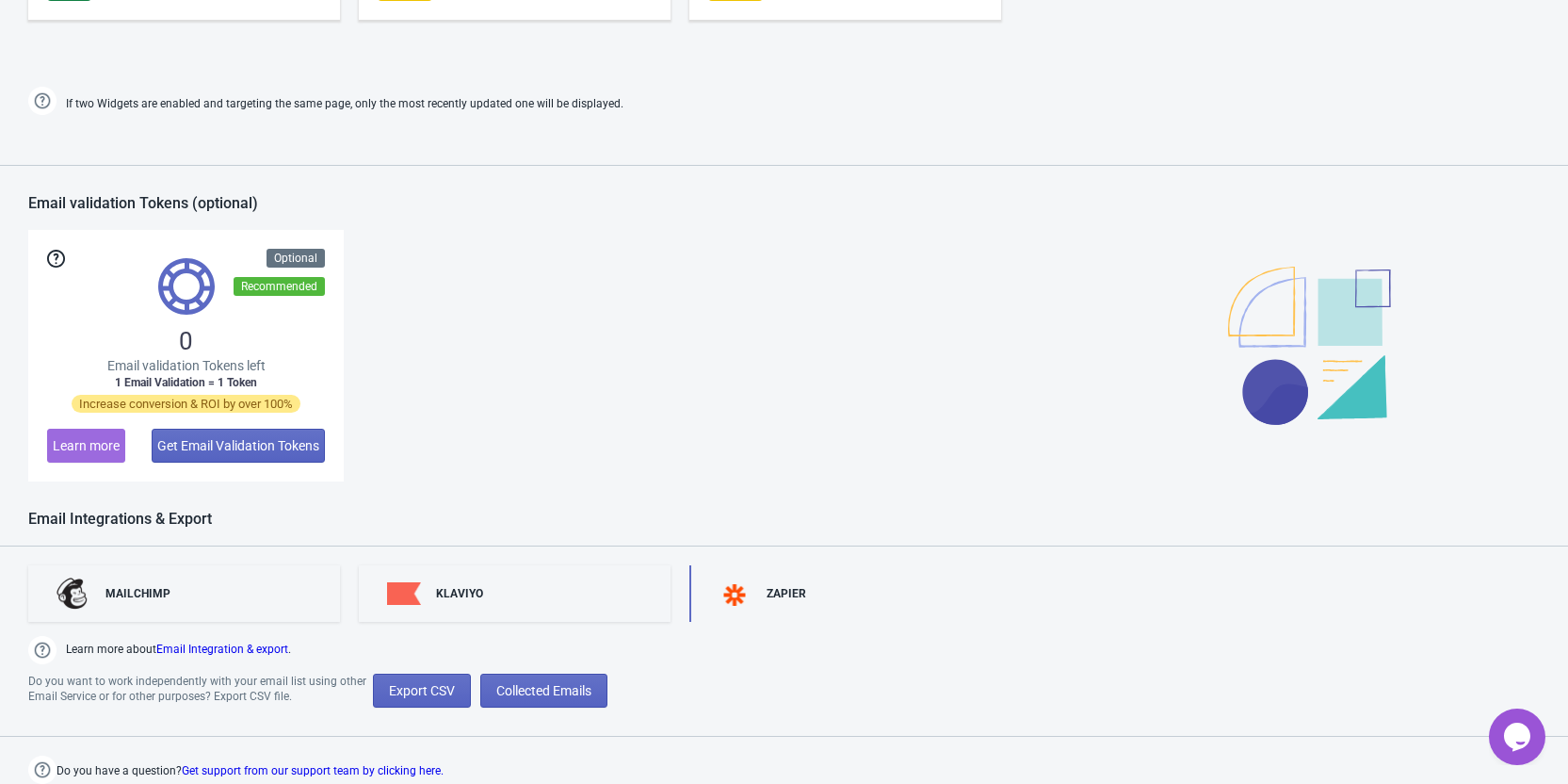
click at [770, 586] on div "ZAPIER" at bounding box center [786, 593] width 40 height 15
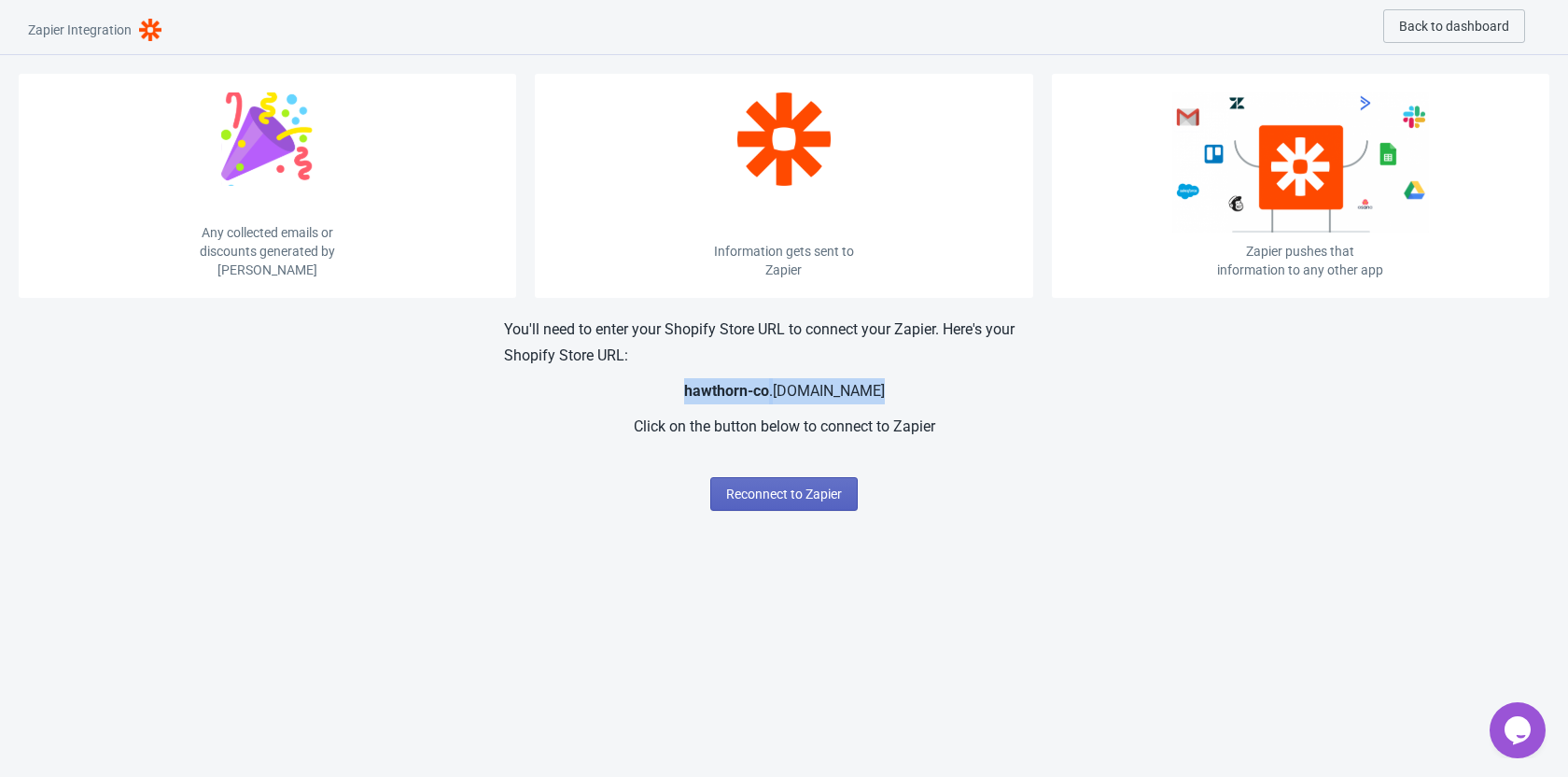
drag, startPoint x: 690, startPoint y: 390, endPoint x: 889, endPoint y: 400, distance: 199.3
click at [889, 400] on div "You'll need to enter your Shopify Store URL to connect your Zapier. Here's your…" at bounding box center [784, 378] width 560 height 123
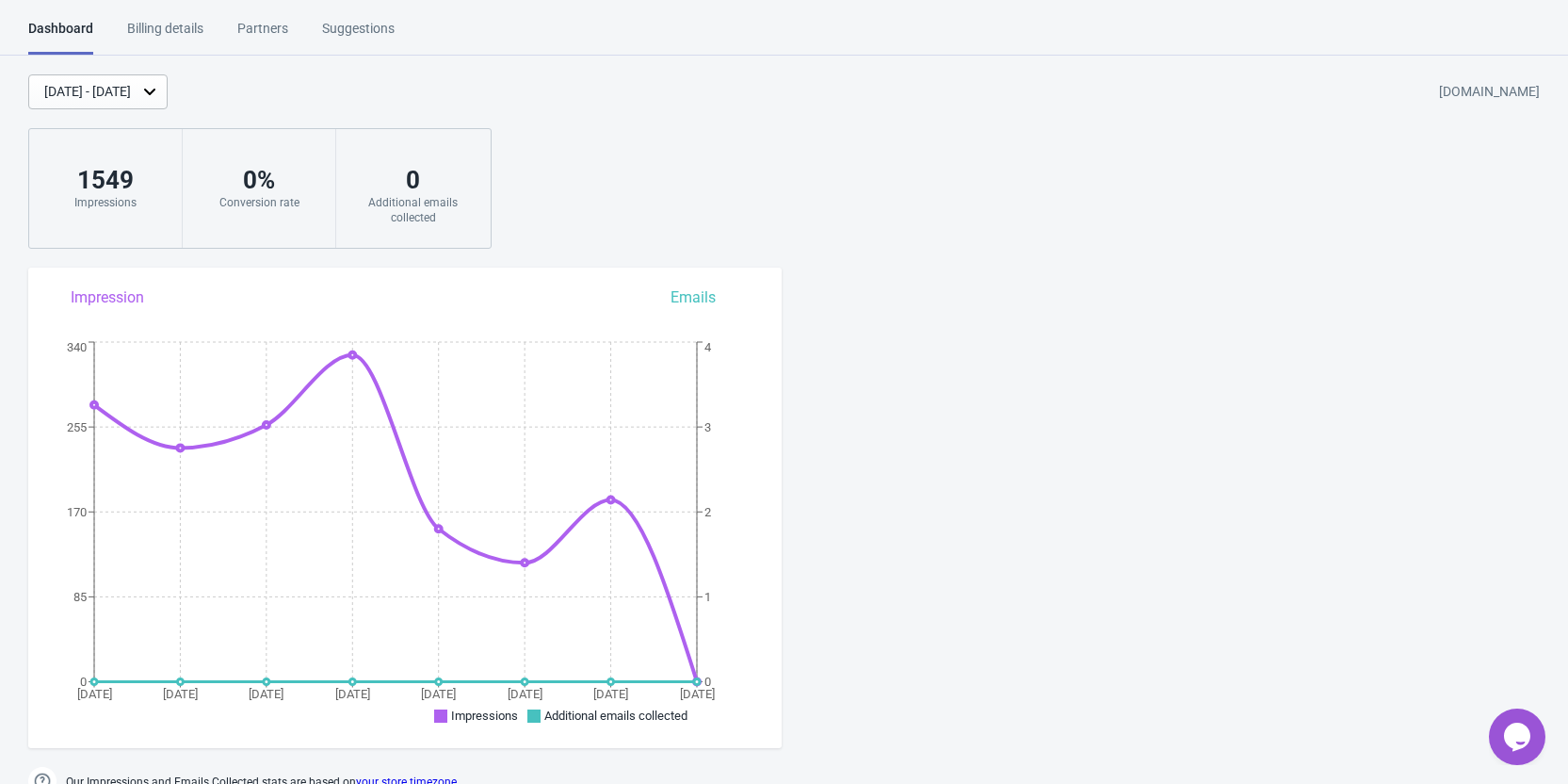
click at [181, 21] on div "Billing details" at bounding box center [165, 36] width 76 height 33
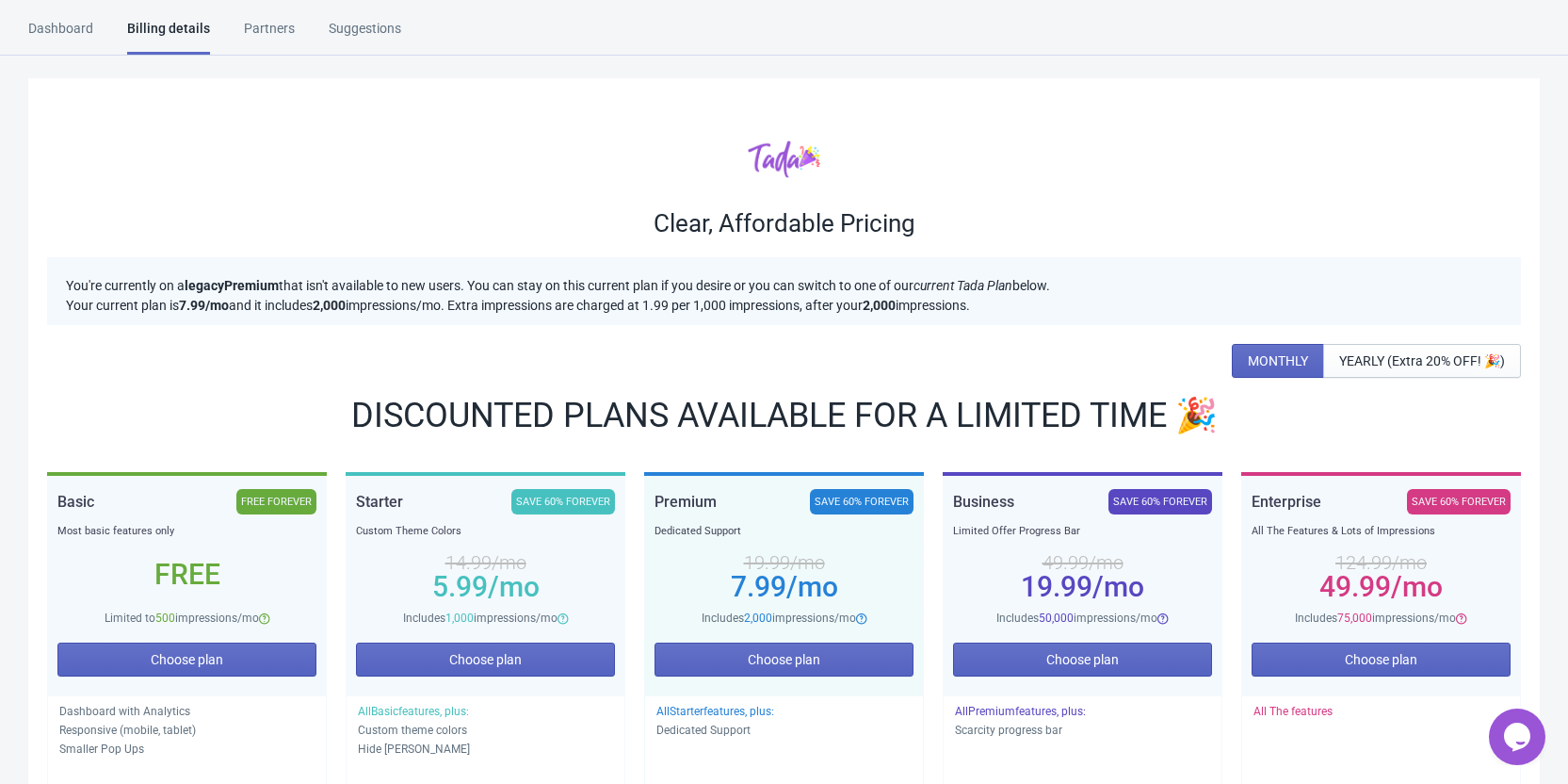
click at [260, 25] on div "Partners" at bounding box center [269, 36] width 51 height 33
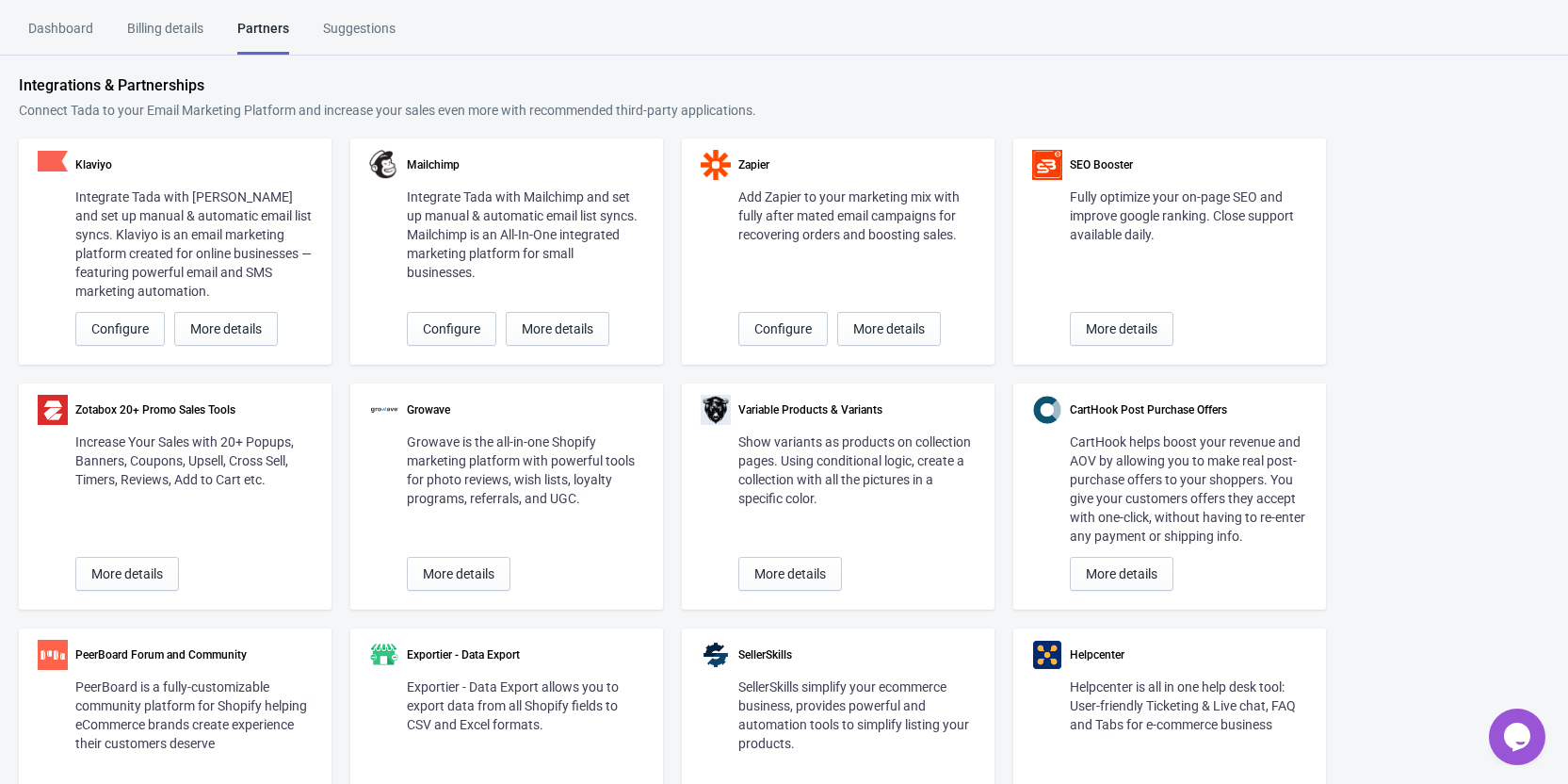
click at [389, 31] on div "Suggestions" at bounding box center [359, 36] width 72 height 33
